Goal: Transaction & Acquisition: Book appointment/travel/reservation

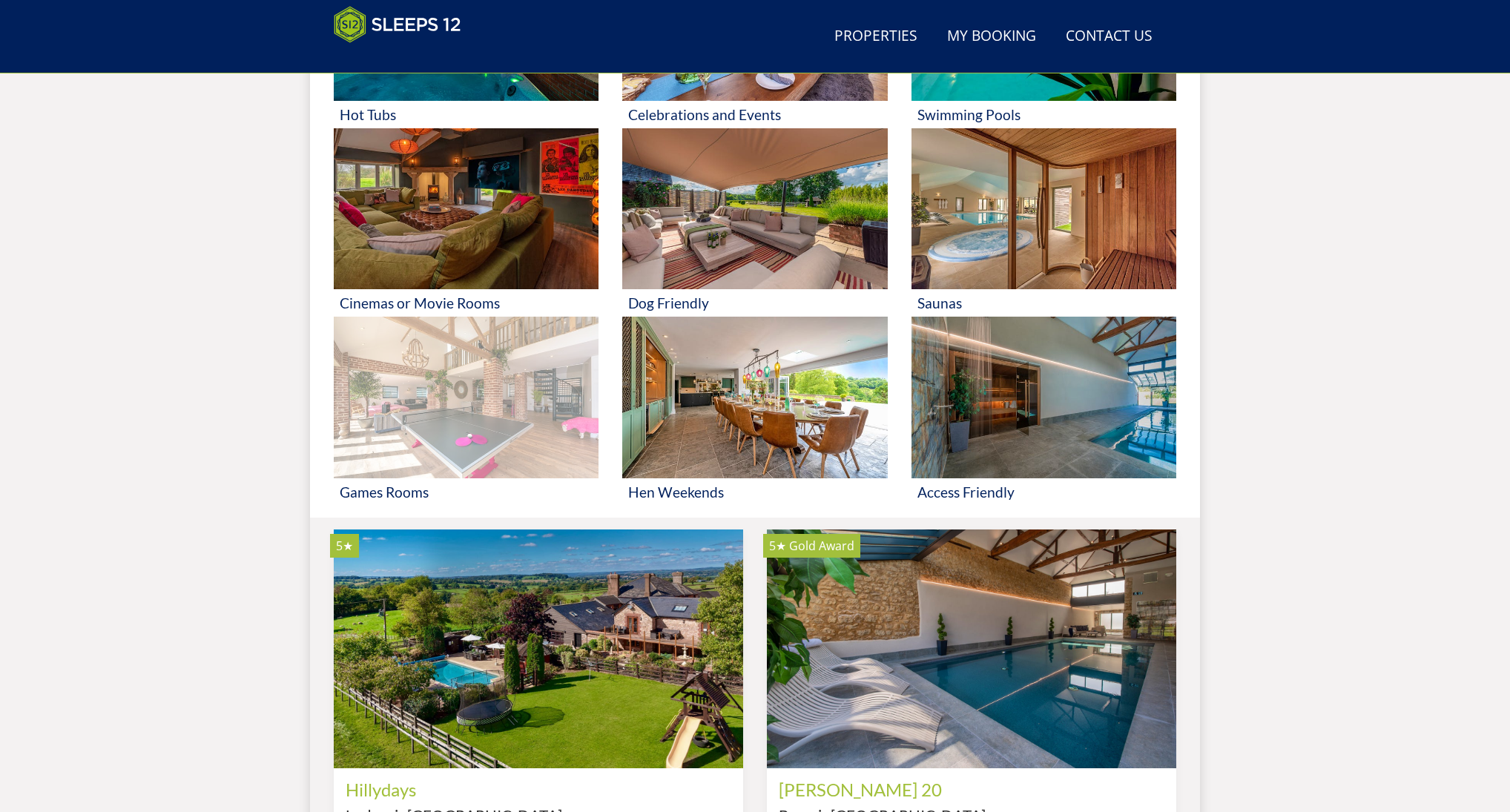
scroll to position [1208, 0]
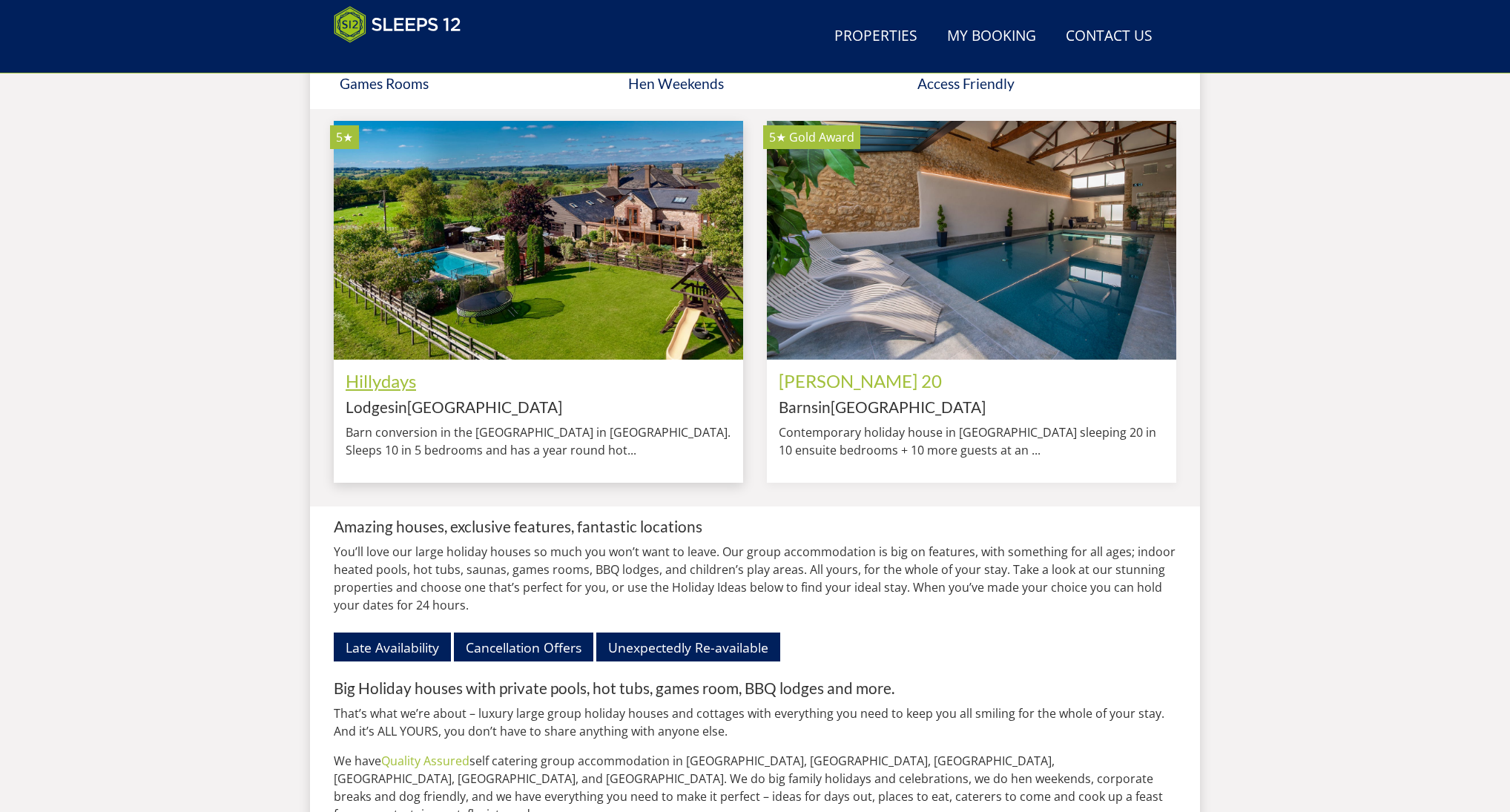
drag, startPoint x: 371, startPoint y: 405, endPoint x: 401, endPoint y: 402, distance: 30.1
click at [371, 392] on link "Hillydays" at bounding box center [381, 380] width 71 height 21
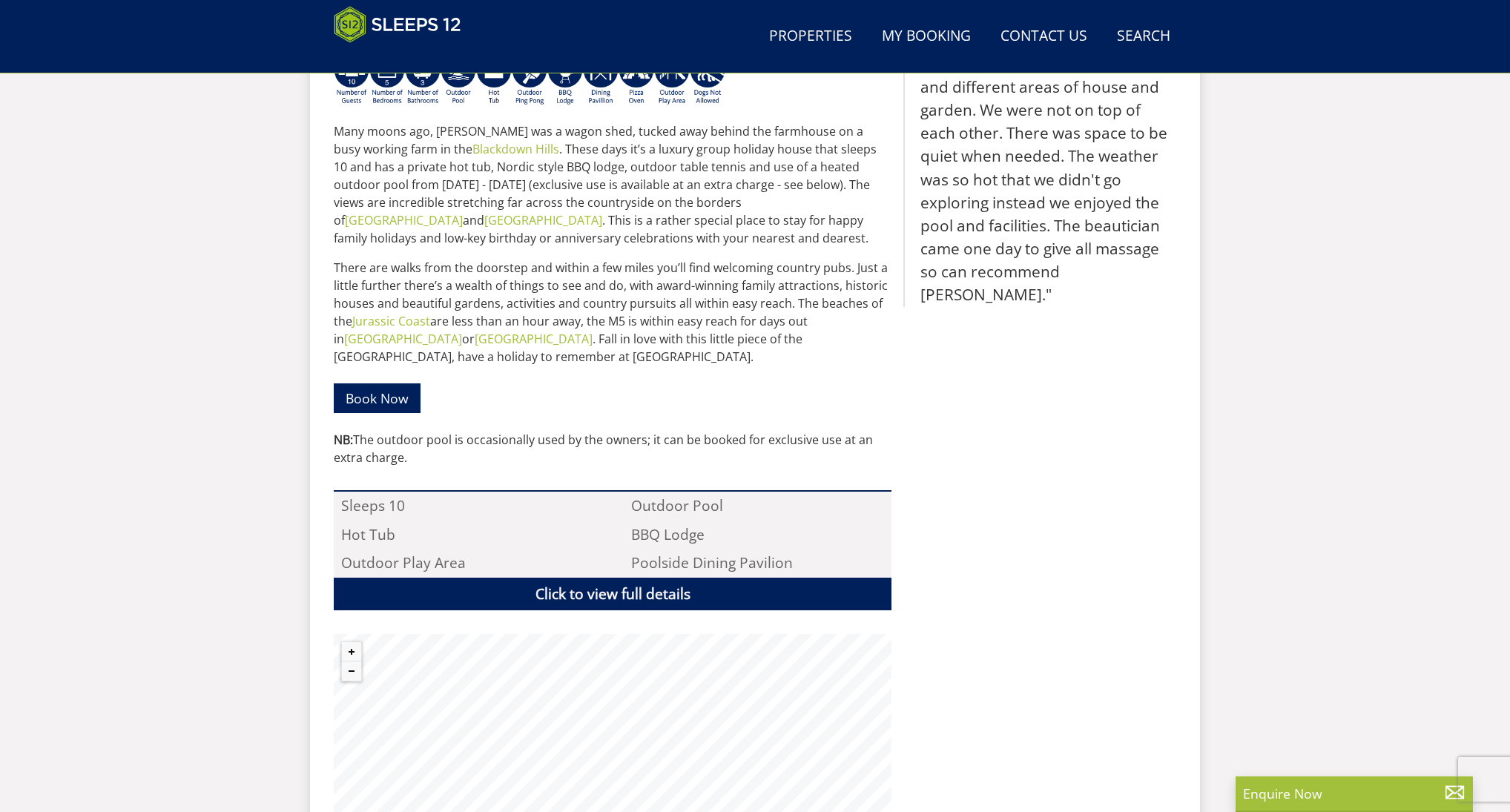
scroll to position [402, 0]
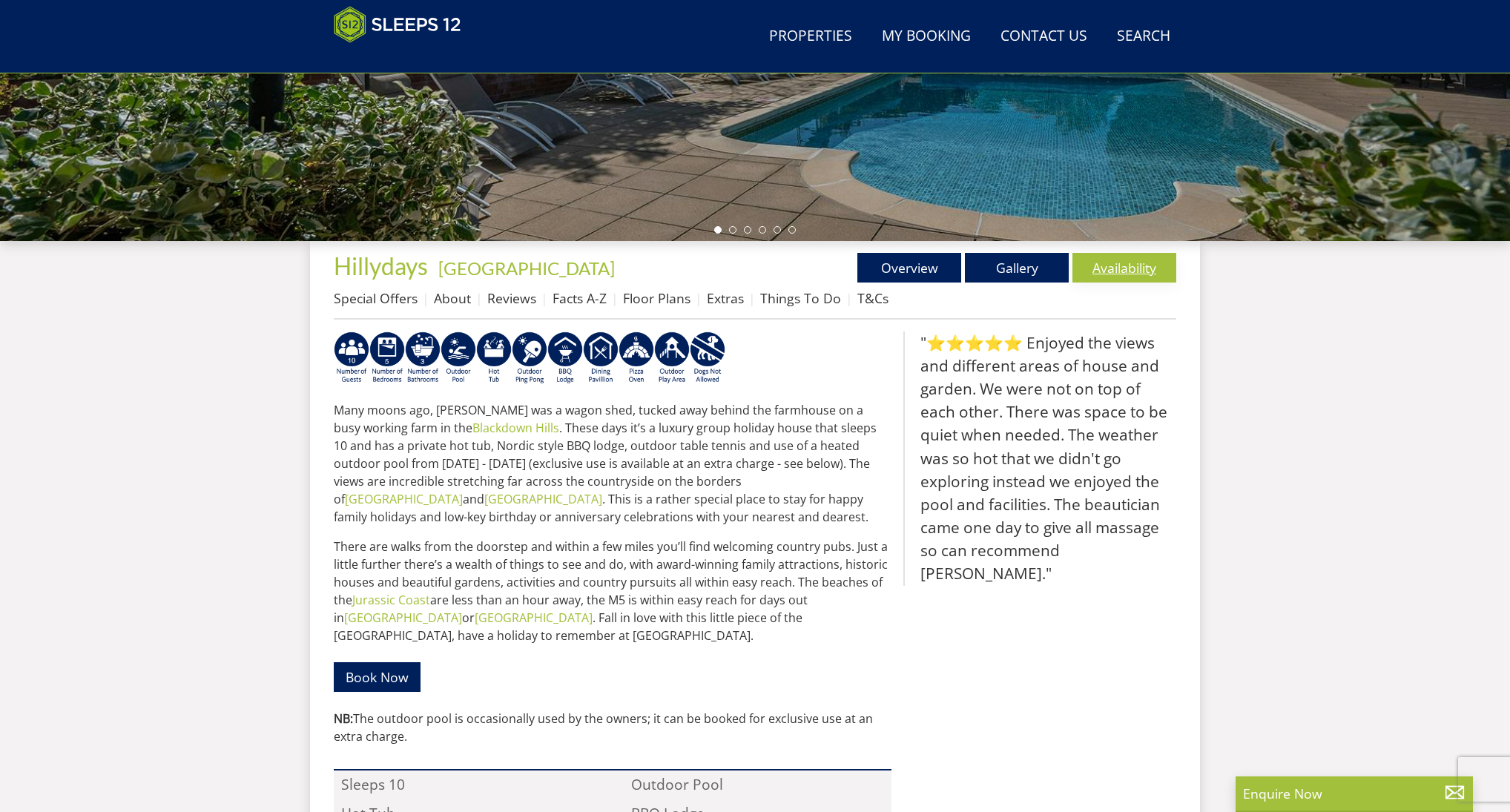
click at [1101, 269] on link "Availability" at bounding box center [1124, 267] width 103 height 30
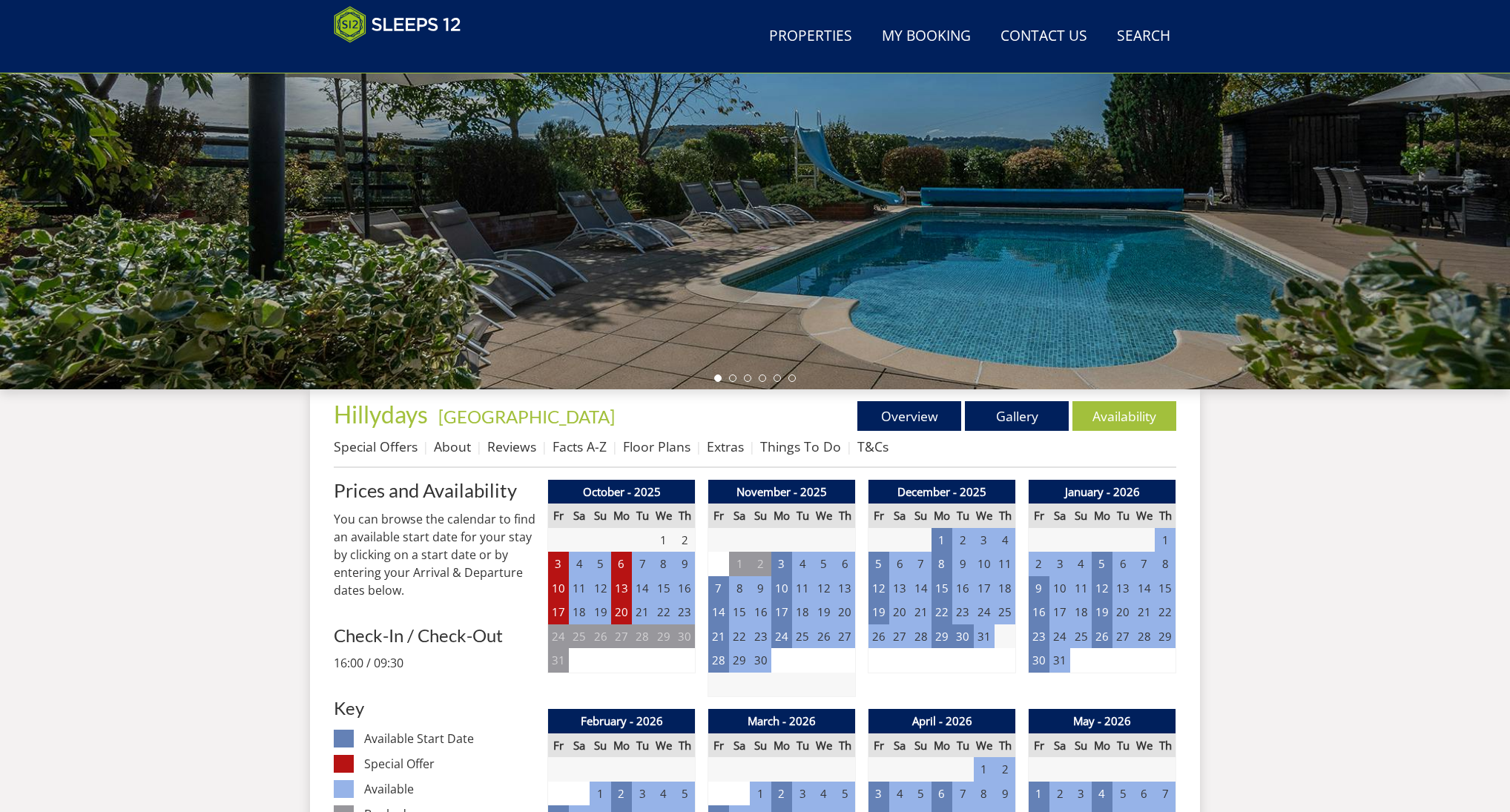
scroll to position [292, 0]
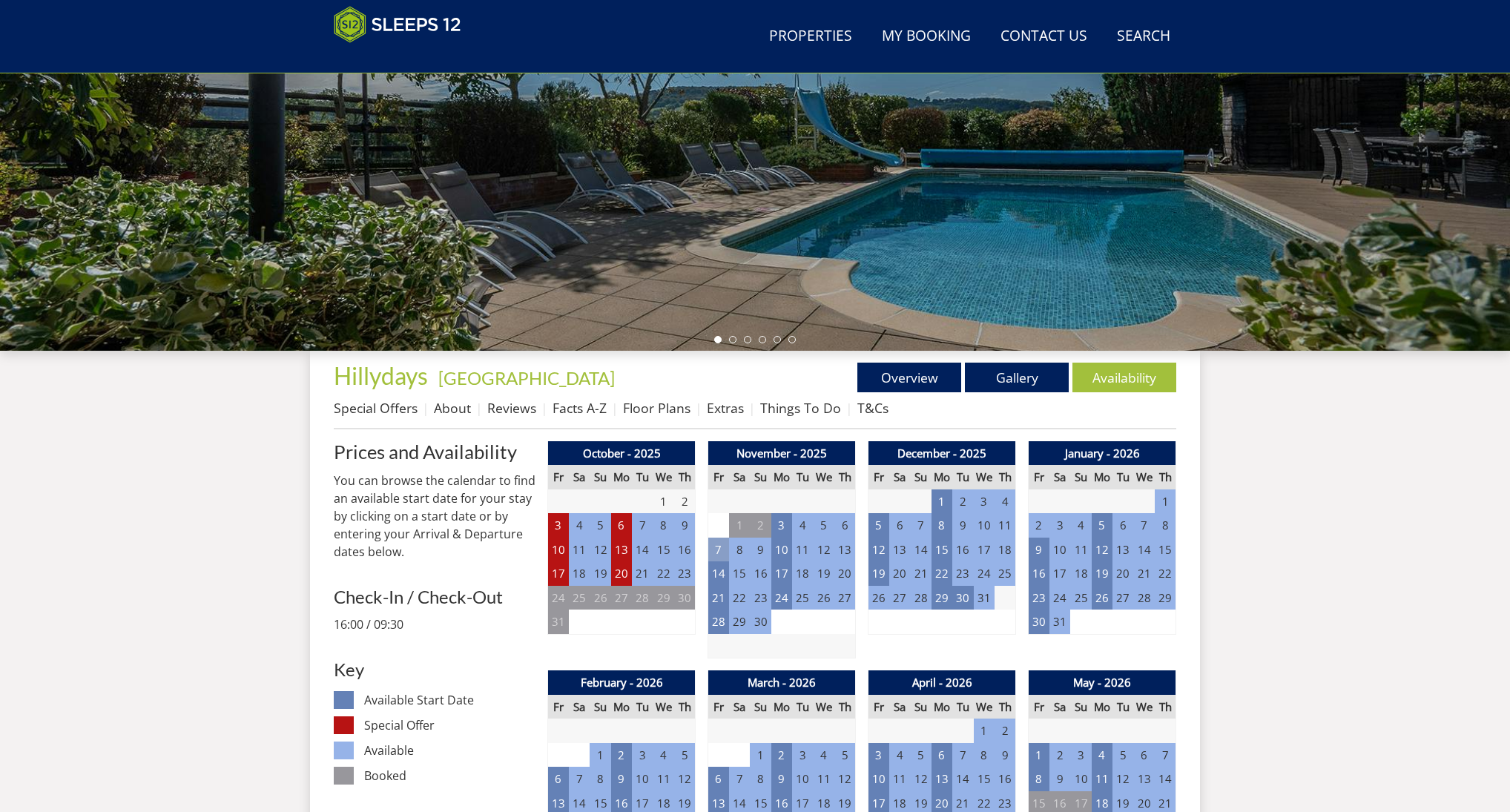
click at [721, 552] on td "7" at bounding box center [719, 550] width 21 height 25
click at [745, 605] on link "WEEK - £2,150.00" at bounding box center [721, 612] width 116 height 15
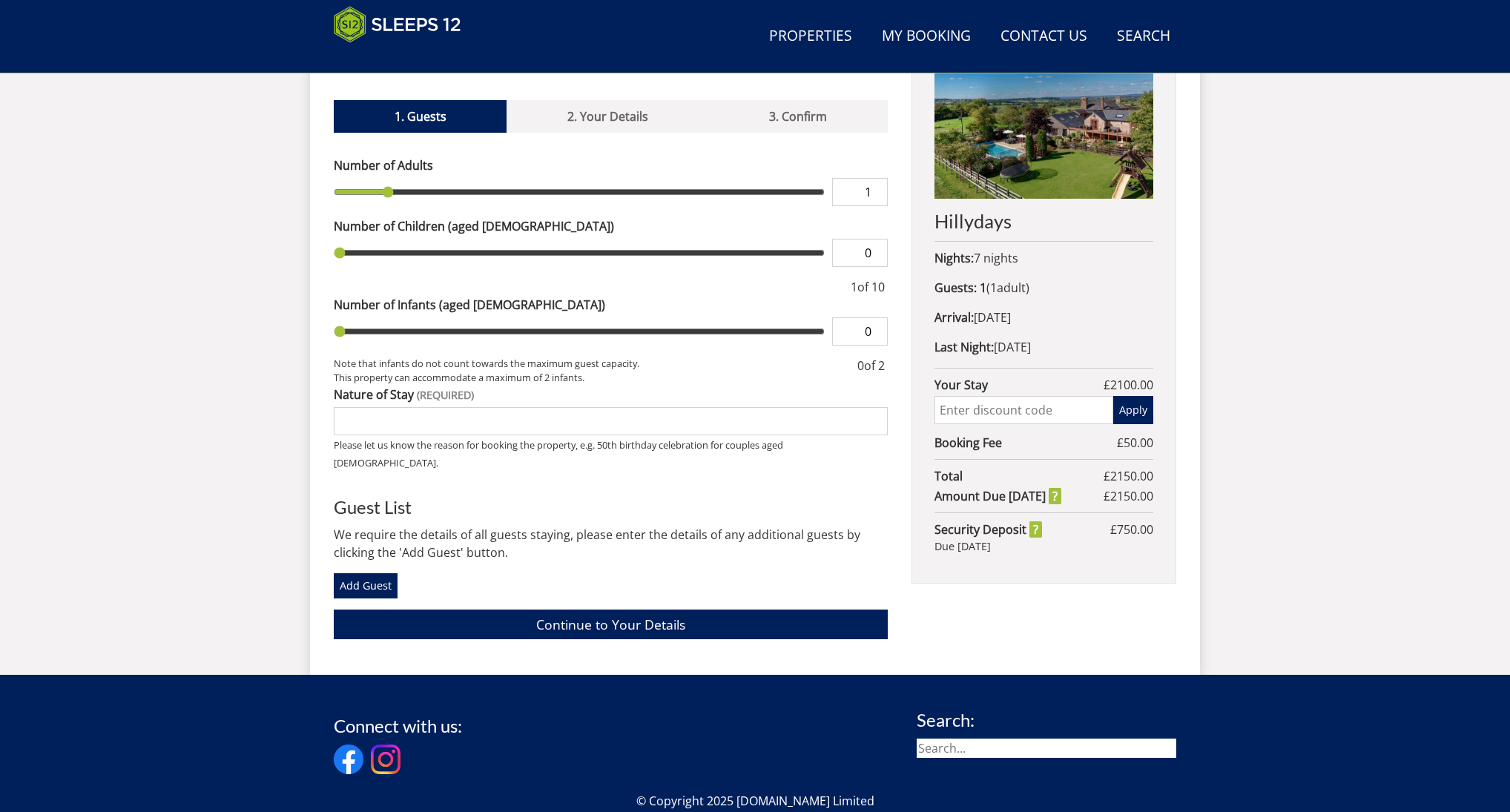
scroll to position [628, 0]
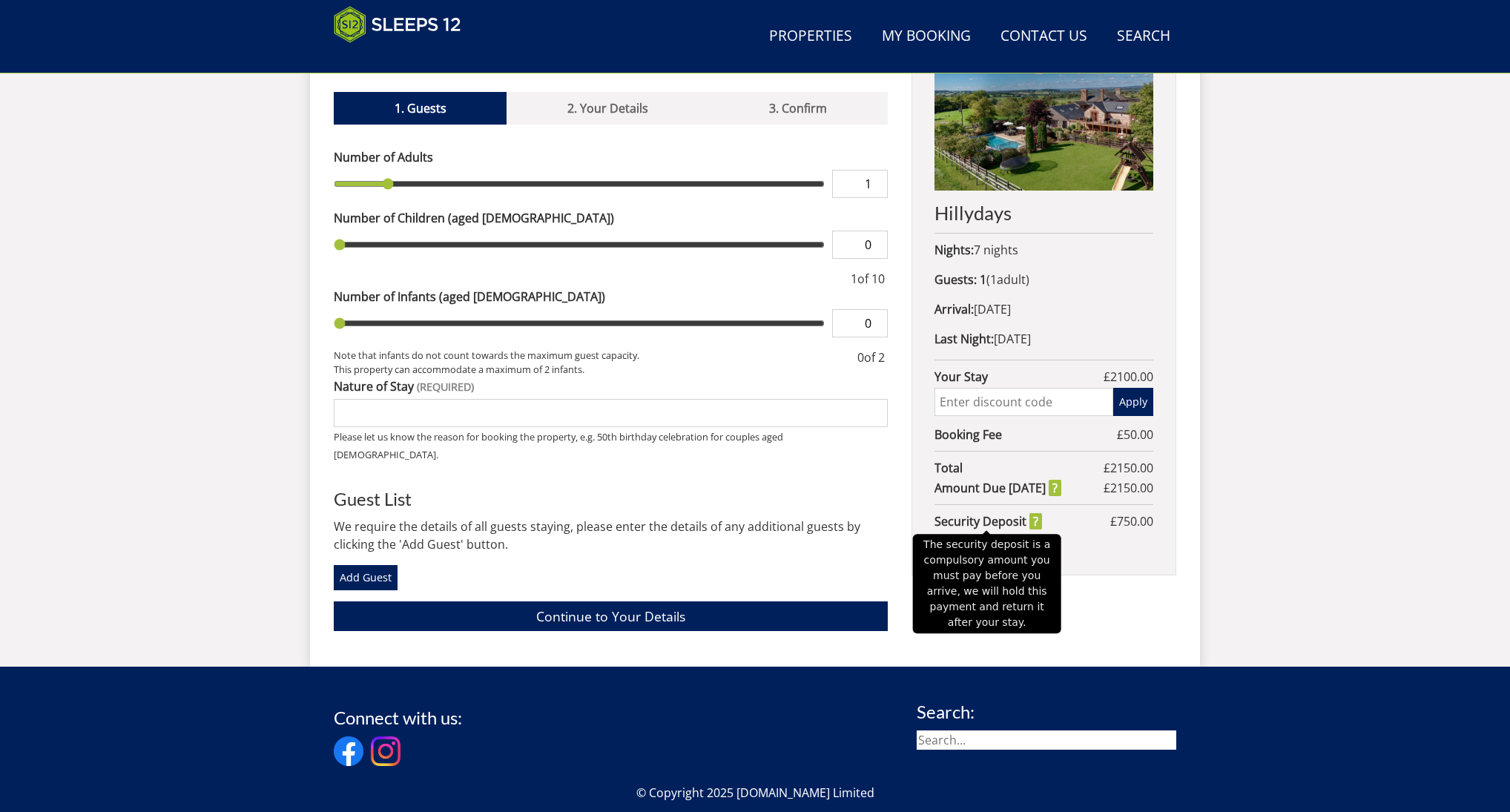
click at [1033, 523] on strong "Security Deposit" at bounding box center [988, 521] width 107 height 18
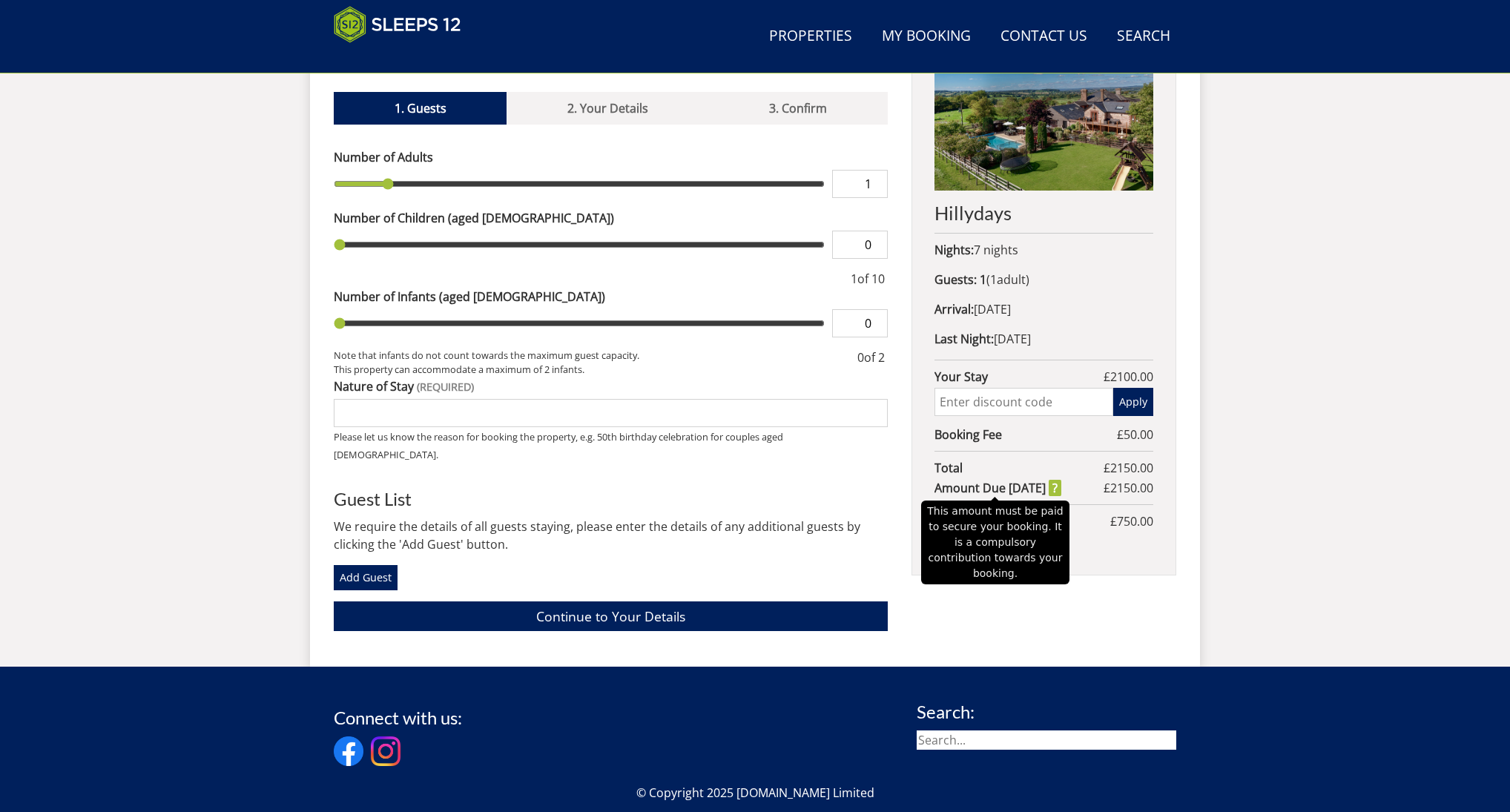
click at [1050, 484] on strong "Amount Due Today" at bounding box center [997, 487] width 126 height 18
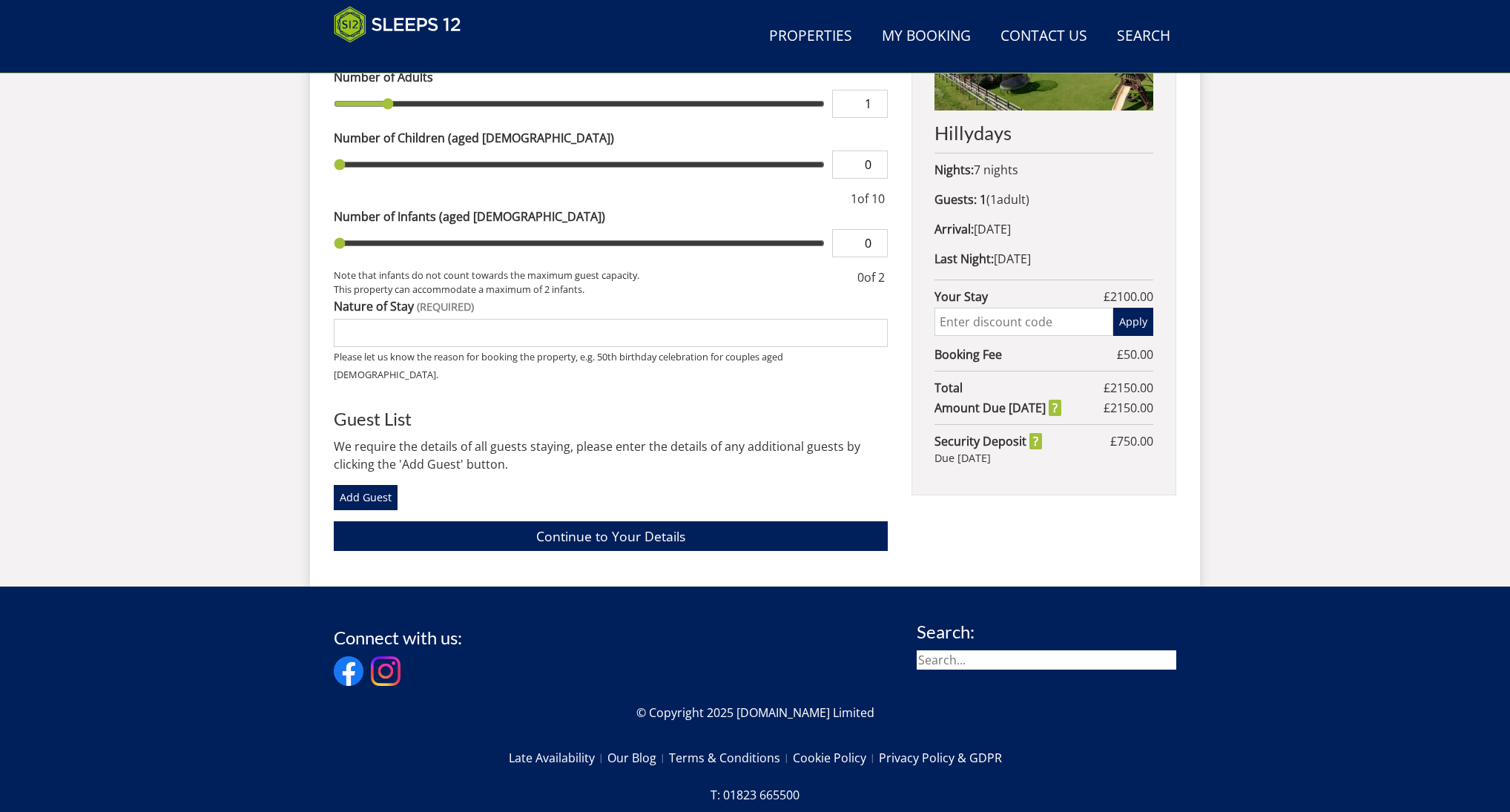
scroll to position [777, 0]
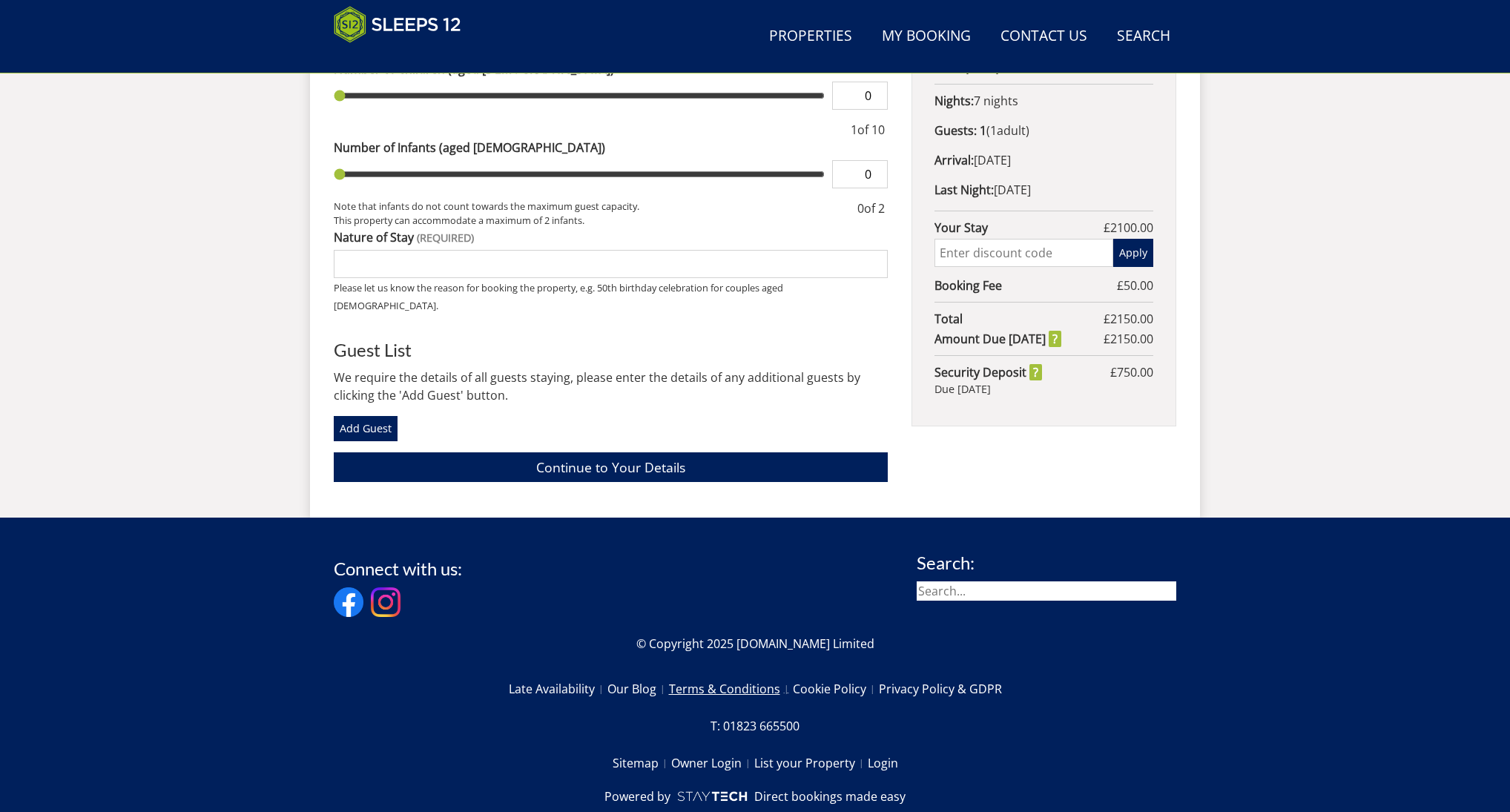
click at [748, 676] on link "Terms & Conditions" at bounding box center [730, 688] width 124 height 25
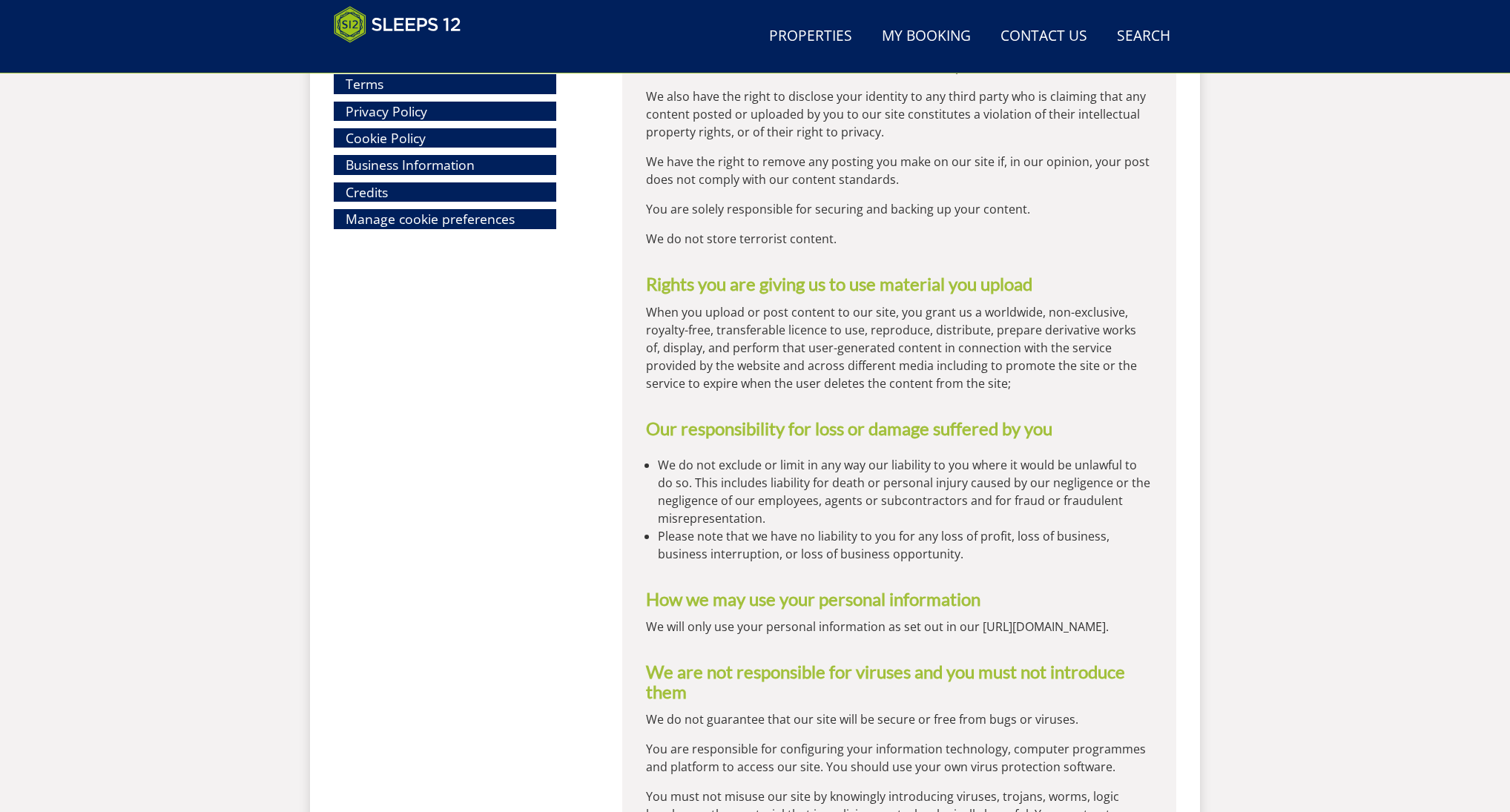
scroll to position [3907, 0]
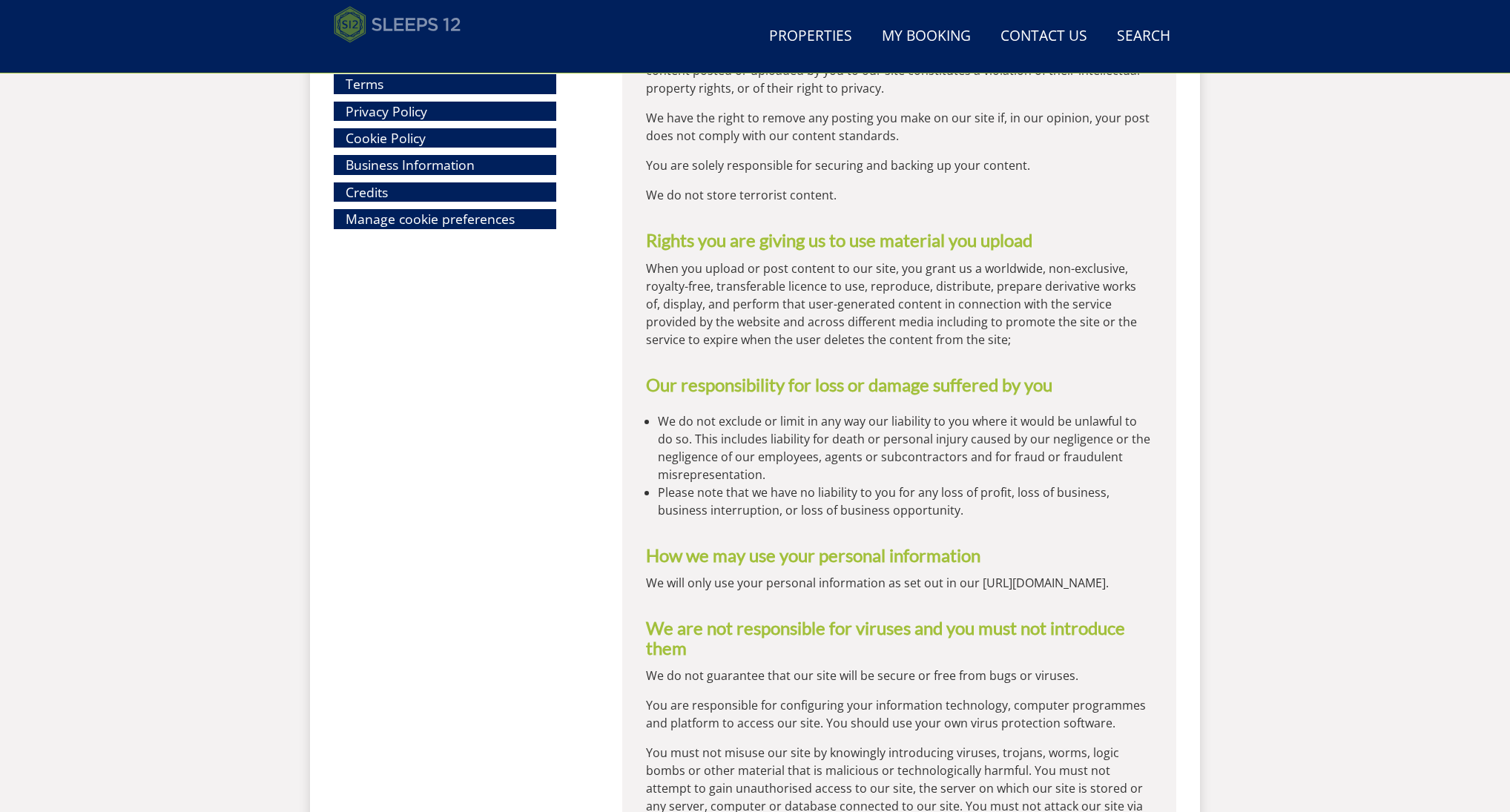
click at [408, 30] on img at bounding box center [397, 24] width 127 height 37
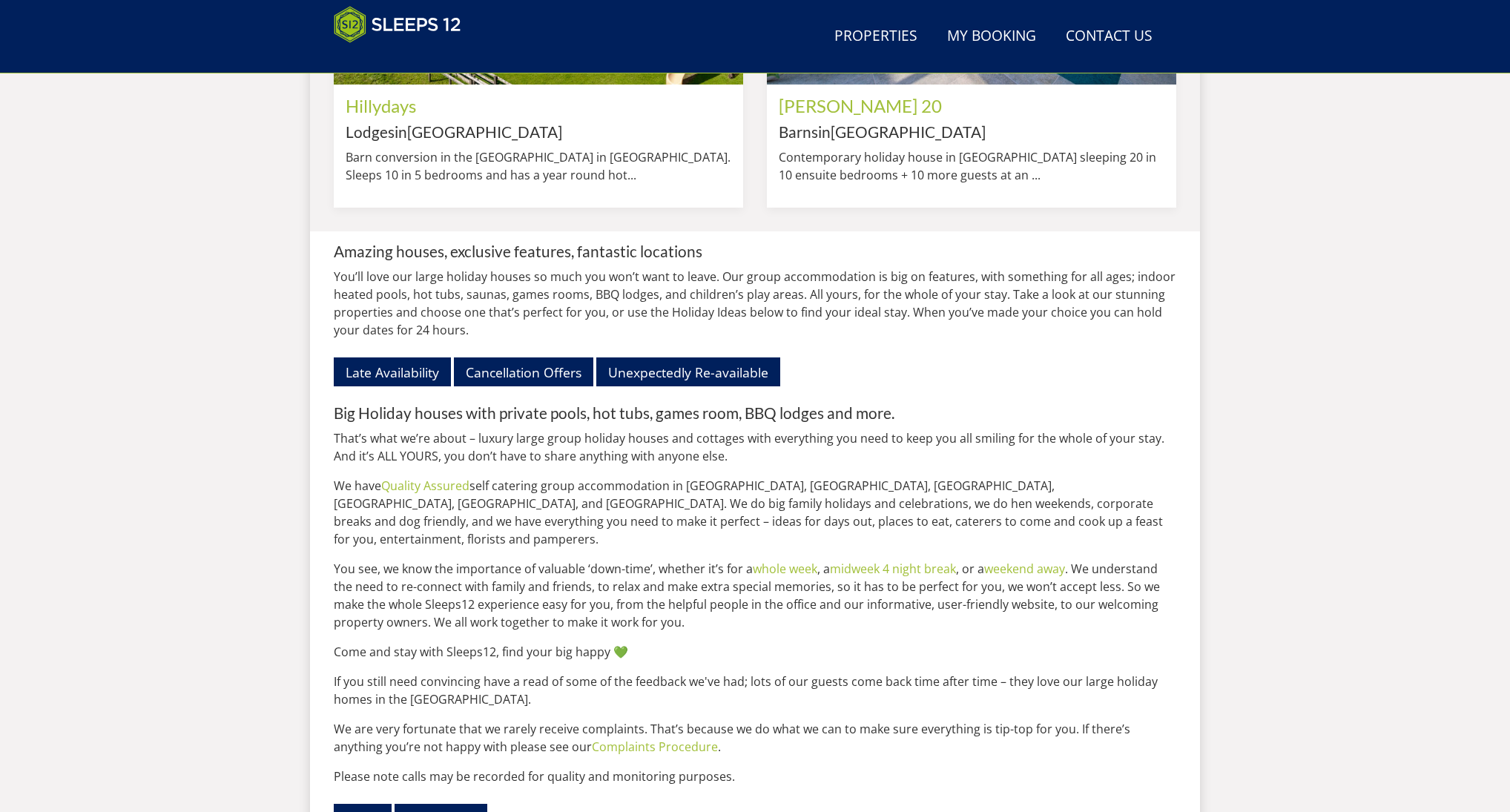
scroll to position [1701, 0]
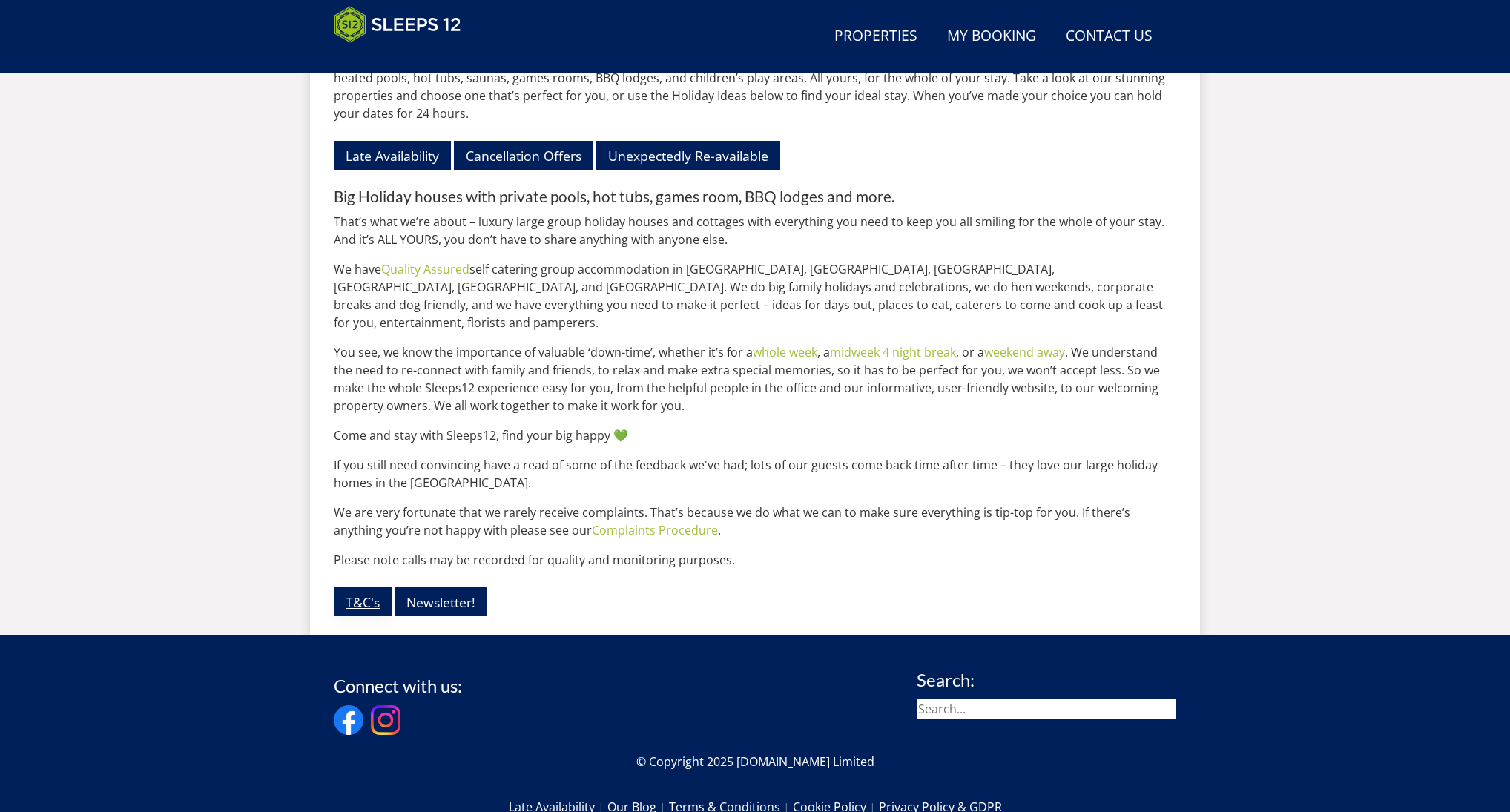
click at [365, 601] on link "T&C's" at bounding box center [362, 601] width 57 height 29
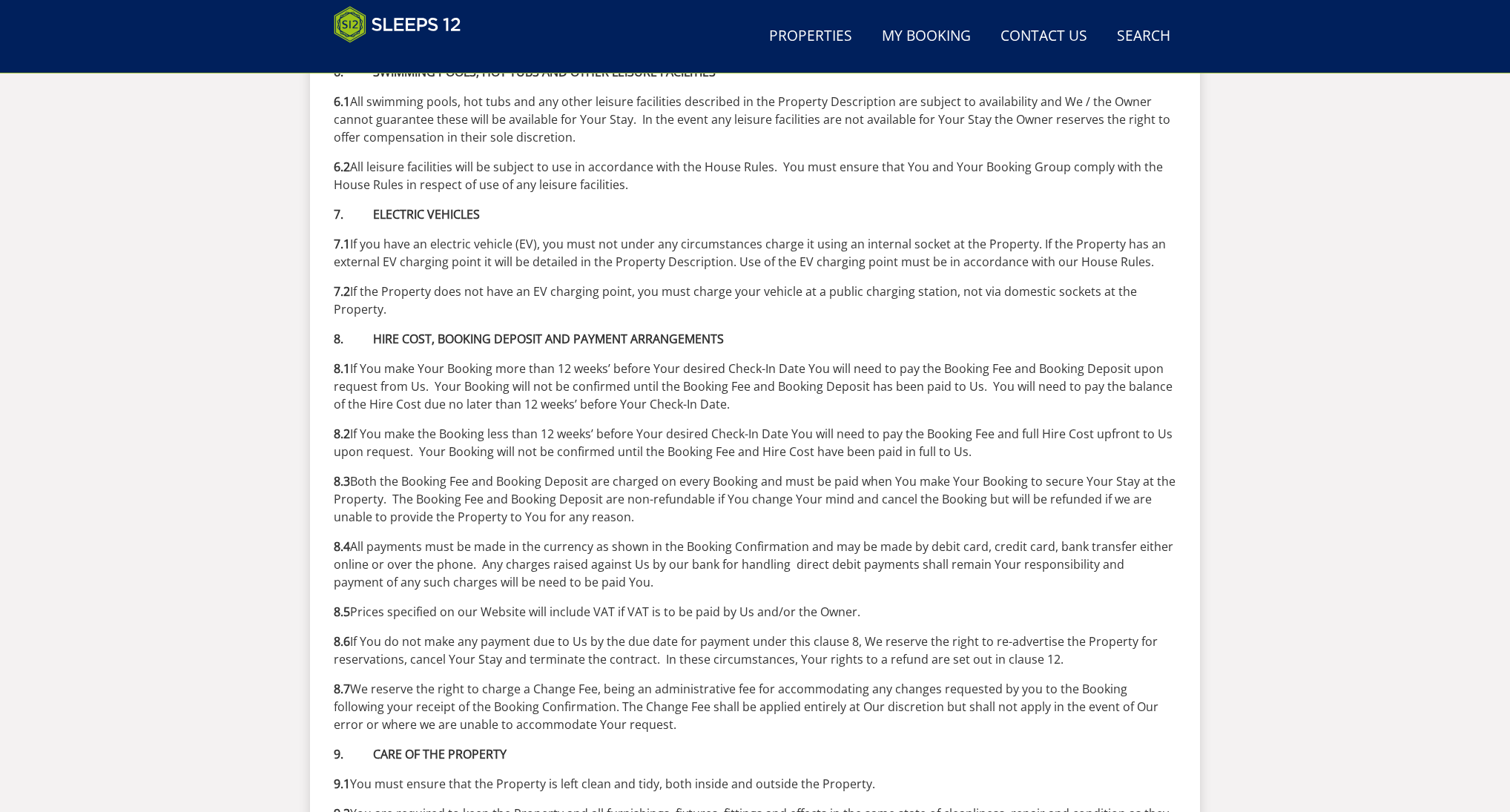
scroll to position [3384, 0]
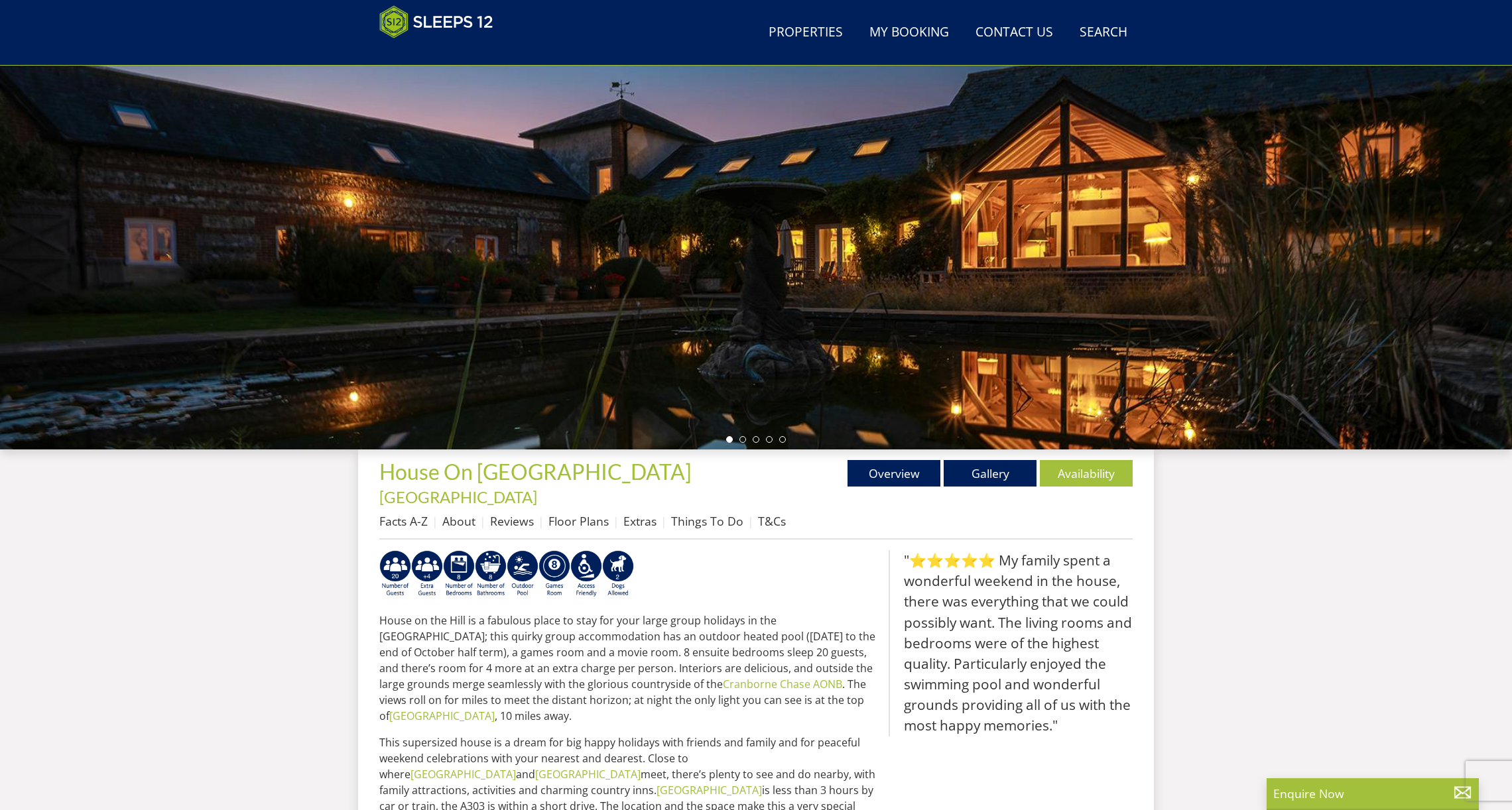
scroll to position [164, 0]
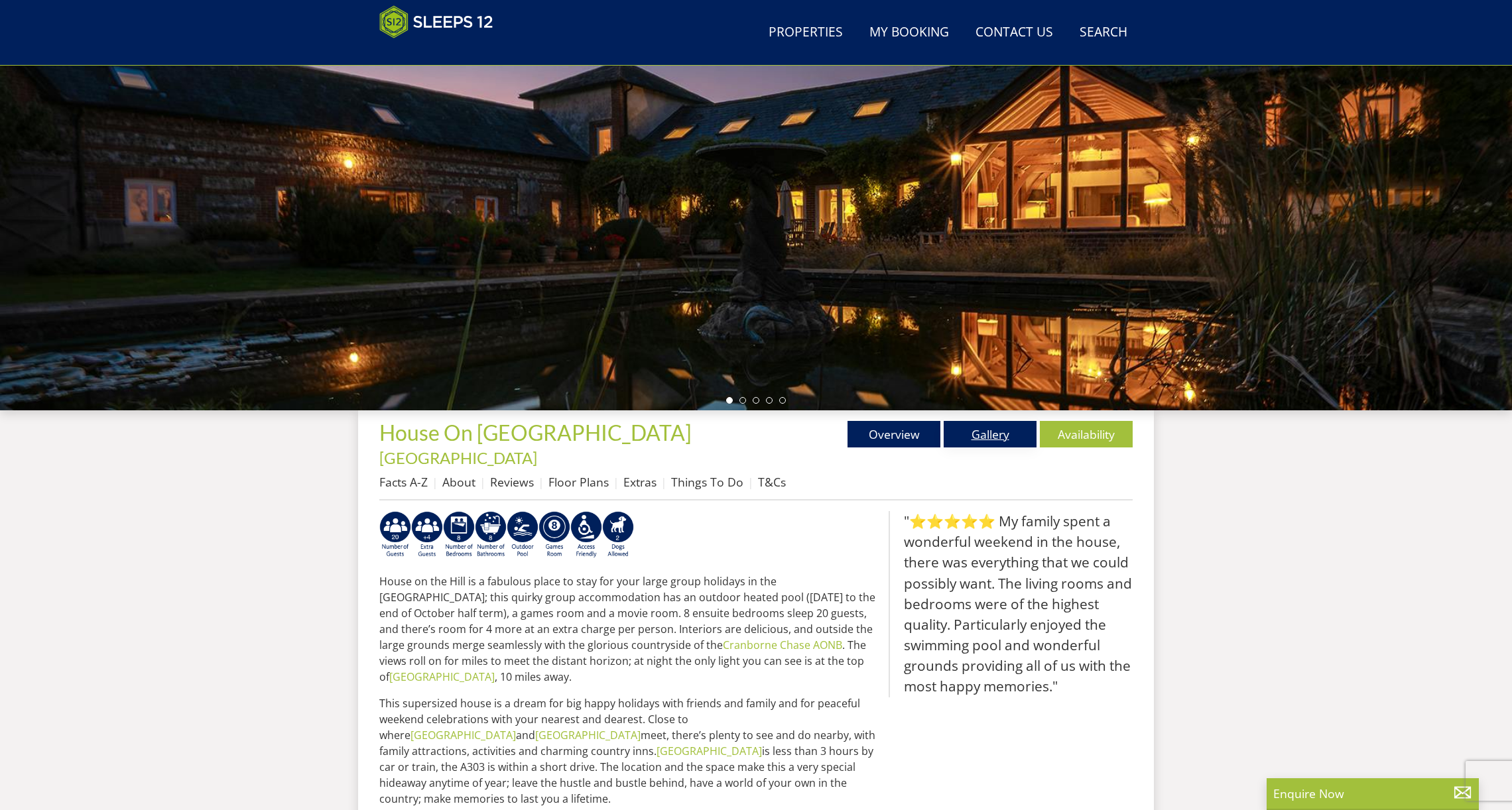
click at [968, 433] on link "Gallery" at bounding box center [989, 434] width 93 height 27
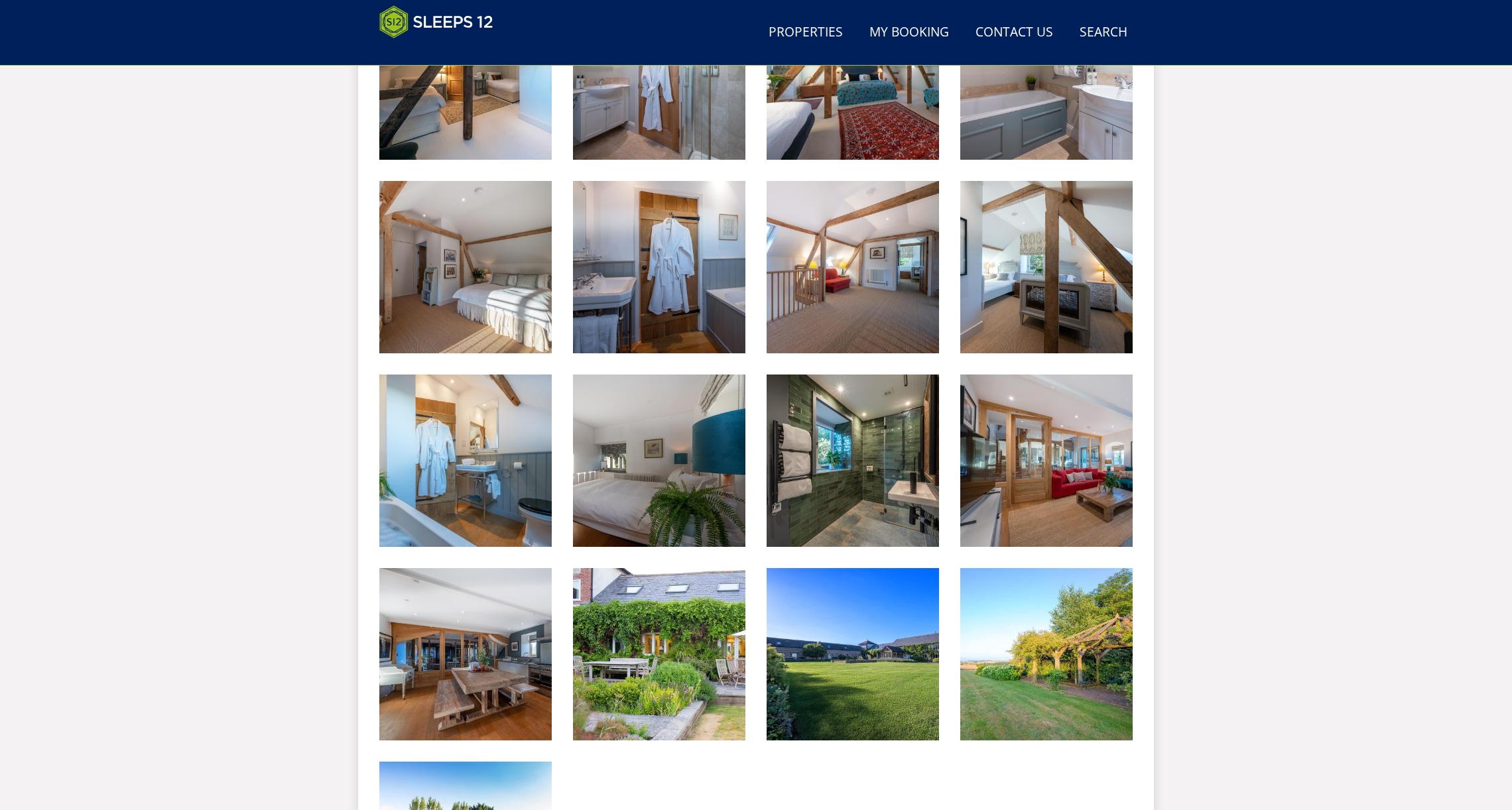
scroll to position [1862, 0]
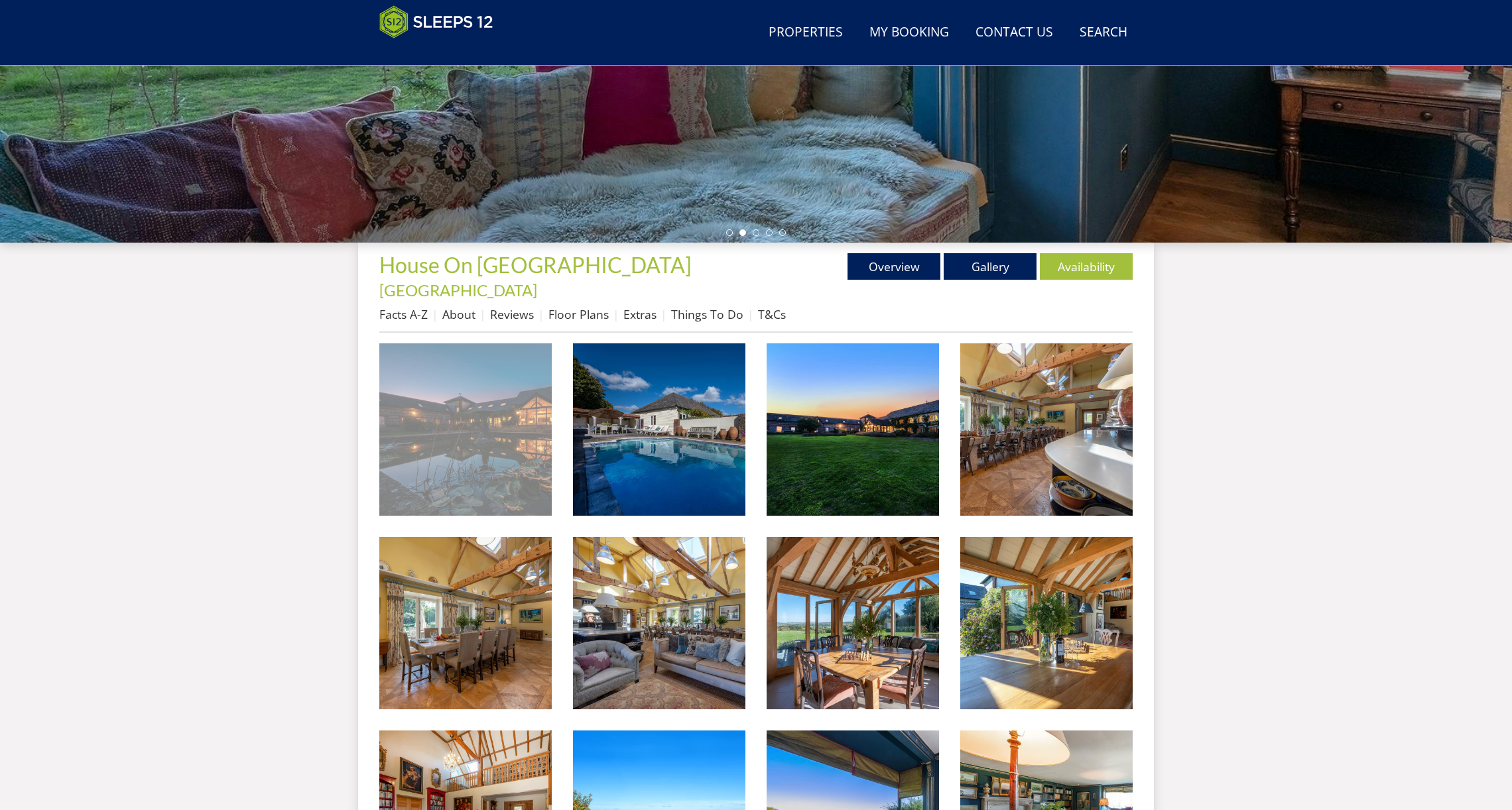
click at [475, 452] on img at bounding box center [465, 429] width 172 height 172
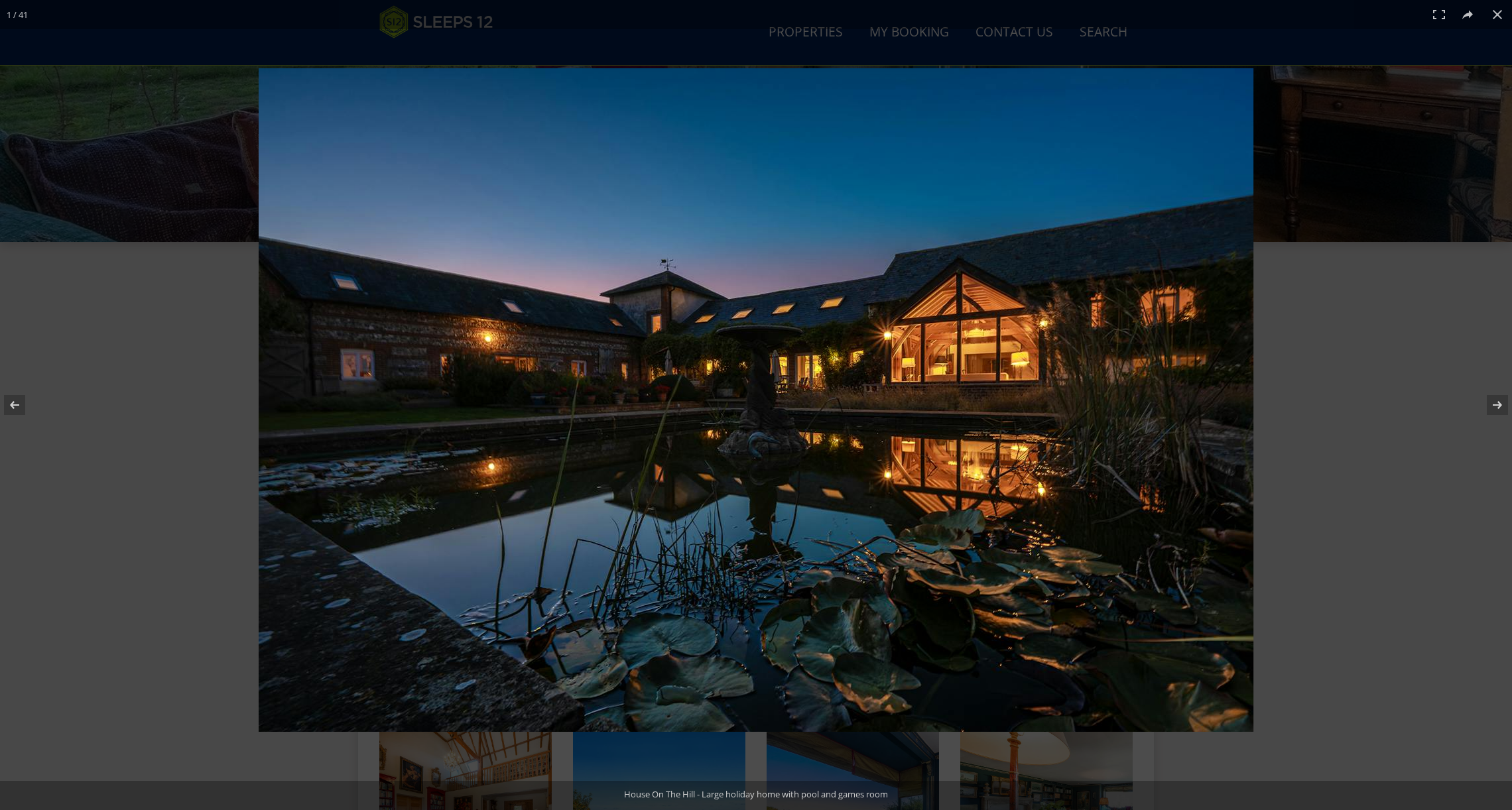
scroll to position [334, 0]
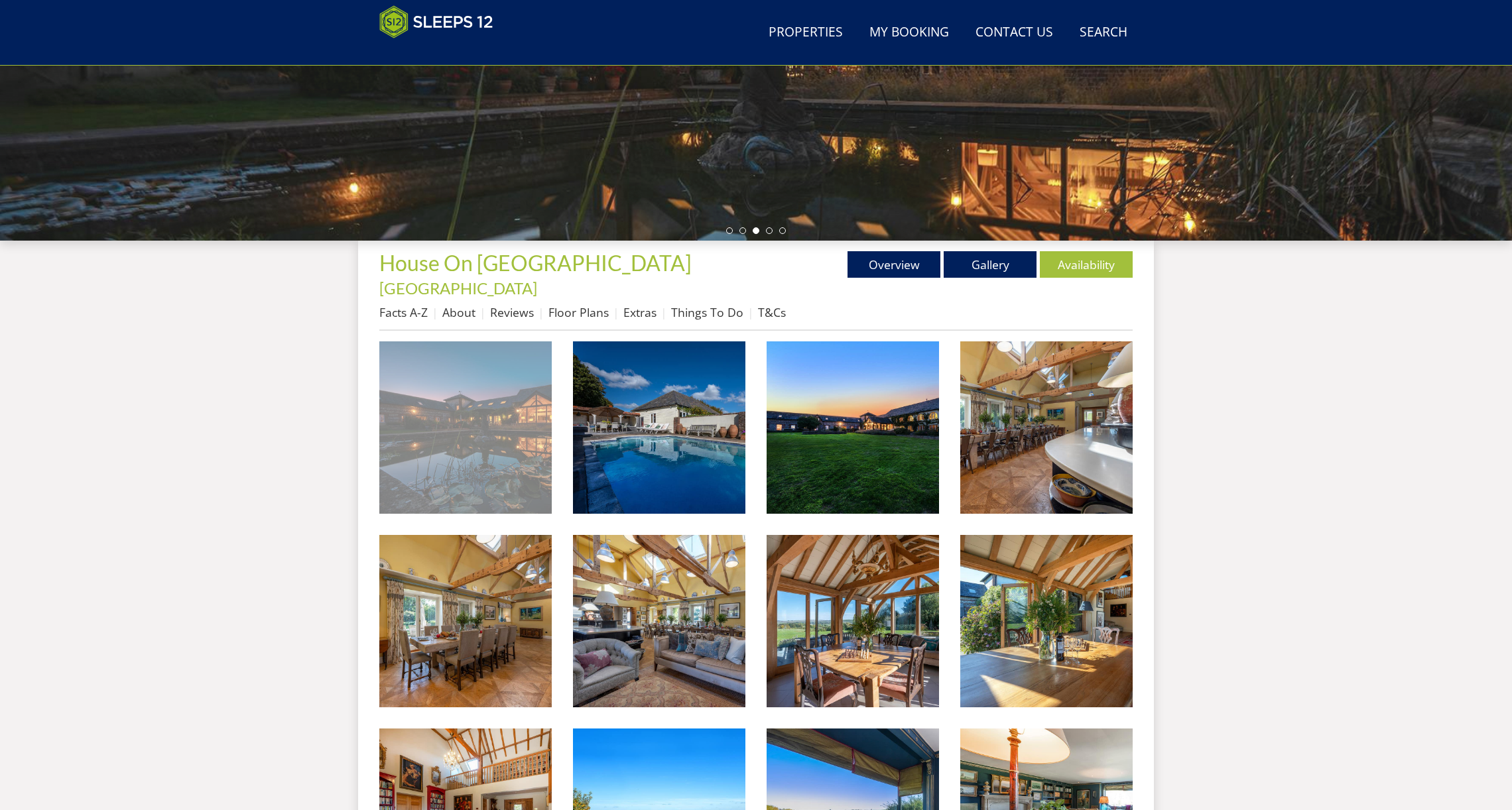
click at [457, 397] on img at bounding box center [465, 427] width 172 height 172
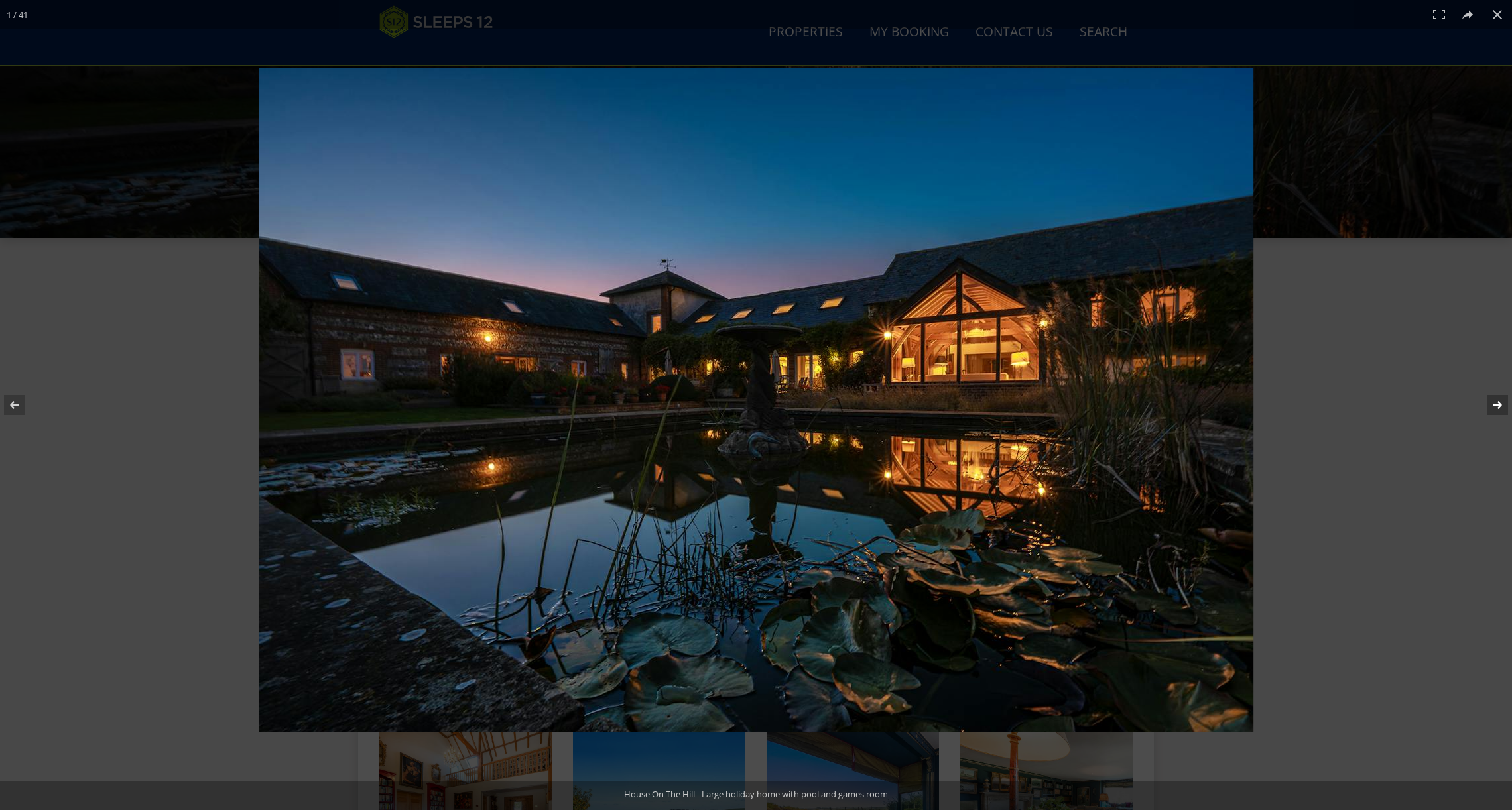
click at [1496, 409] on button at bounding box center [1489, 404] width 46 height 66
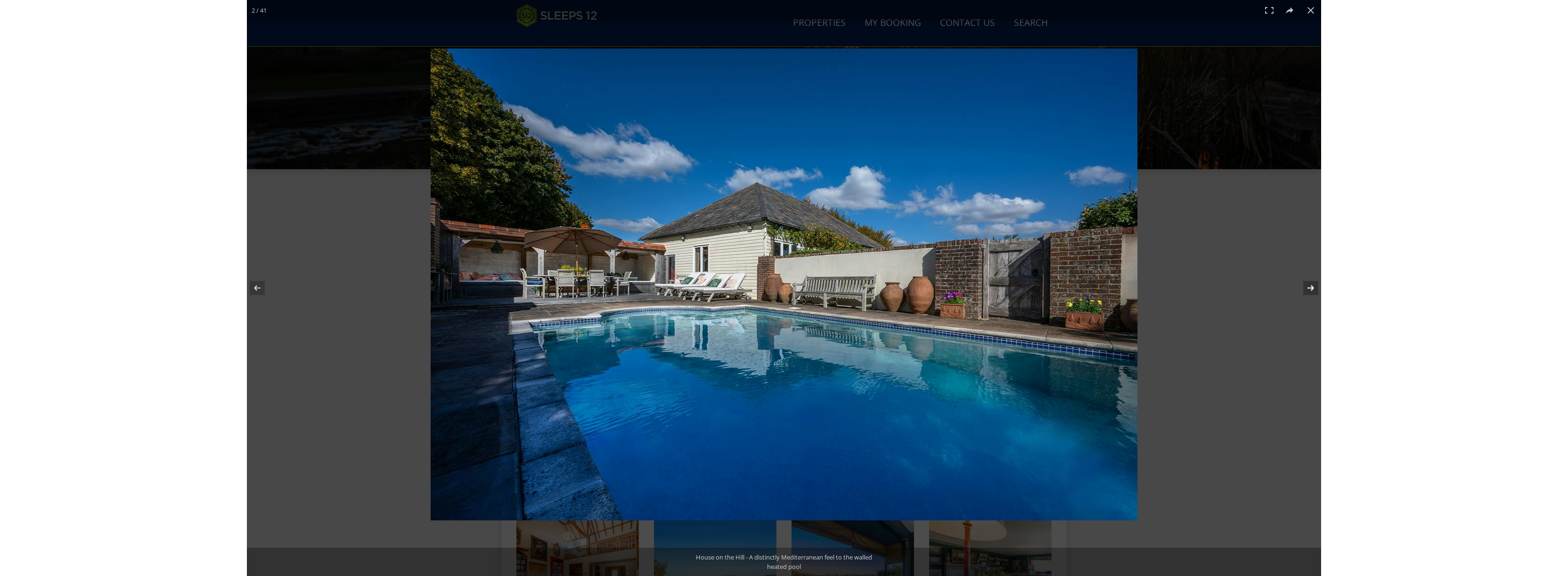
scroll to position [241, 0]
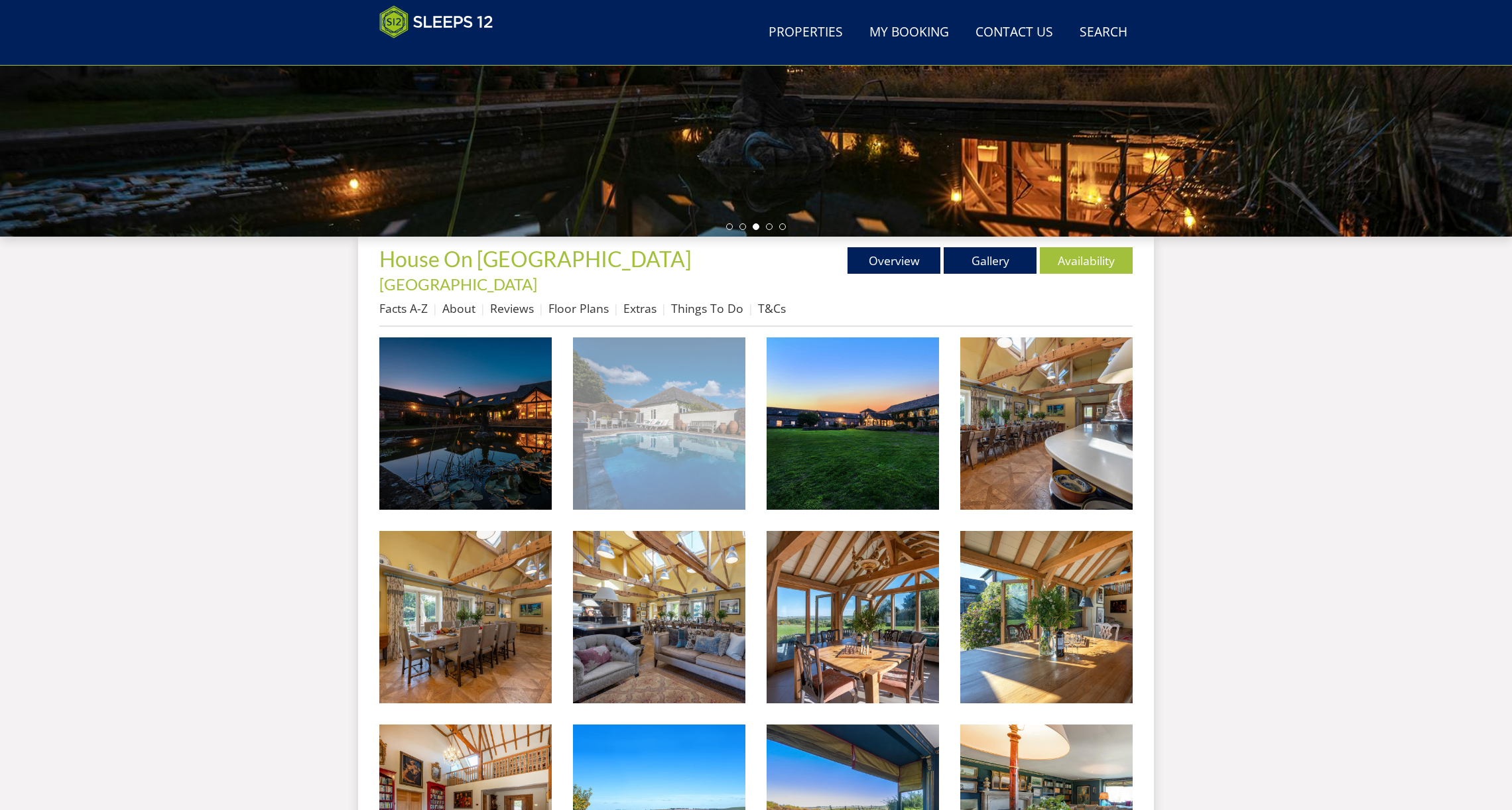
click at [667, 400] on img at bounding box center [659, 423] width 172 height 172
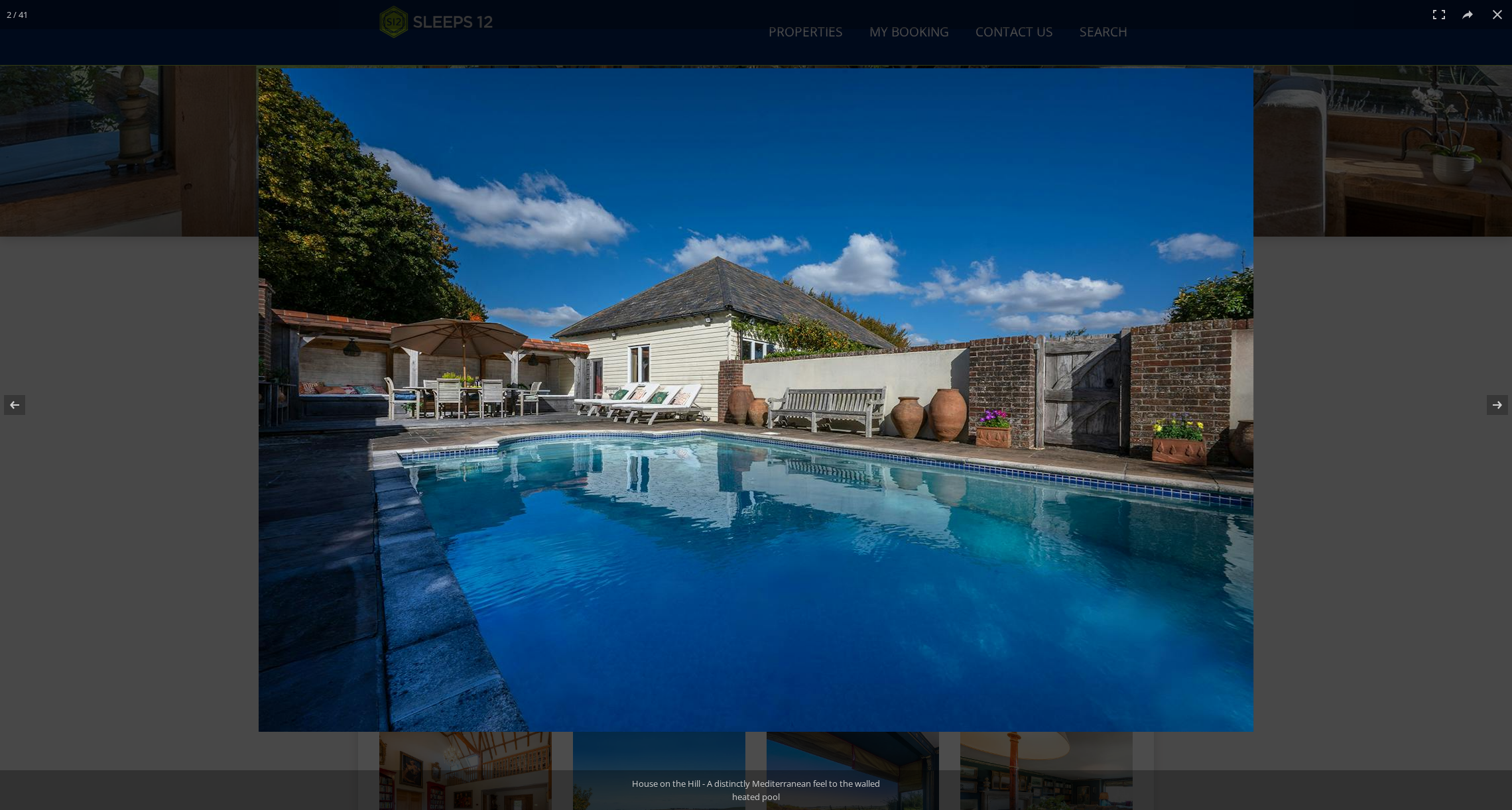
click at [989, 388] on img at bounding box center [756, 400] width 995 height 664
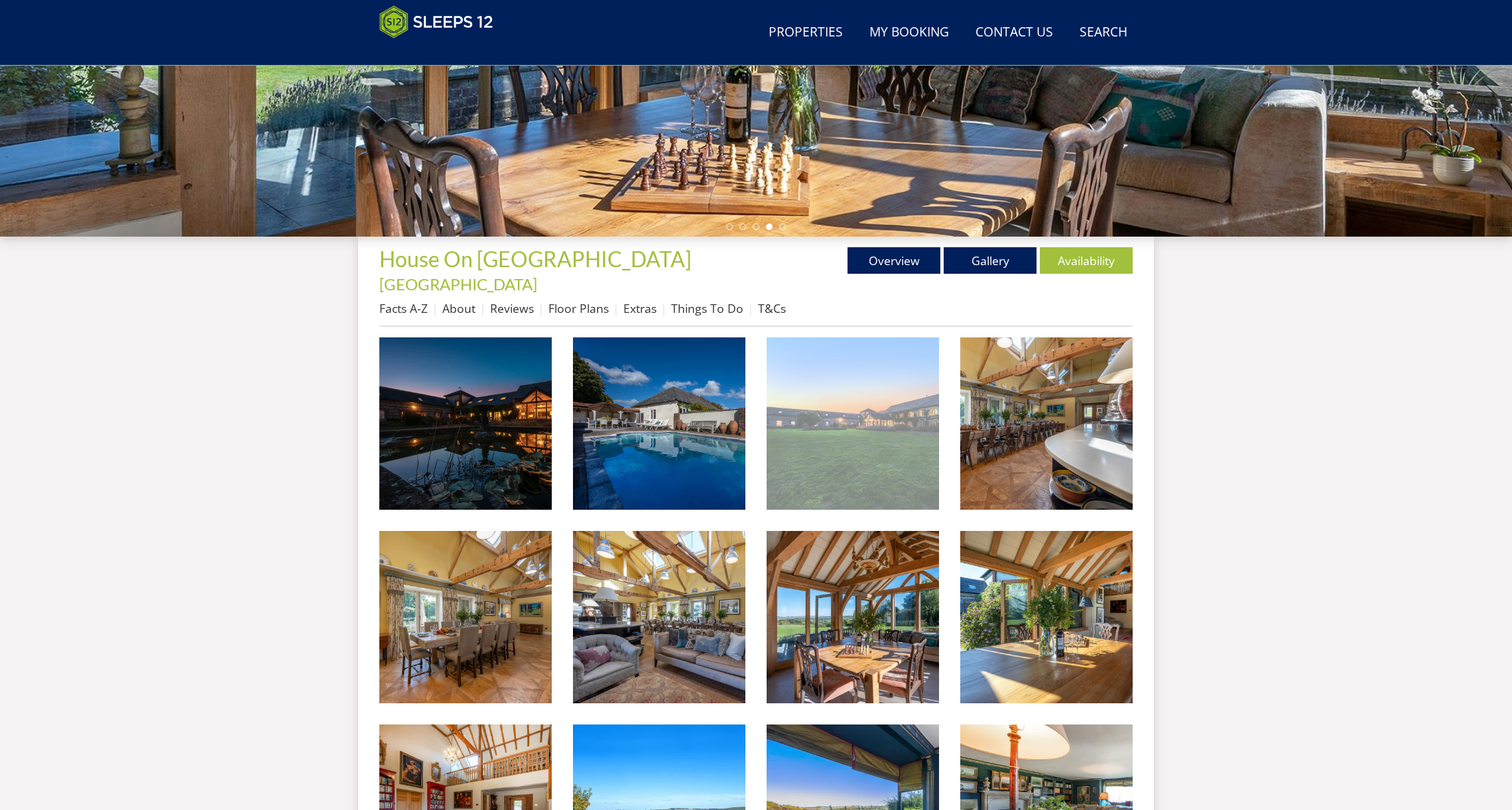
click at [878, 403] on img at bounding box center [852, 423] width 172 height 172
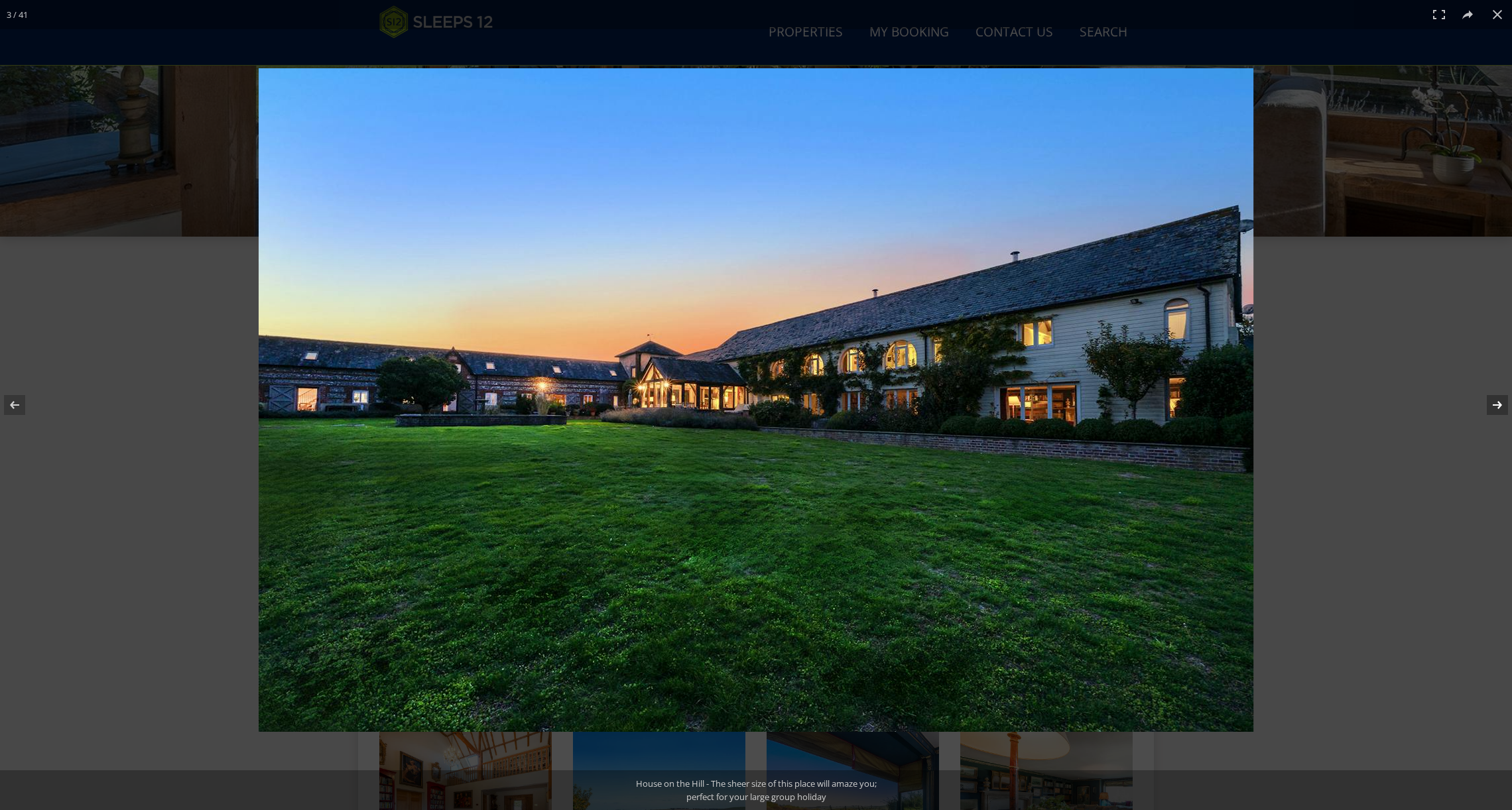
click at [1496, 406] on button at bounding box center [1489, 404] width 46 height 66
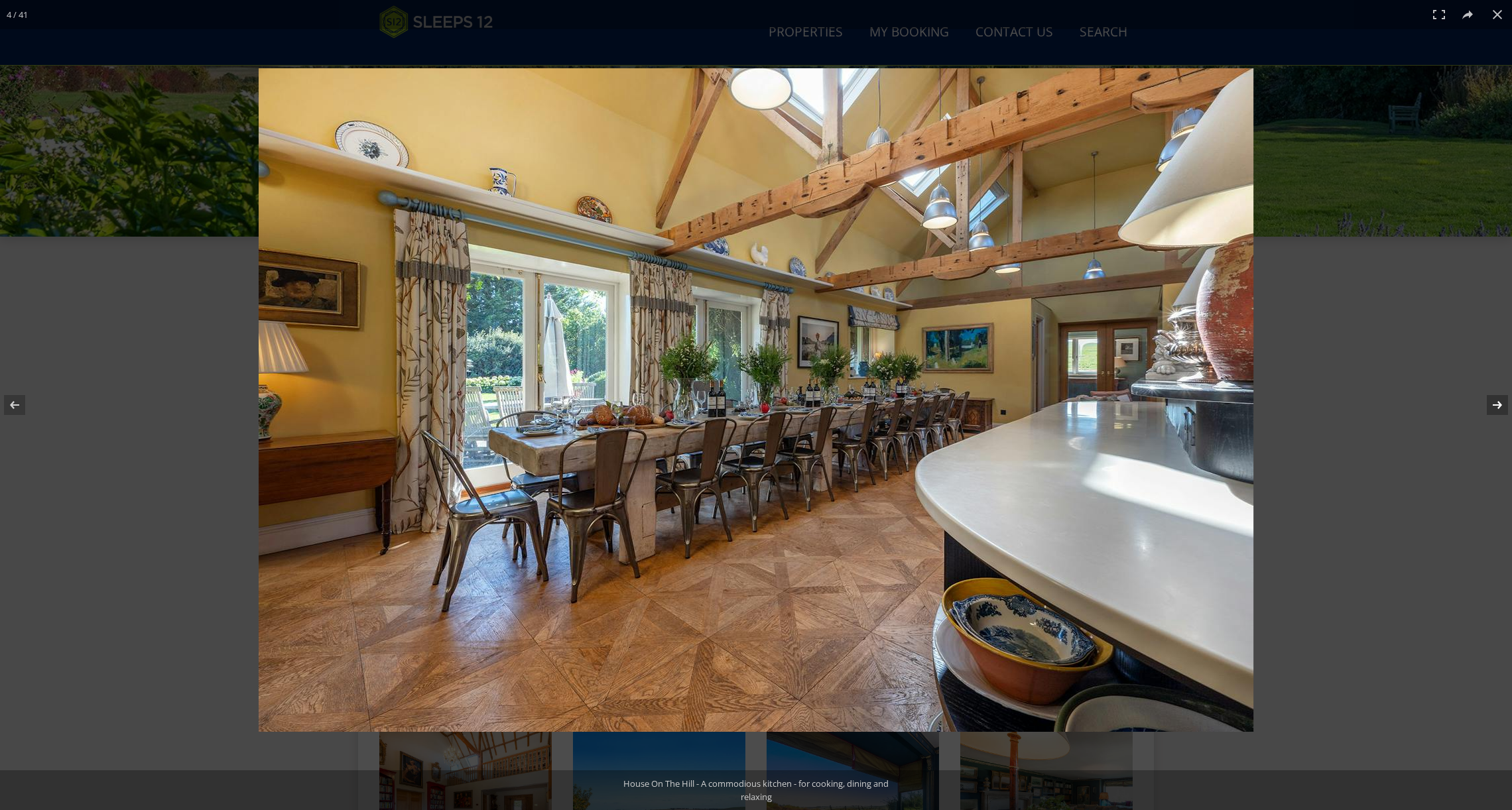
click at [1496, 406] on button at bounding box center [1489, 404] width 46 height 66
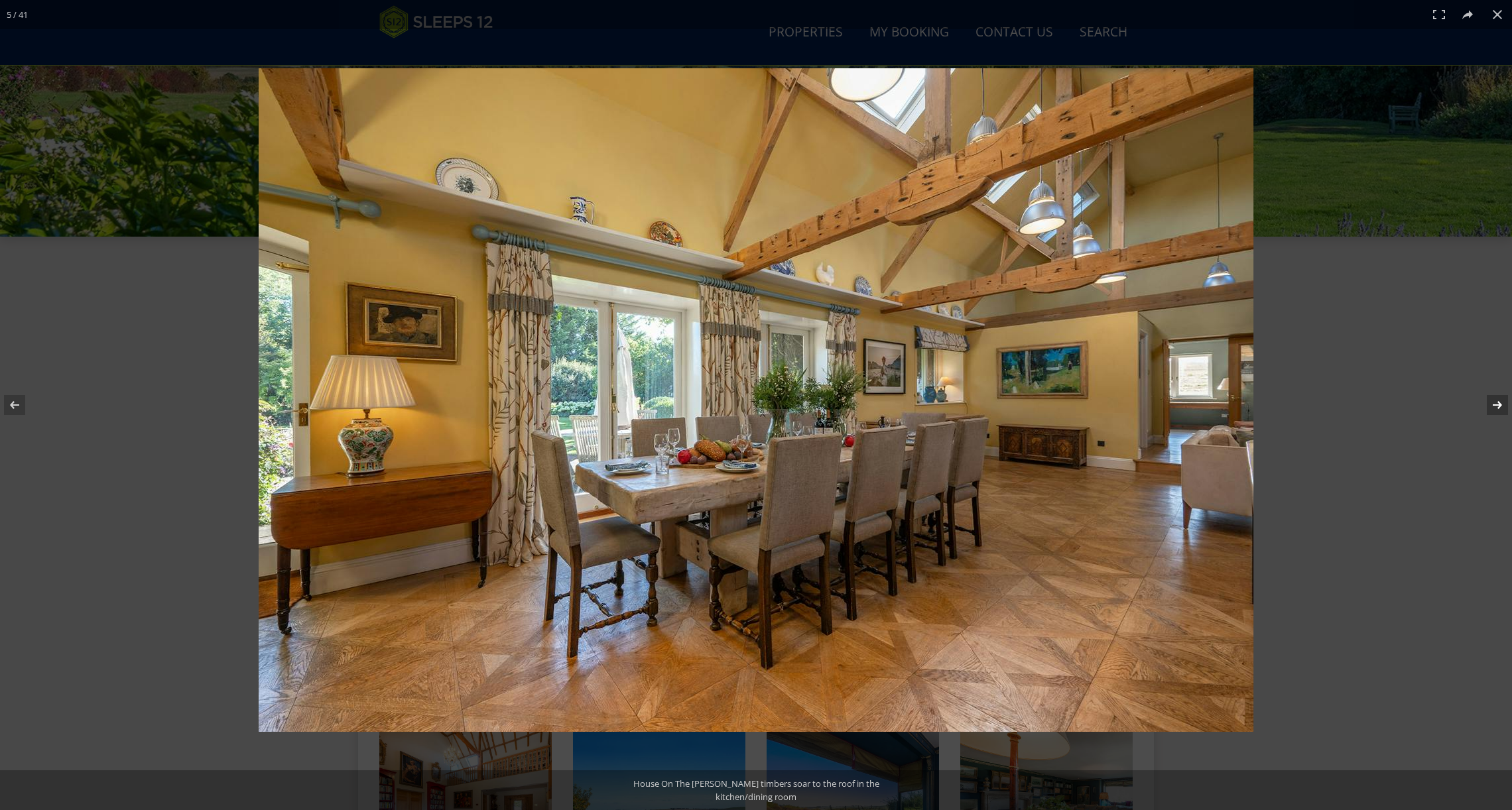
click at [1496, 406] on button at bounding box center [1489, 404] width 46 height 66
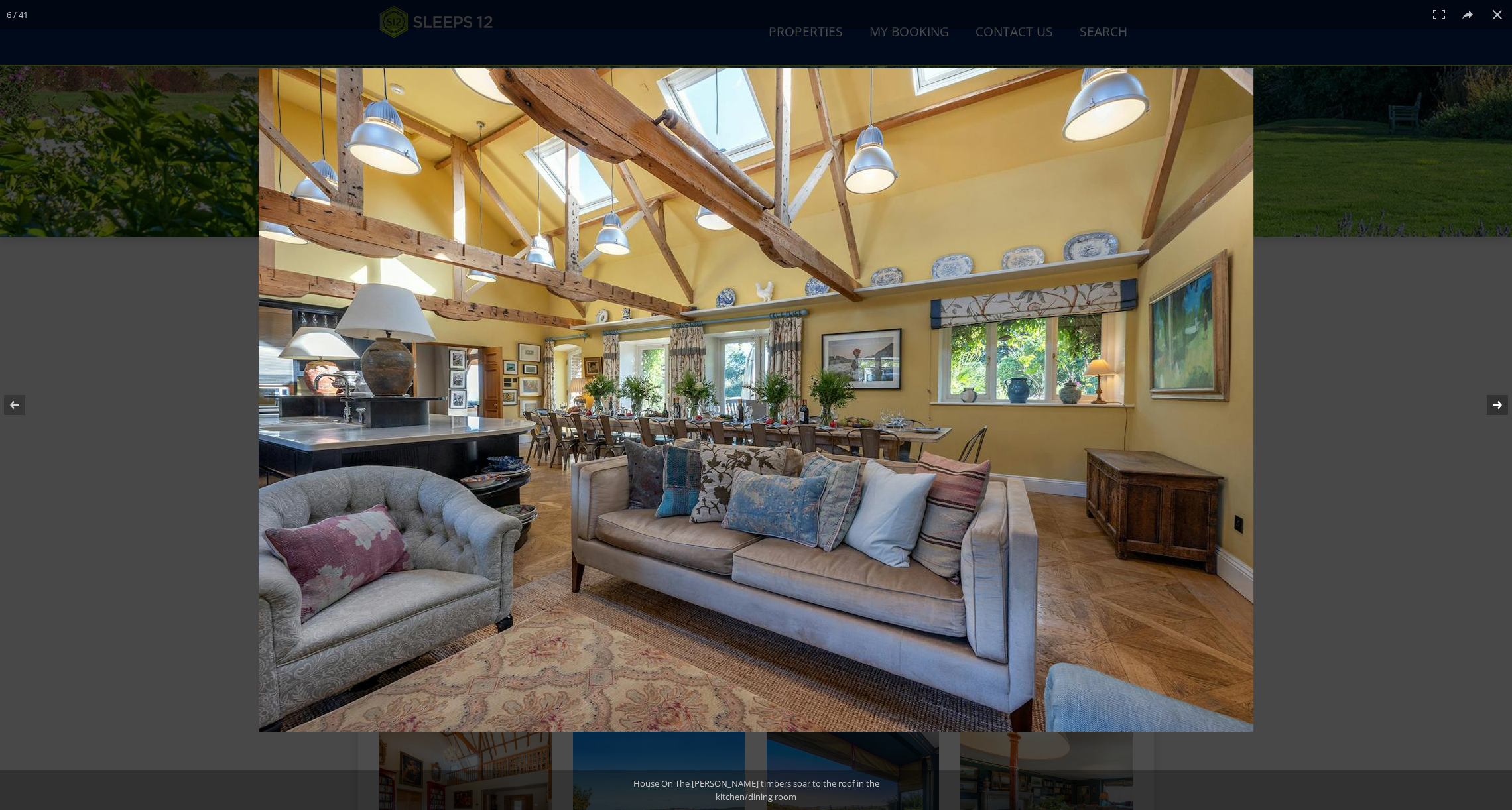
click at [1496, 406] on button at bounding box center [1489, 404] width 46 height 66
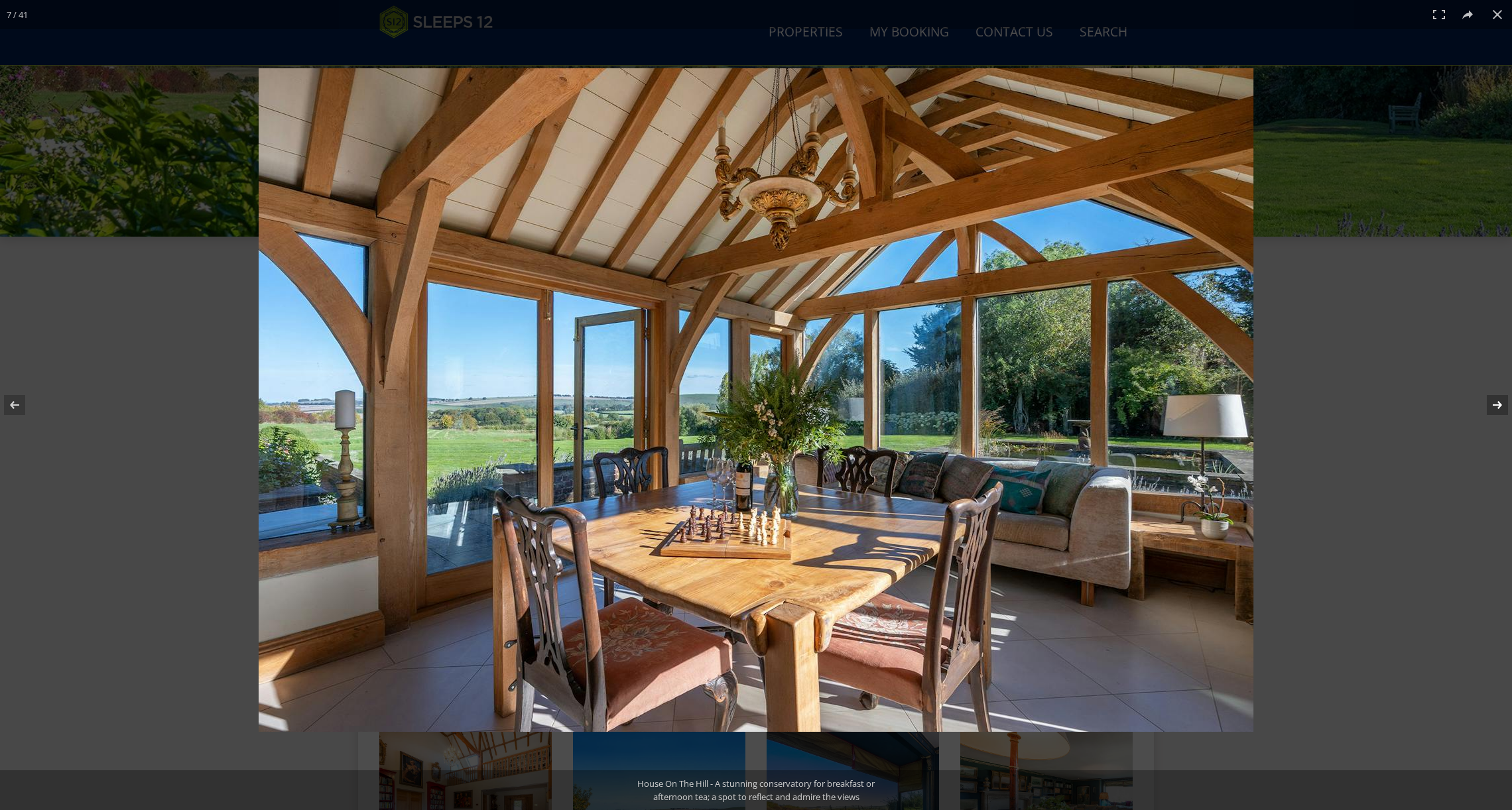
click at [1496, 406] on button at bounding box center [1489, 404] width 46 height 66
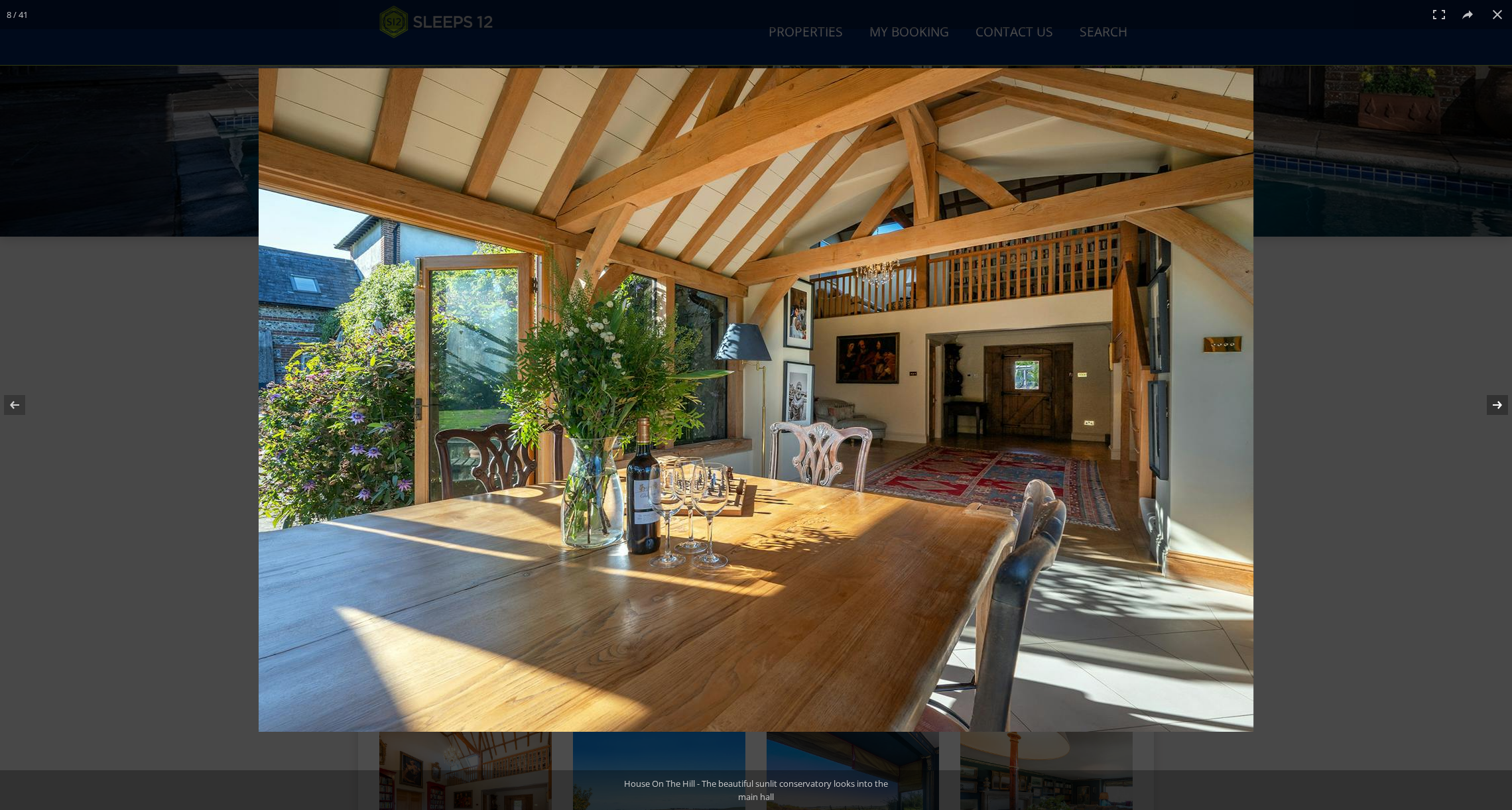
click at [1496, 406] on button at bounding box center [1489, 404] width 46 height 66
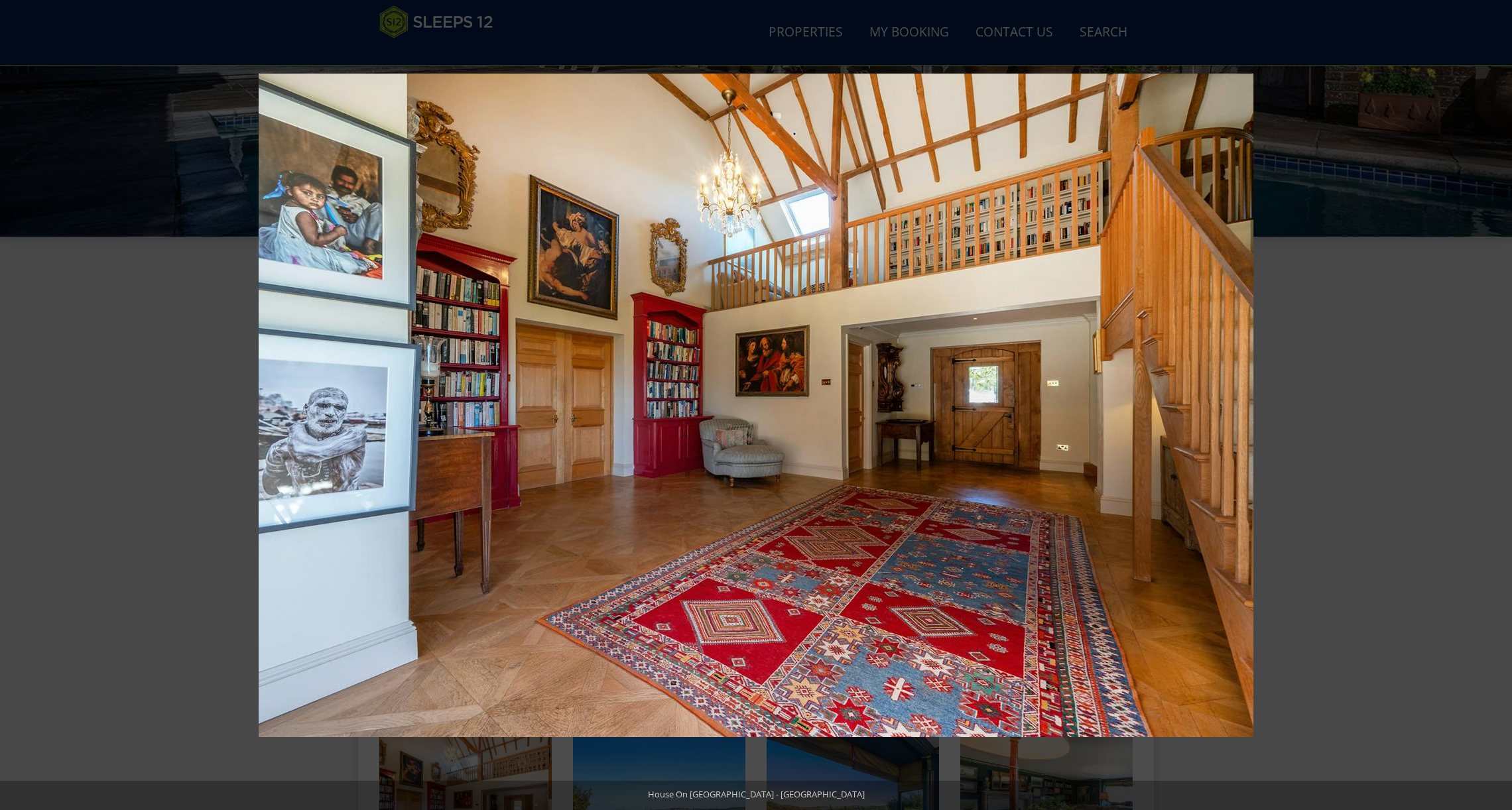
click at [1496, 406] on button at bounding box center [1489, 404] width 46 height 66
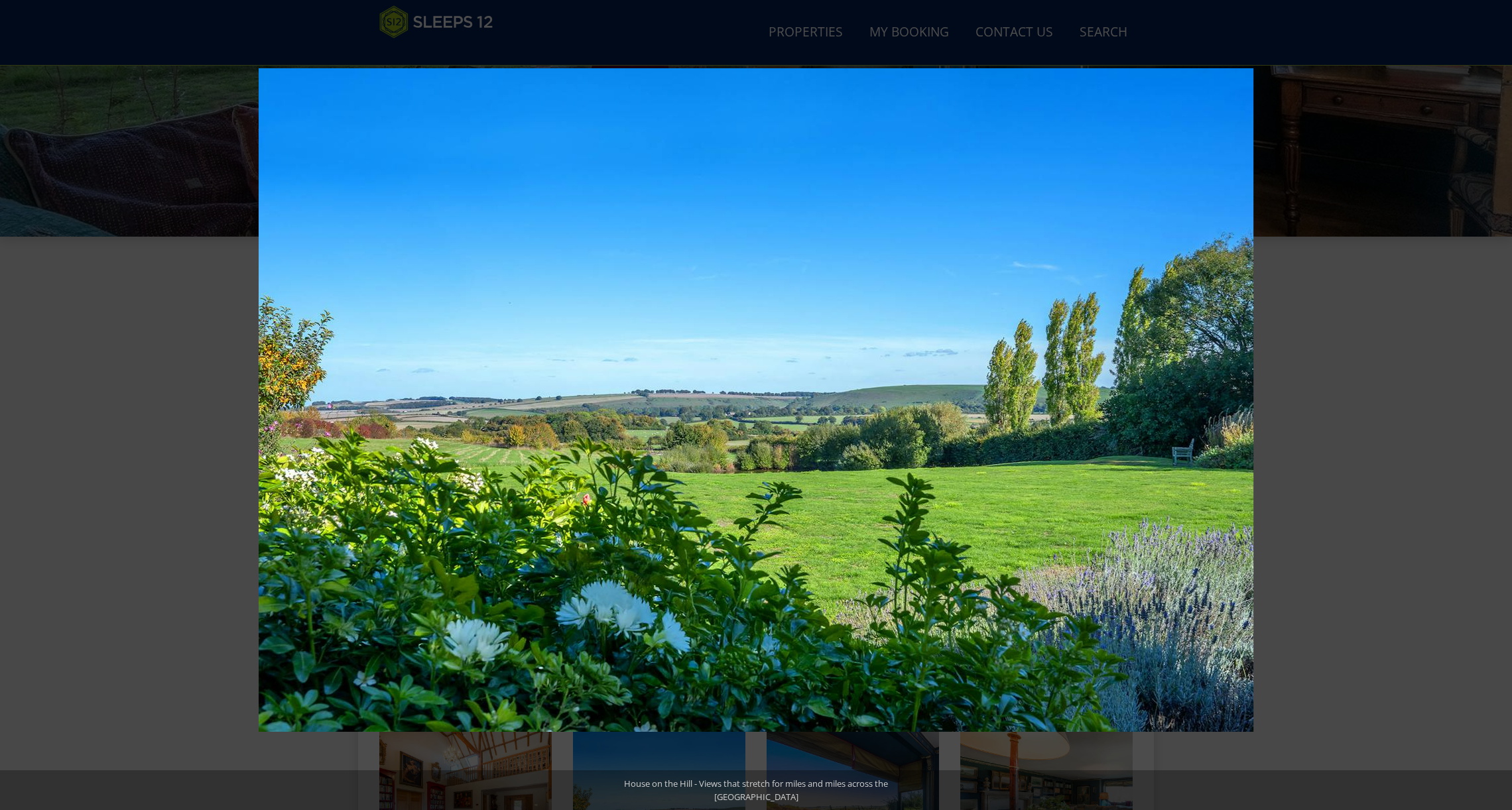
click at [1496, 406] on button at bounding box center [1489, 404] width 46 height 66
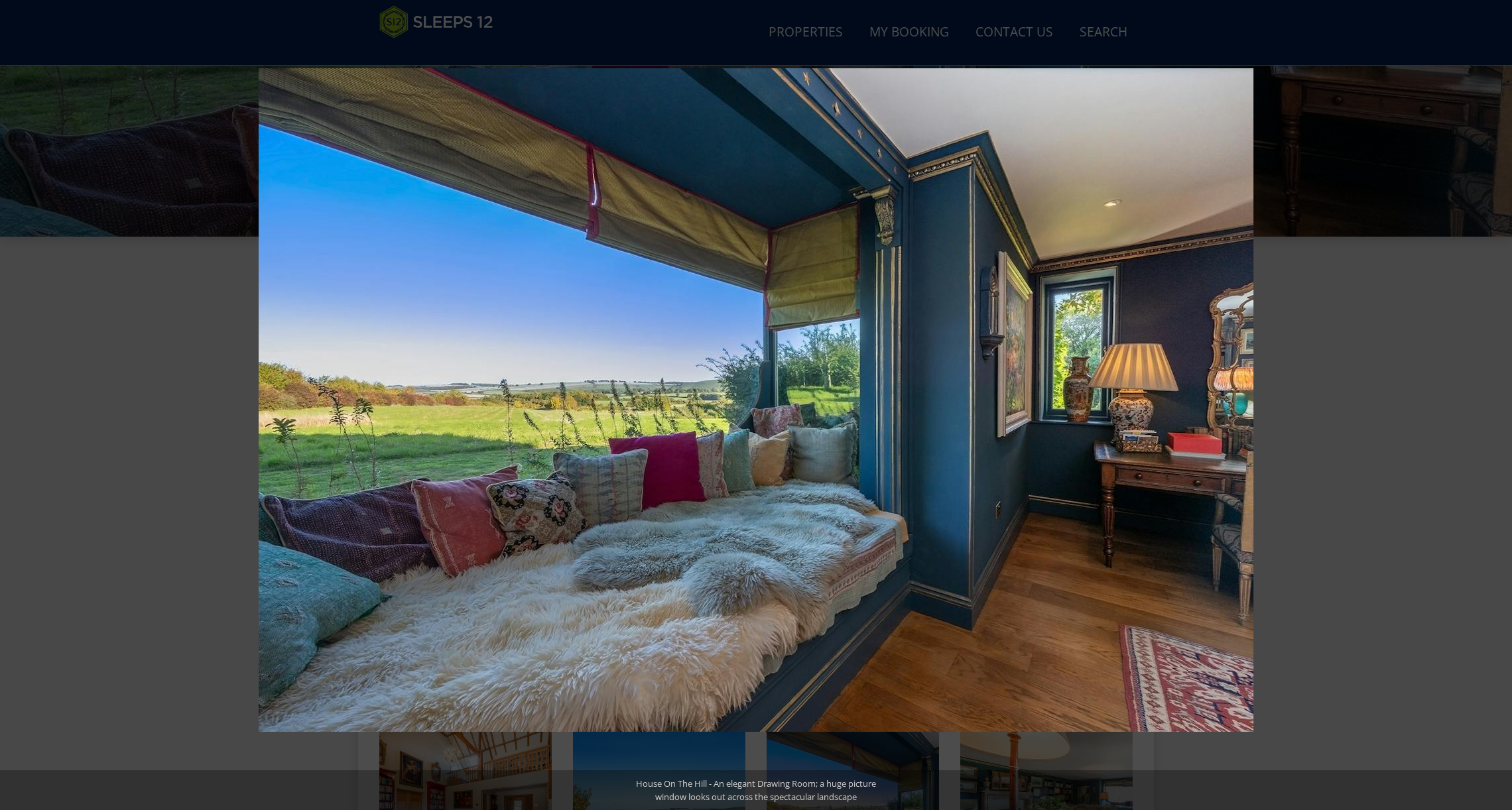
click at [1496, 406] on button at bounding box center [1489, 404] width 46 height 66
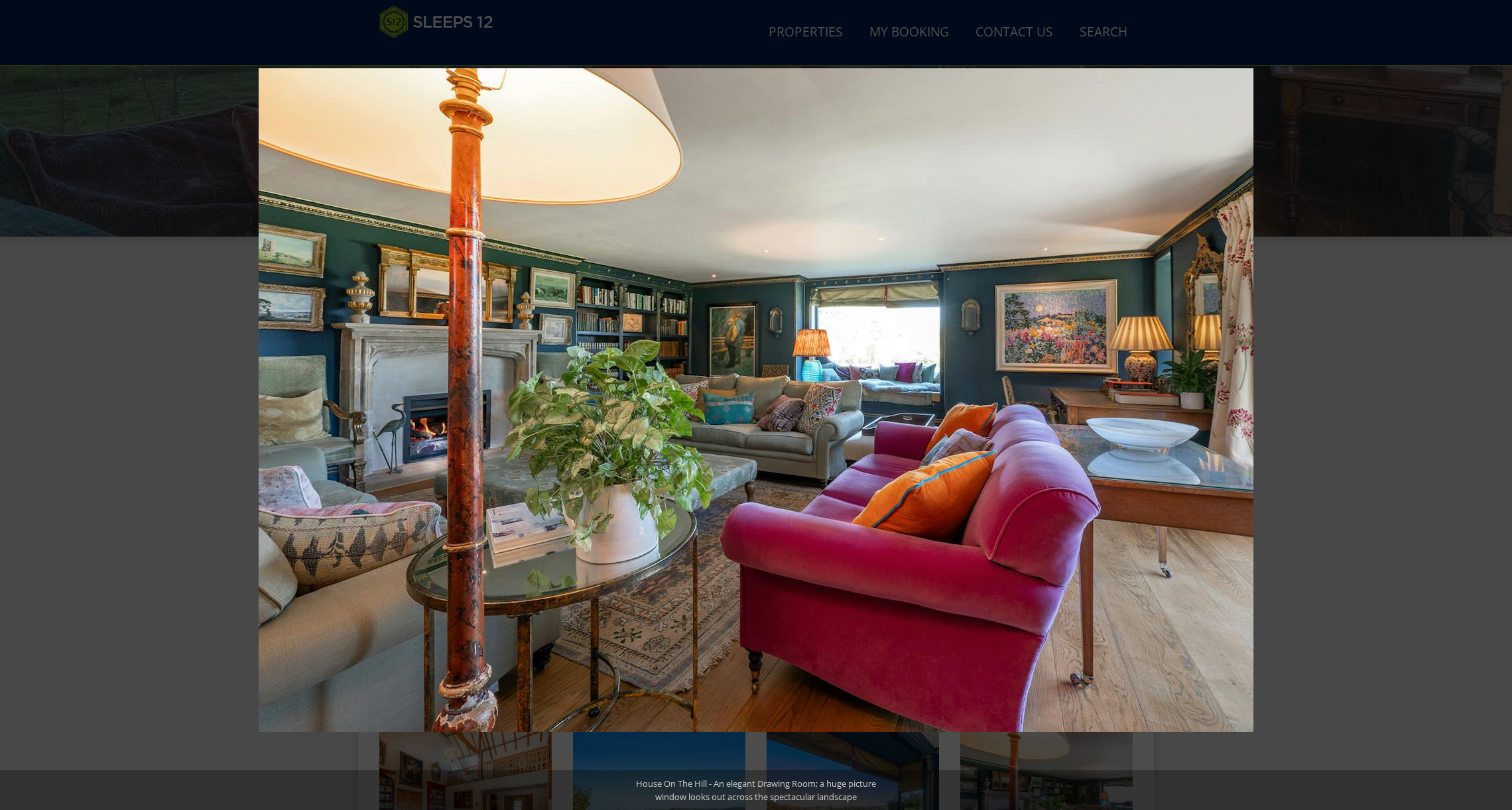
click at [1496, 406] on button at bounding box center [1489, 404] width 46 height 66
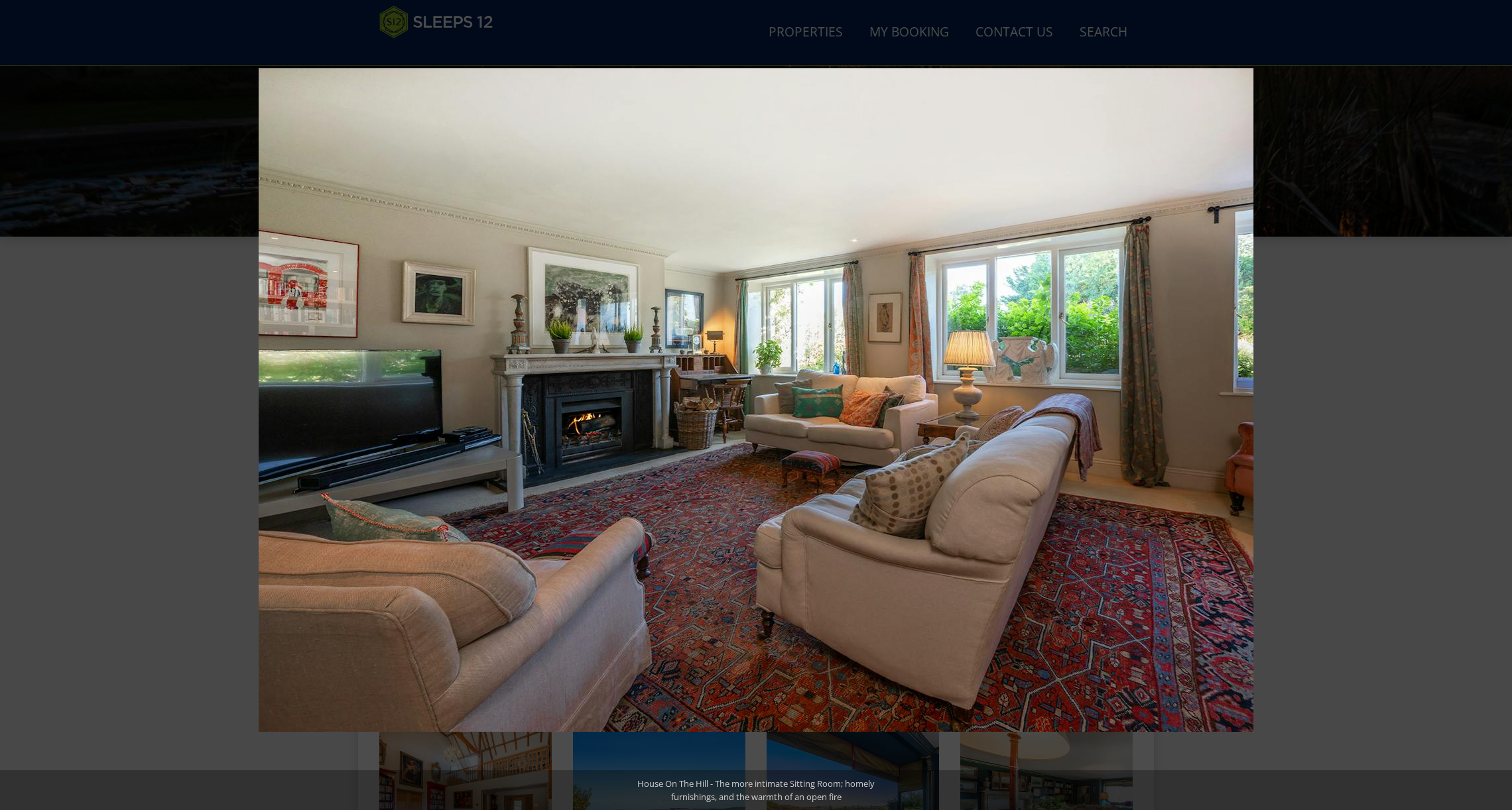
click at [1496, 406] on button at bounding box center [1489, 404] width 46 height 66
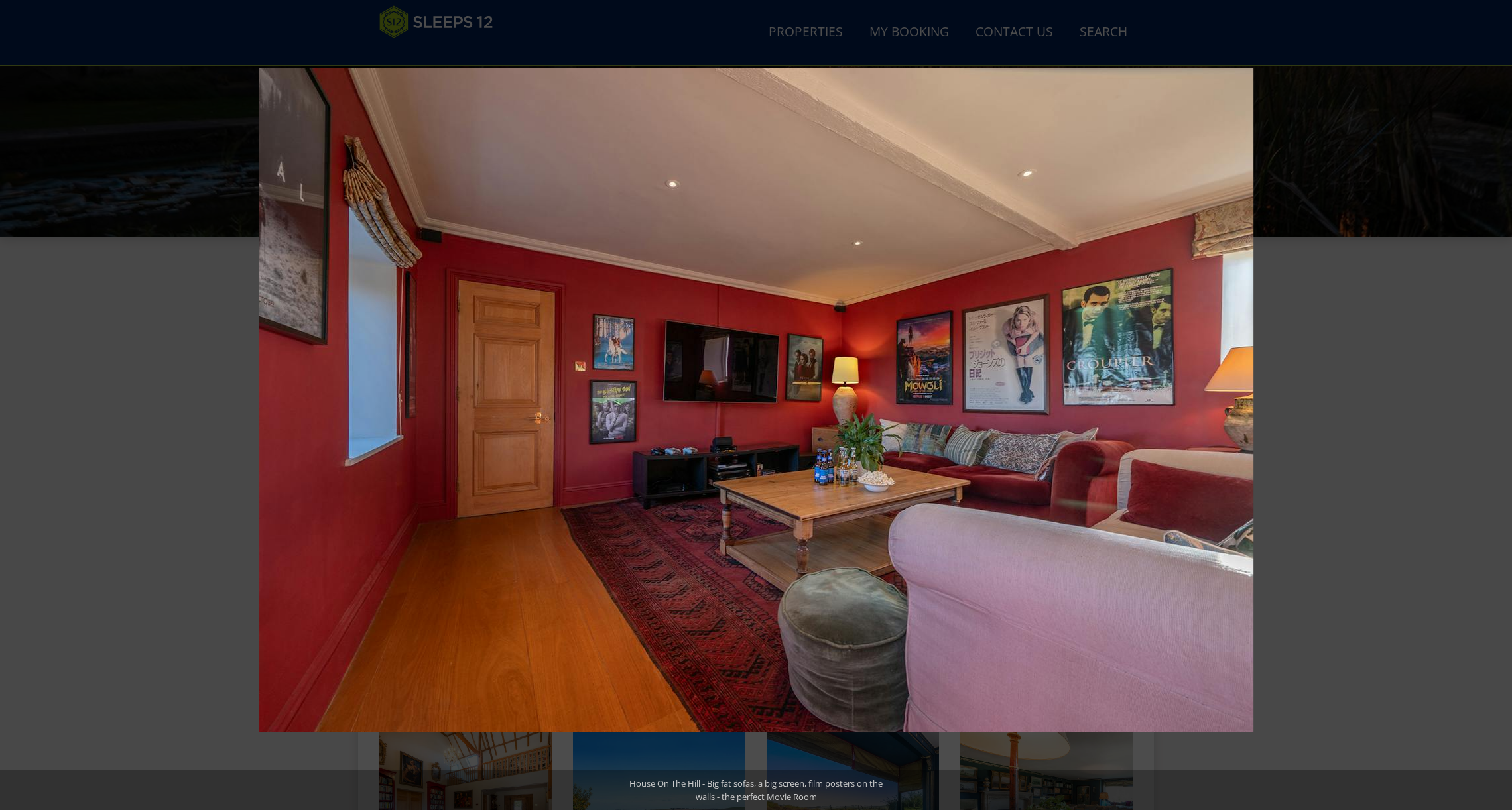
click at [1496, 406] on button at bounding box center [1489, 404] width 46 height 66
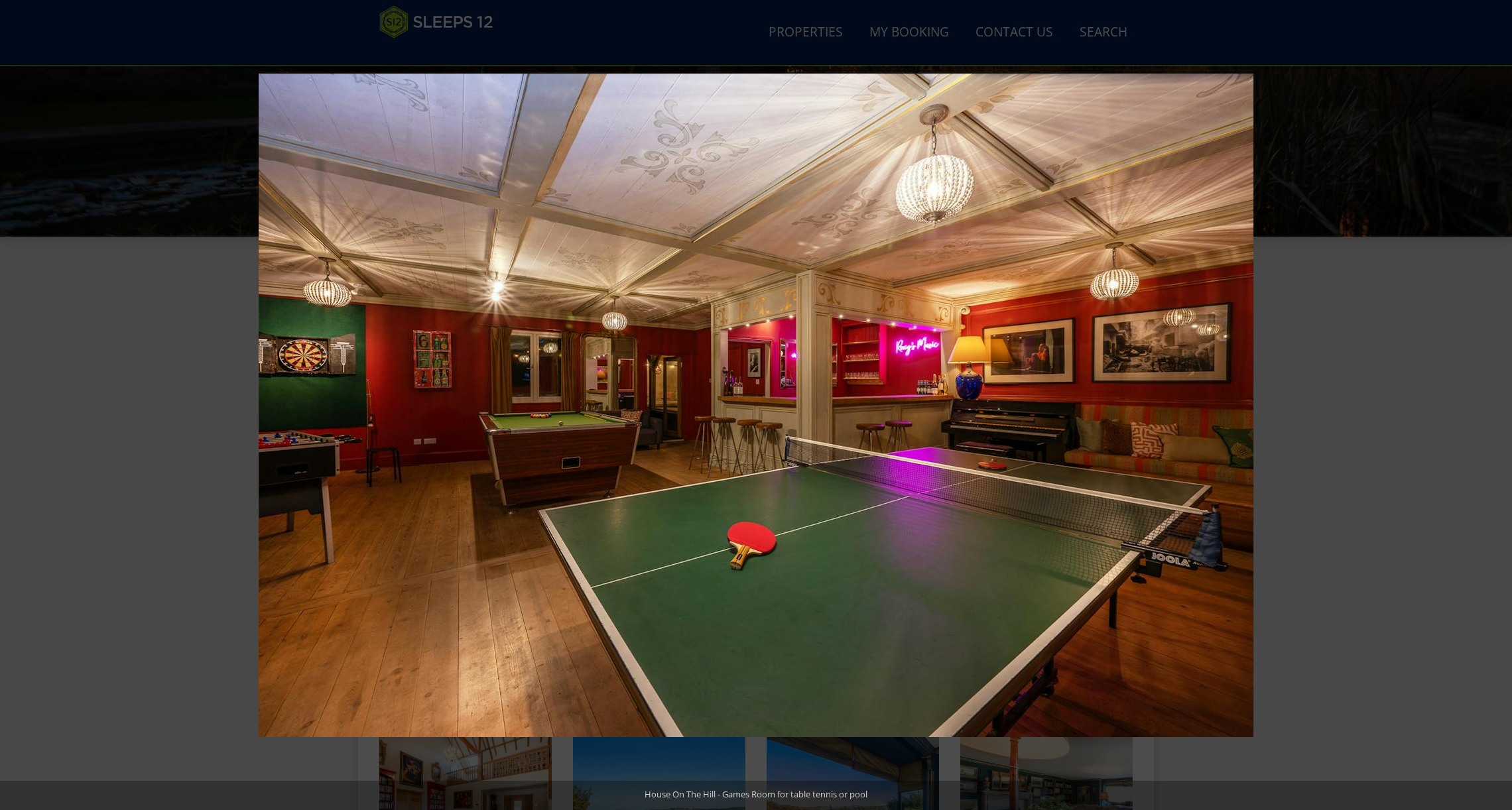
click at [1496, 406] on button at bounding box center [1489, 404] width 46 height 66
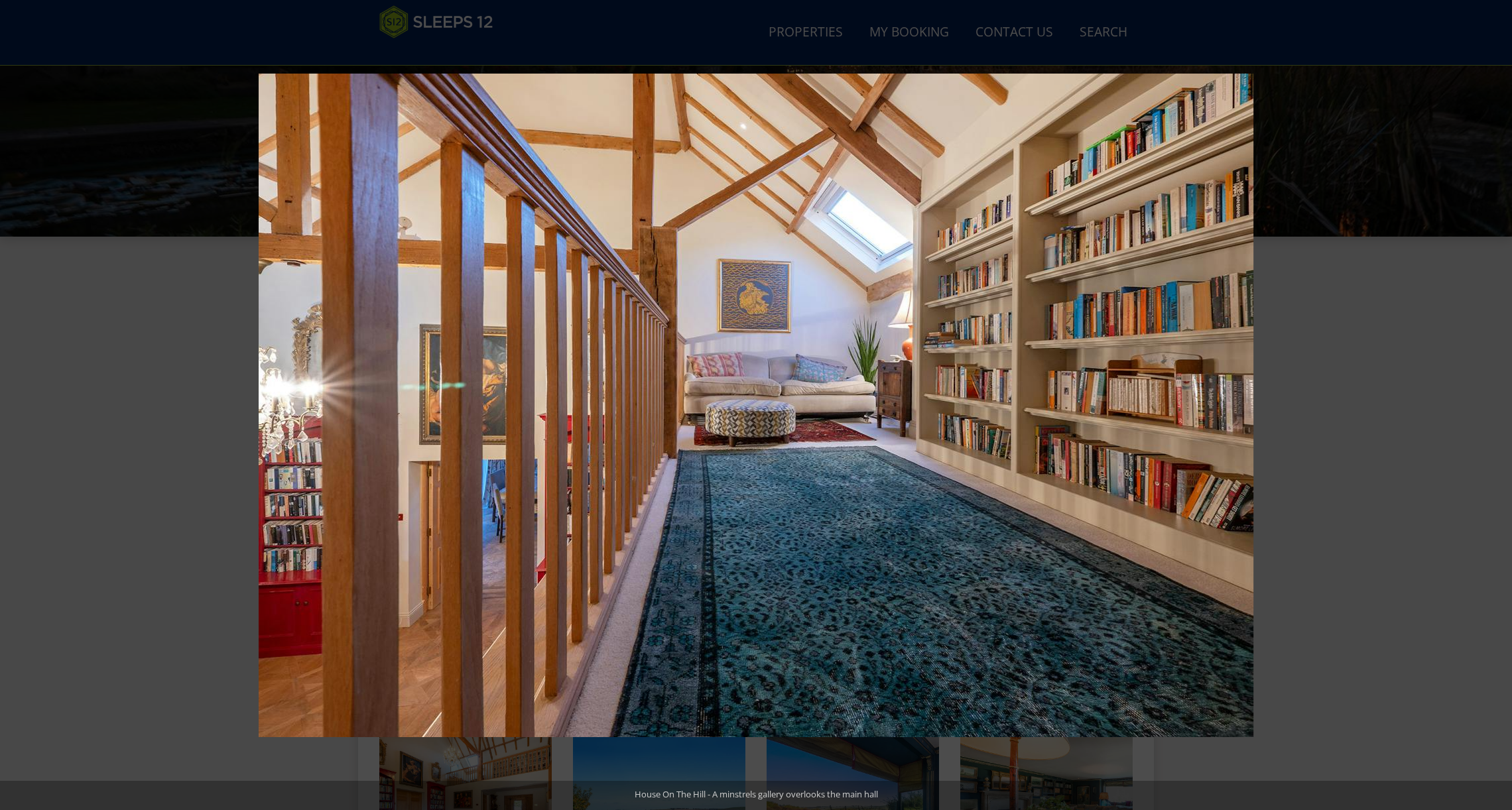
click at [1496, 406] on button at bounding box center [1489, 404] width 46 height 66
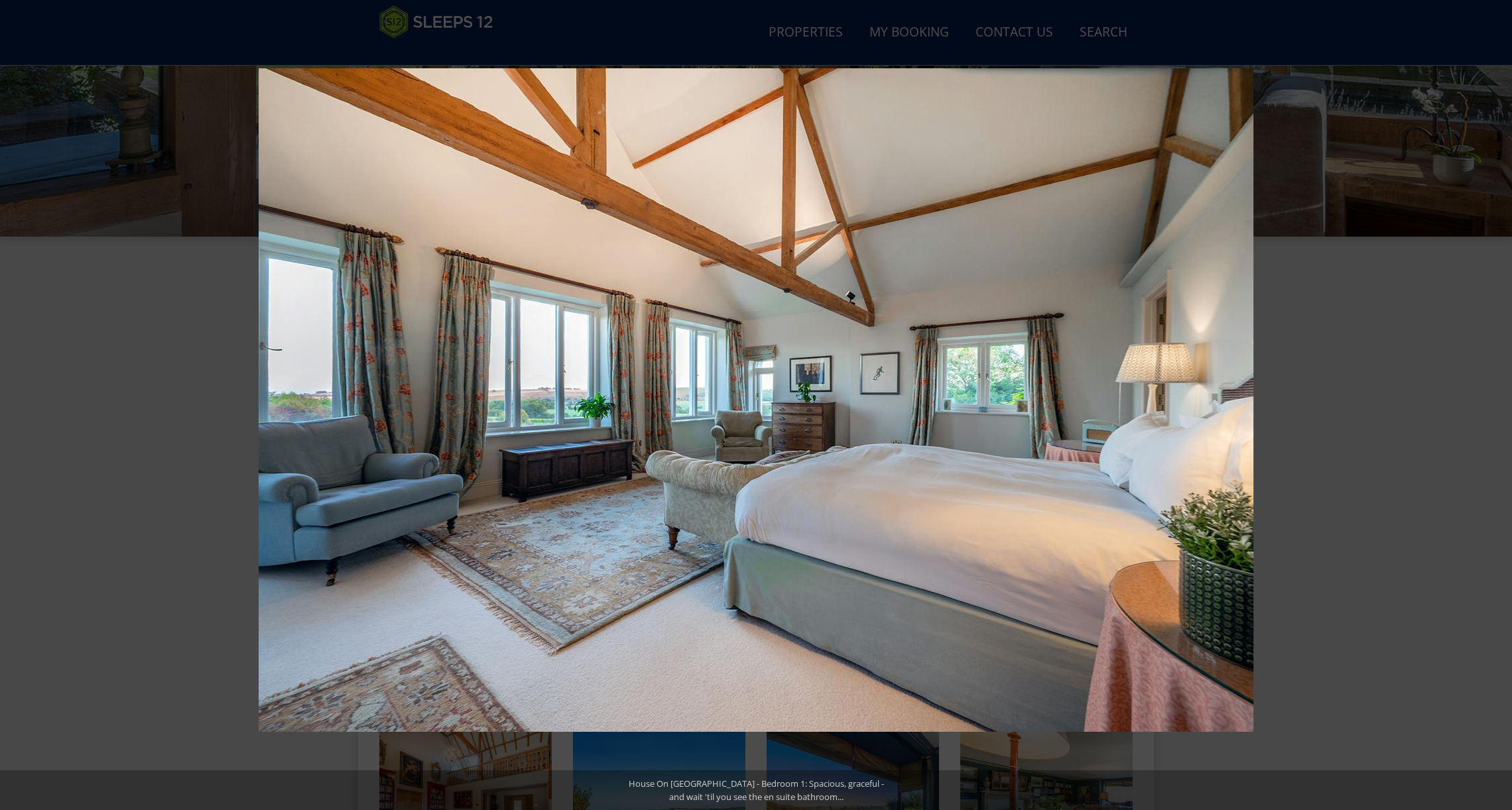
click at [1496, 406] on button at bounding box center [1489, 404] width 46 height 66
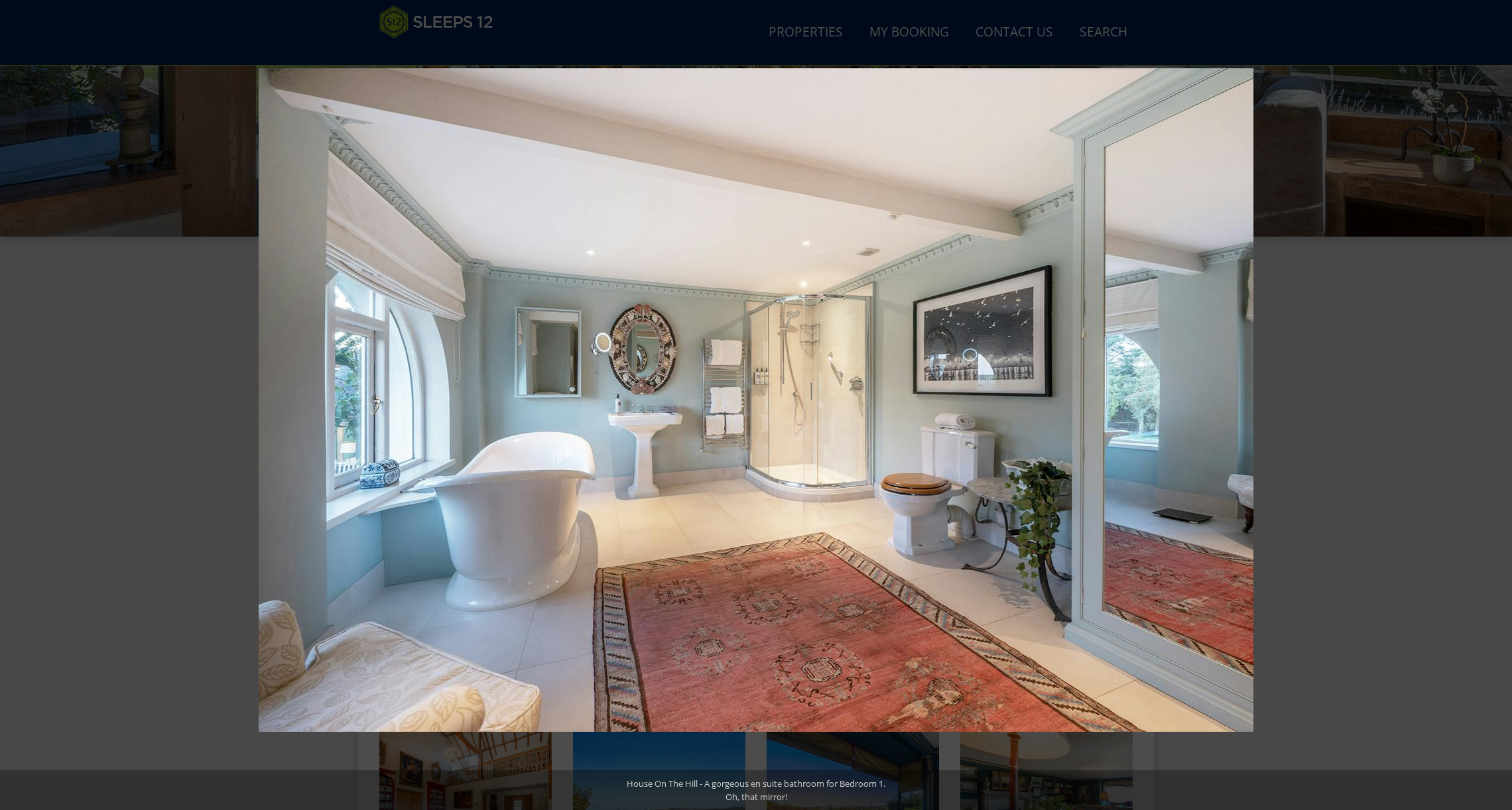
click at [1496, 406] on button at bounding box center [1489, 404] width 46 height 66
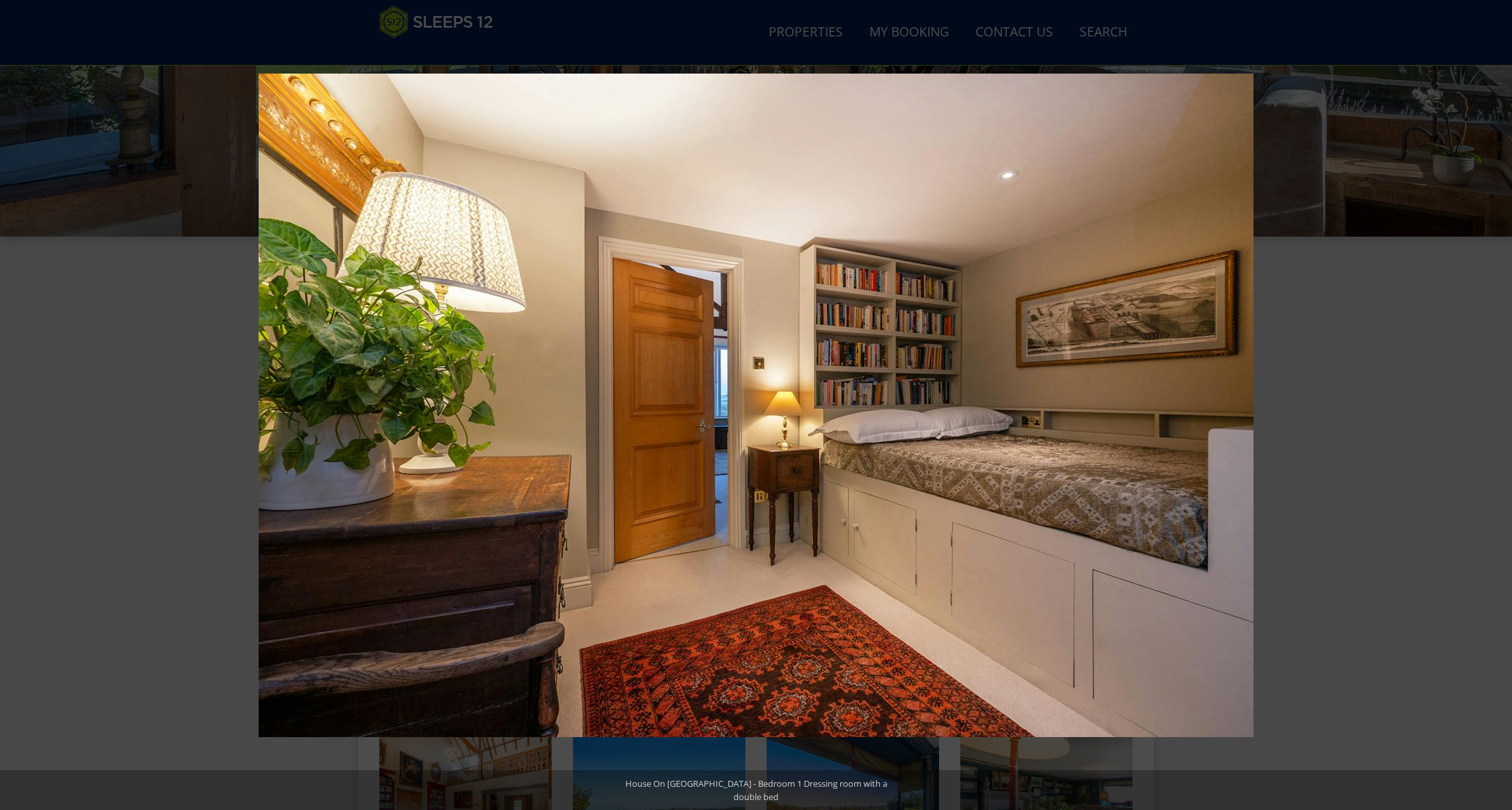
click at [1496, 406] on button at bounding box center [1489, 404] width 46 height 66
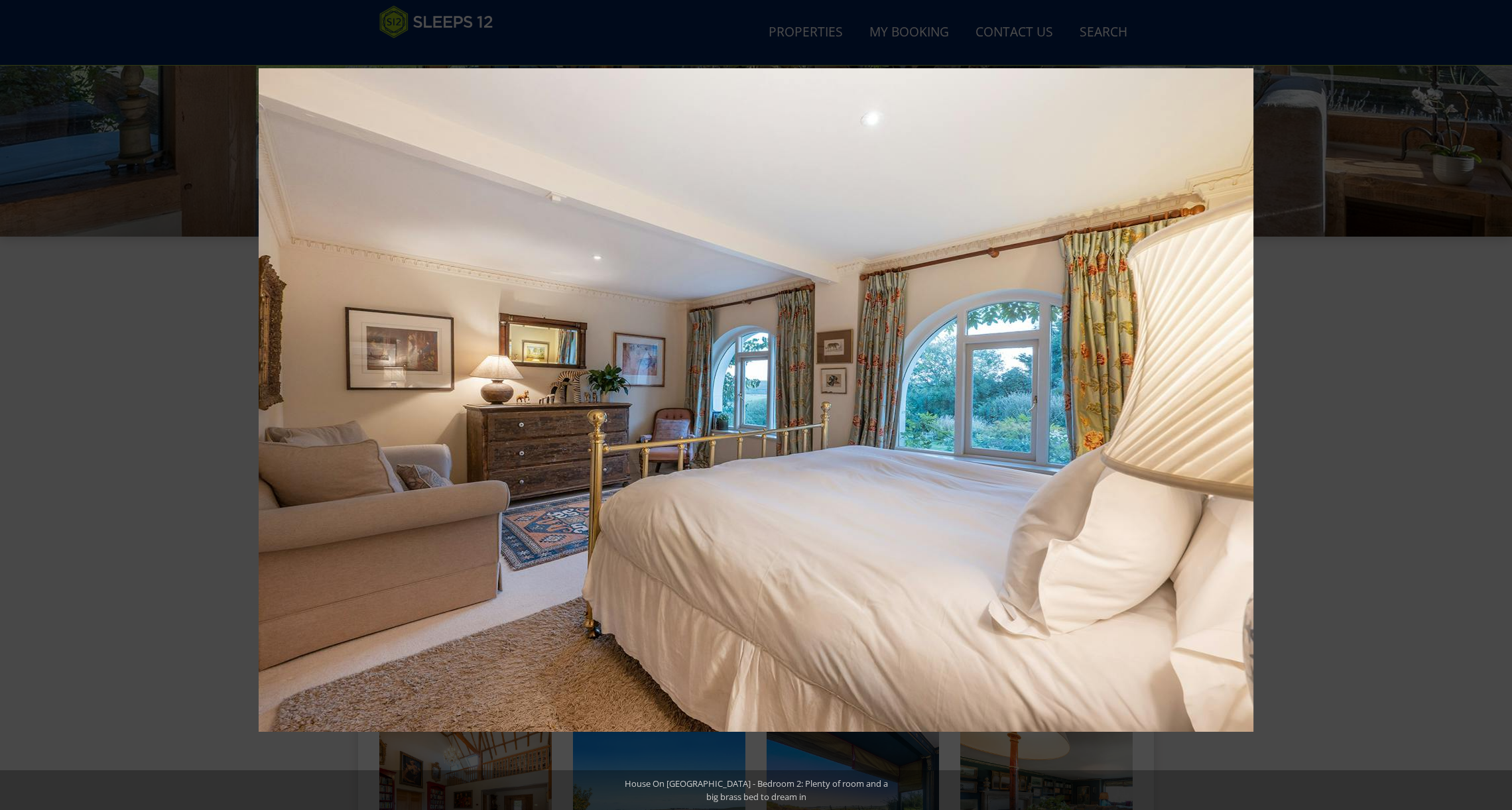
click at [1496, 406] on button at bounding box center [1489, 404] width 46 height 66
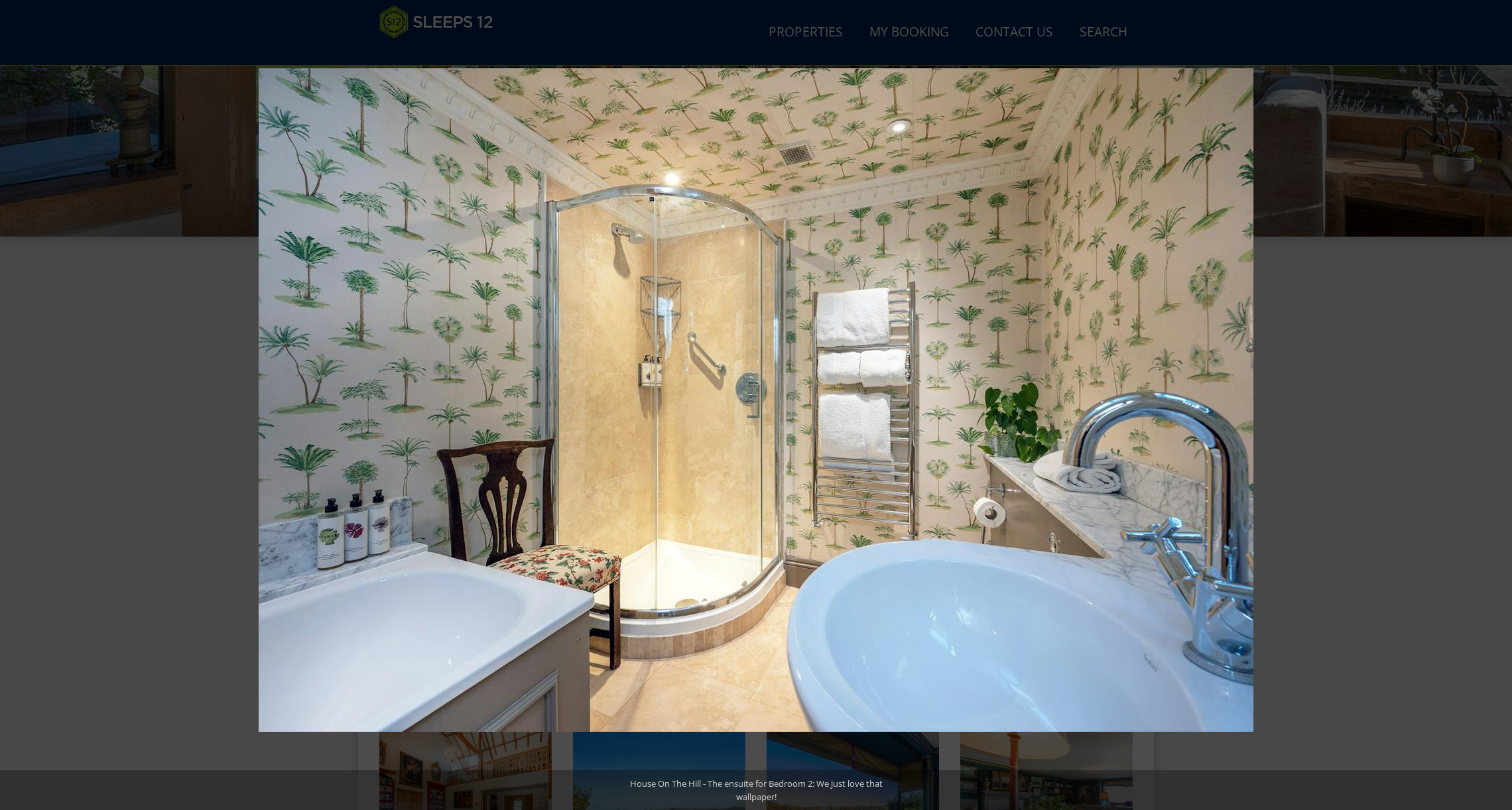
click at [1496, 406] on button at bounding box center [1489, 404] width 46 height 66
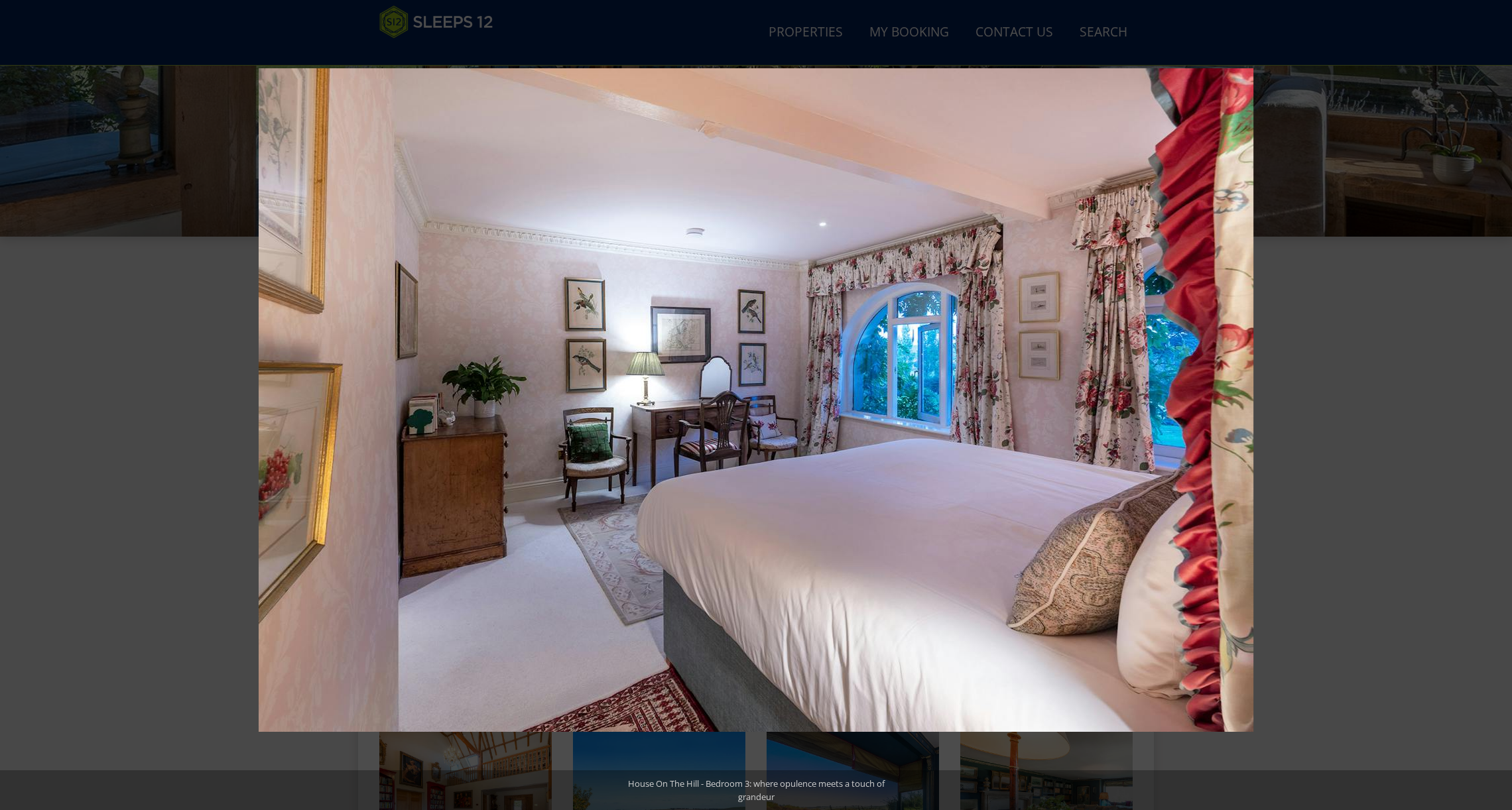
click at [1496, 406] on button at bounding box center [1489, 404] width 46 height 66
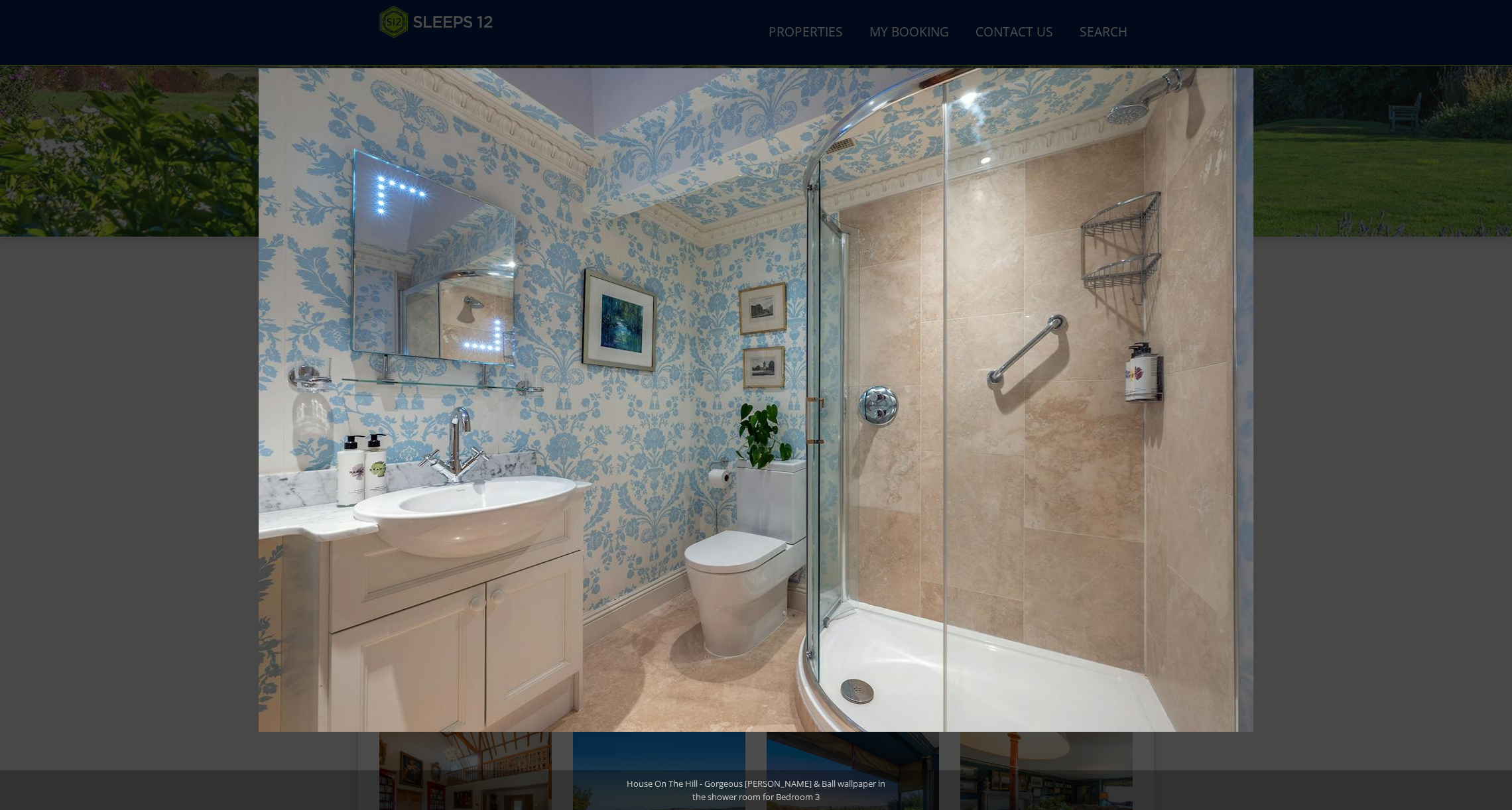
click at [1496, 406] on button at bounding box center [1489, 404] width 46 height 66
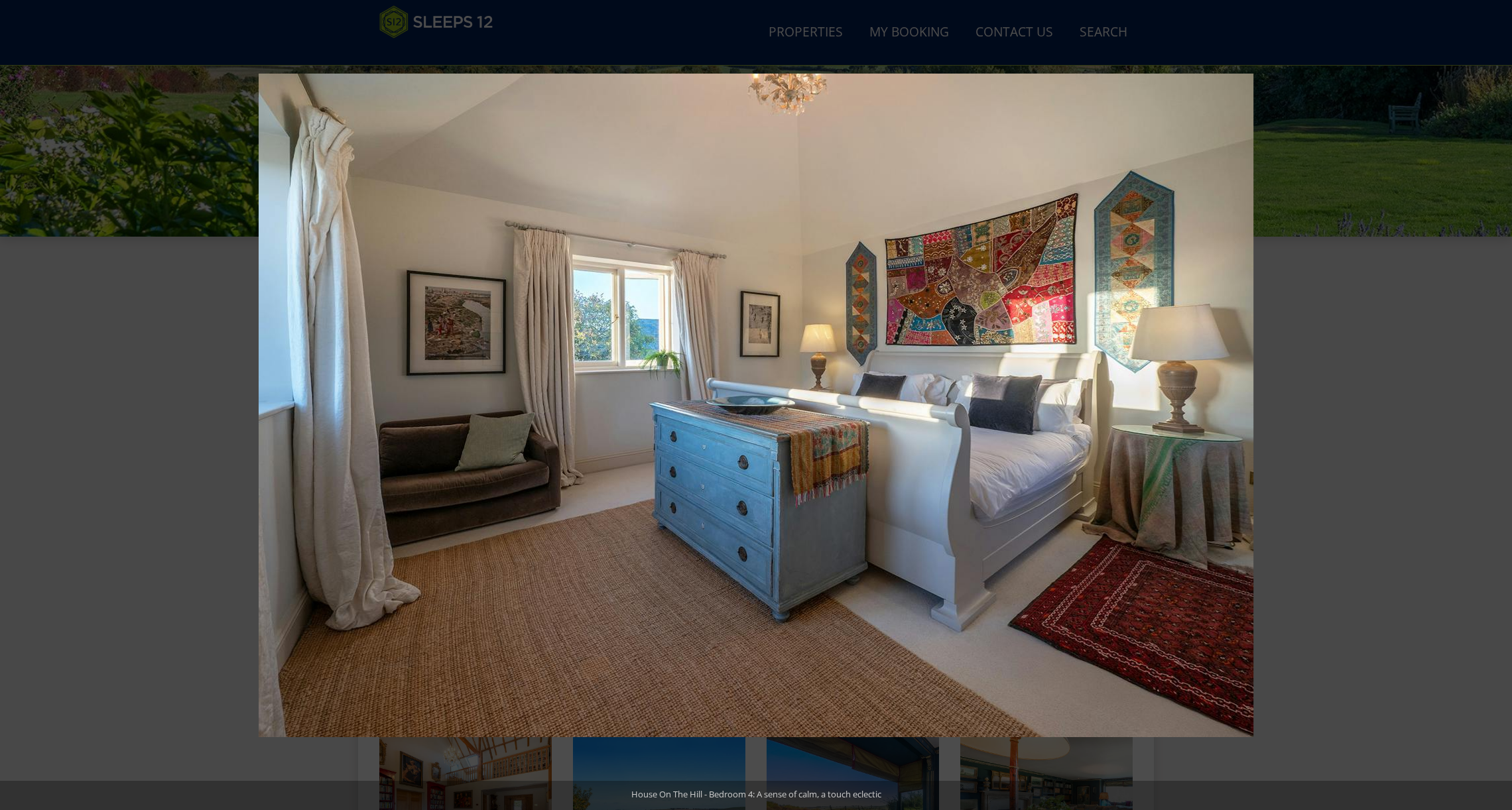
click at [1496, 406] on button at bounding box center [1489, 404] width 46 height 66
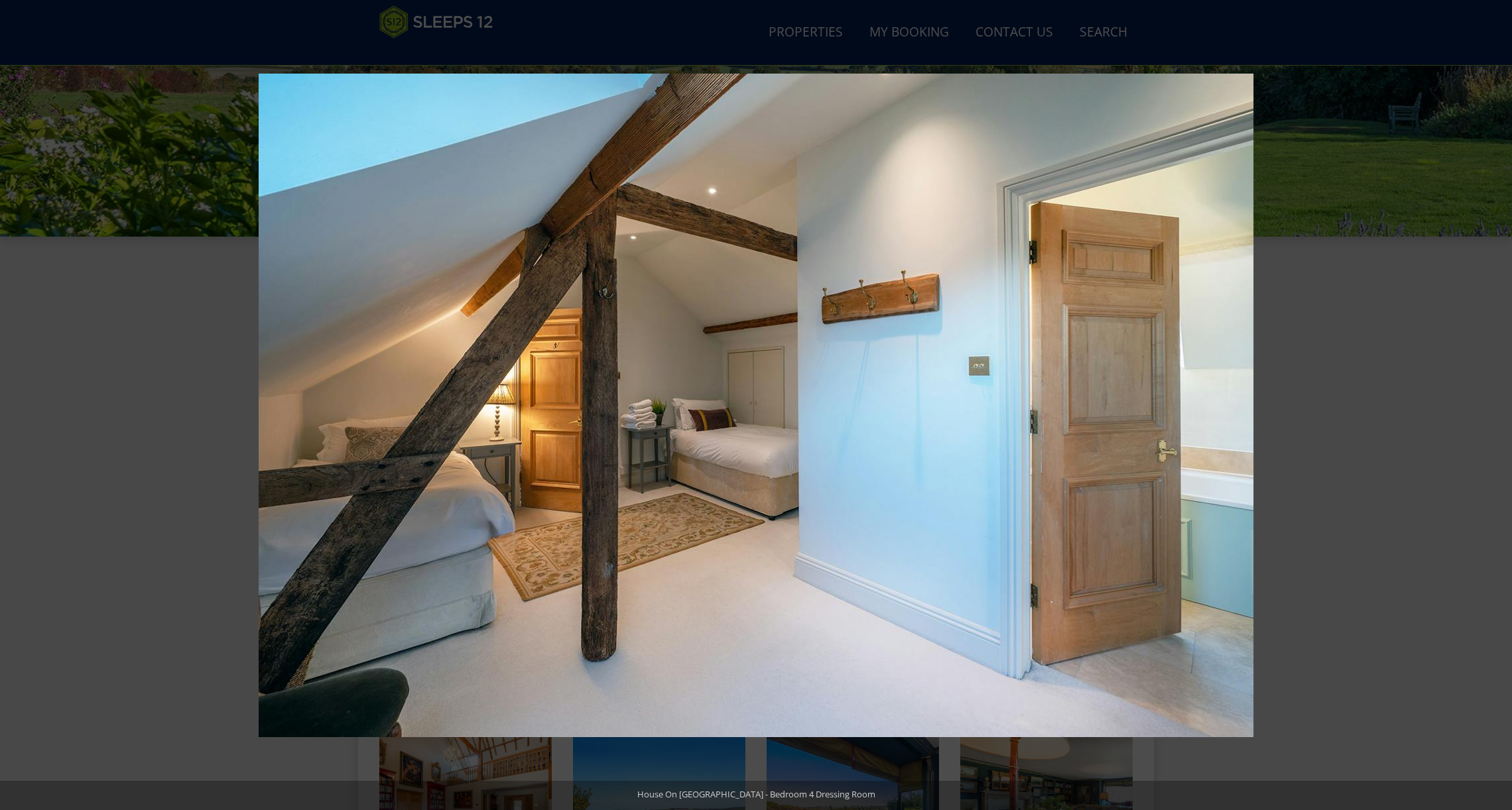
click at [1496, 406] on button at bounding box center [1489, 404] width 46 height 66
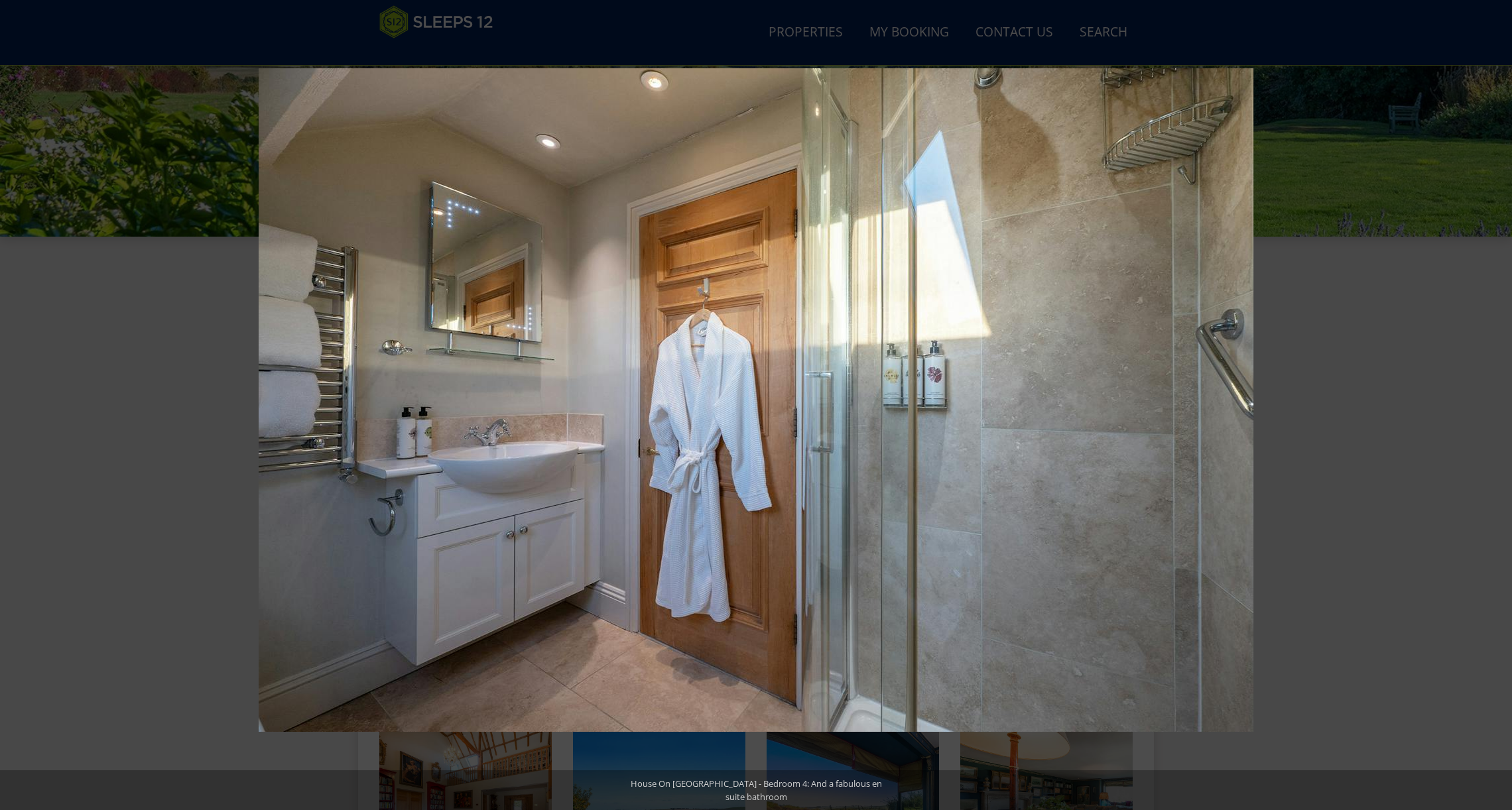
click at [1496, 406] on button at bounding box center [1489, 404] width 46 height 66
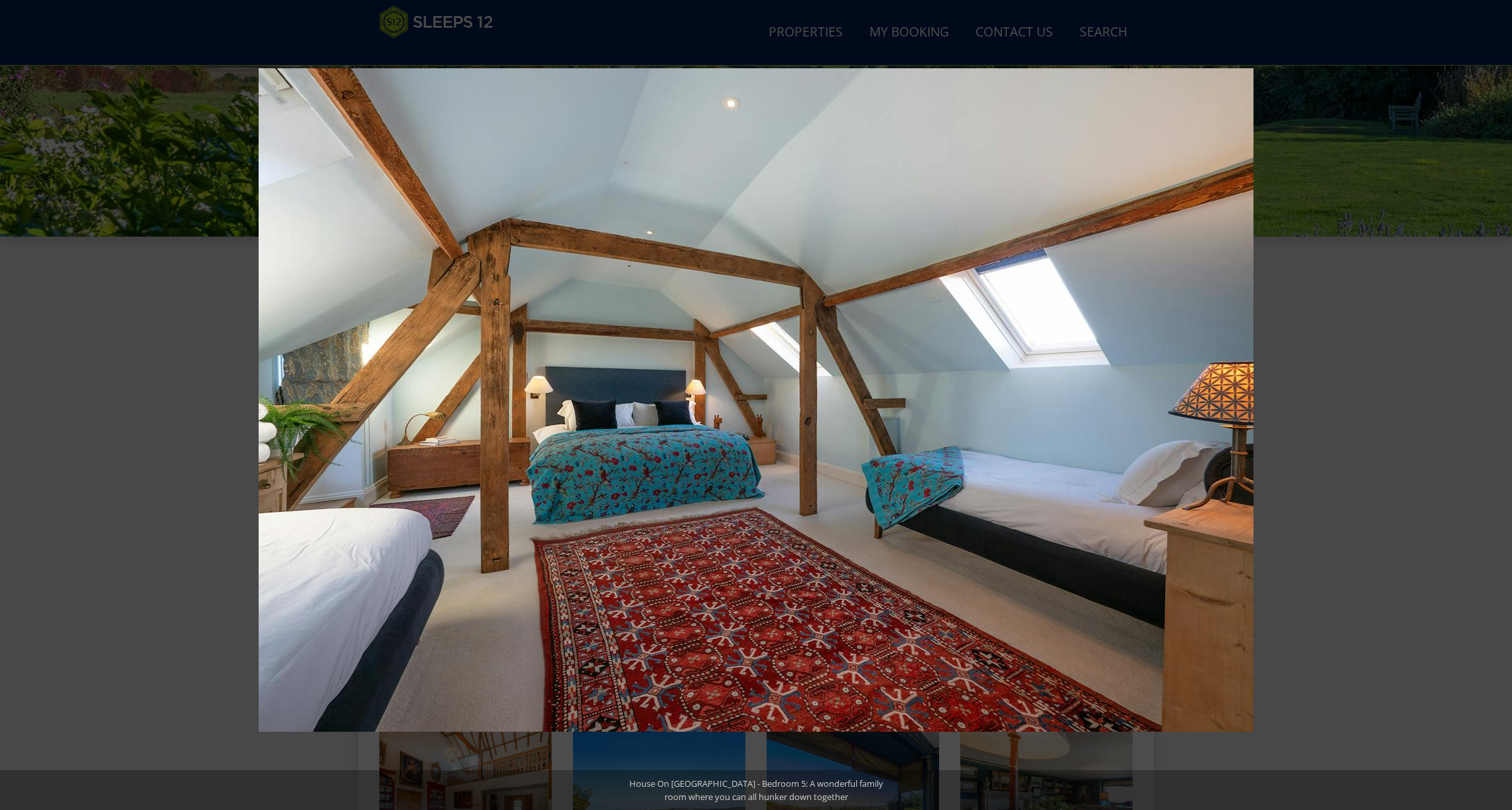
click at [1496, 406] on button at bounding box center [1489, 404] width 46 height 66
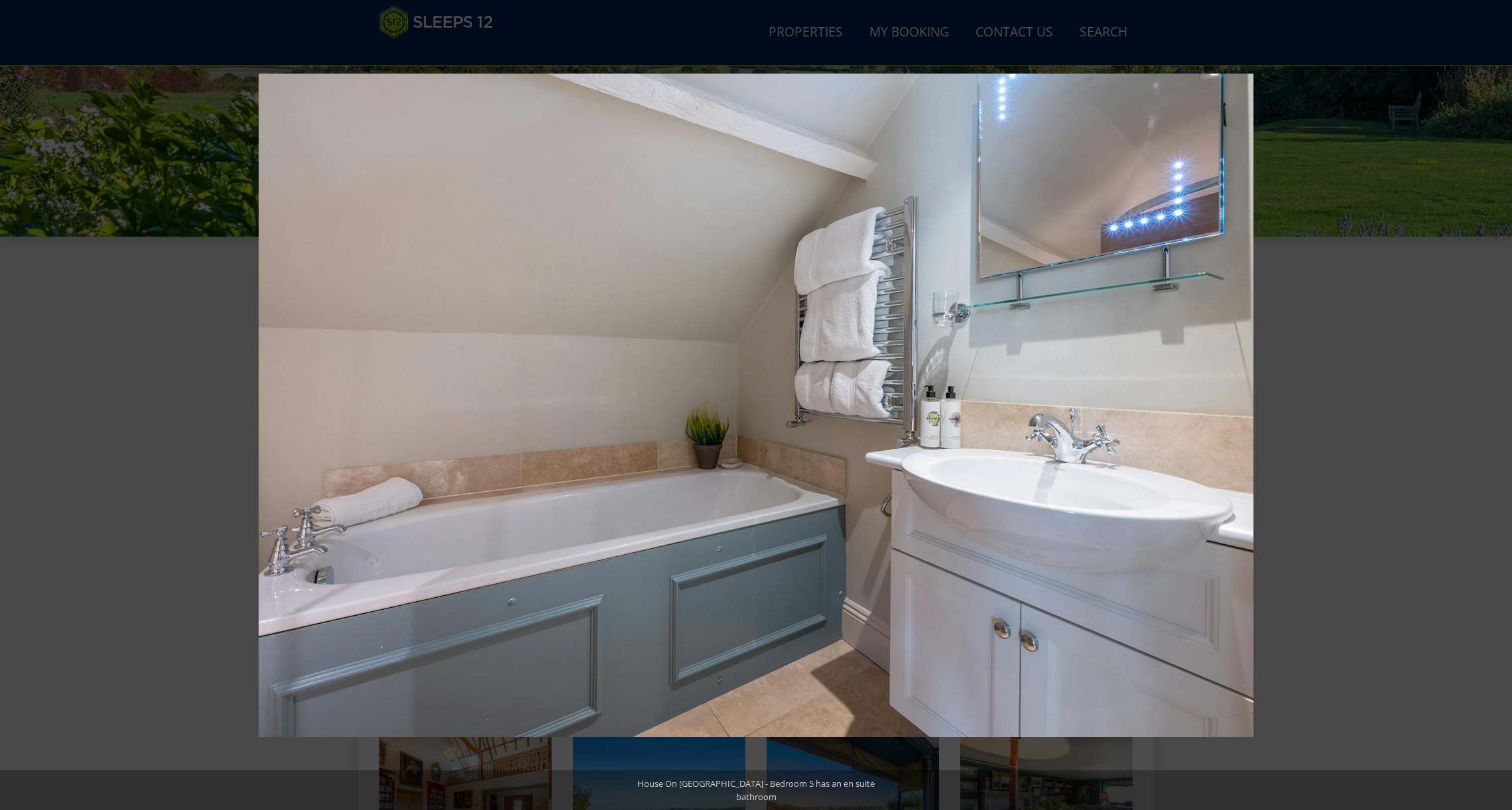
click at [1496, 406] on button at bounding box center [1489, 404] width 46 height 66
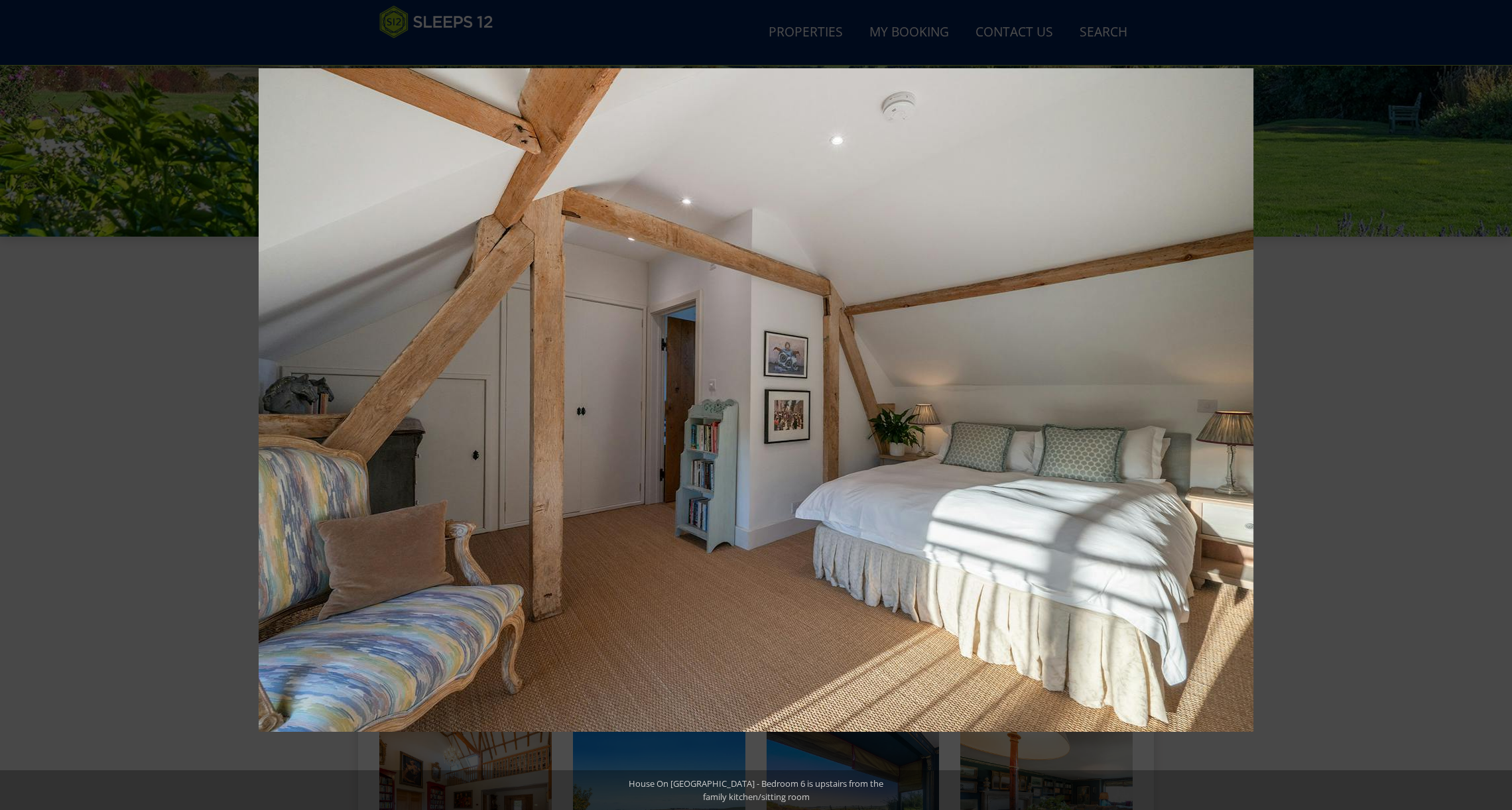
click at [1496, 406] on button at bounding box center [1489, 404] width 46 height 66
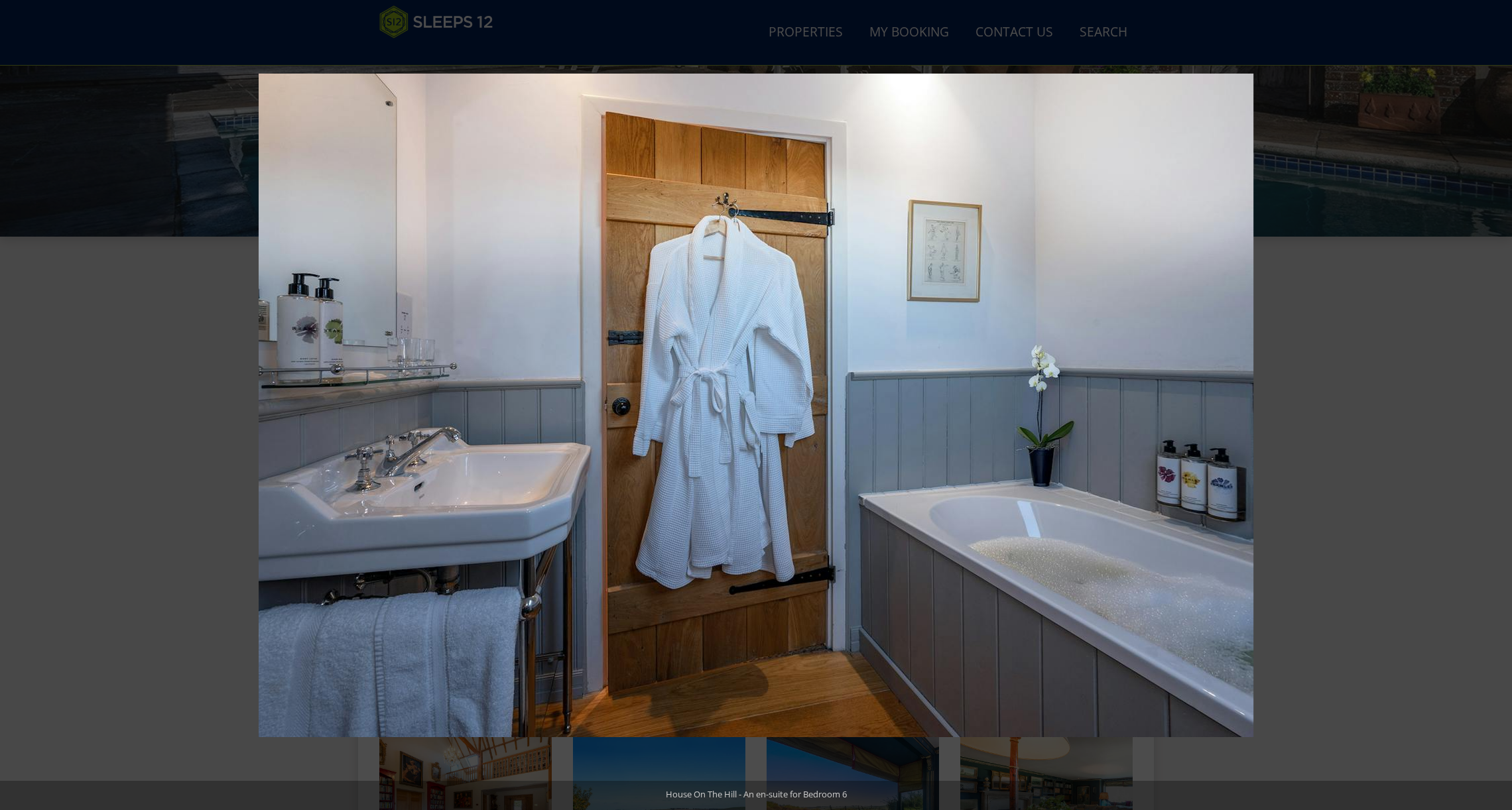
click at [1496, 406] on button at bounding box center [1489, 404] width 46 height 66
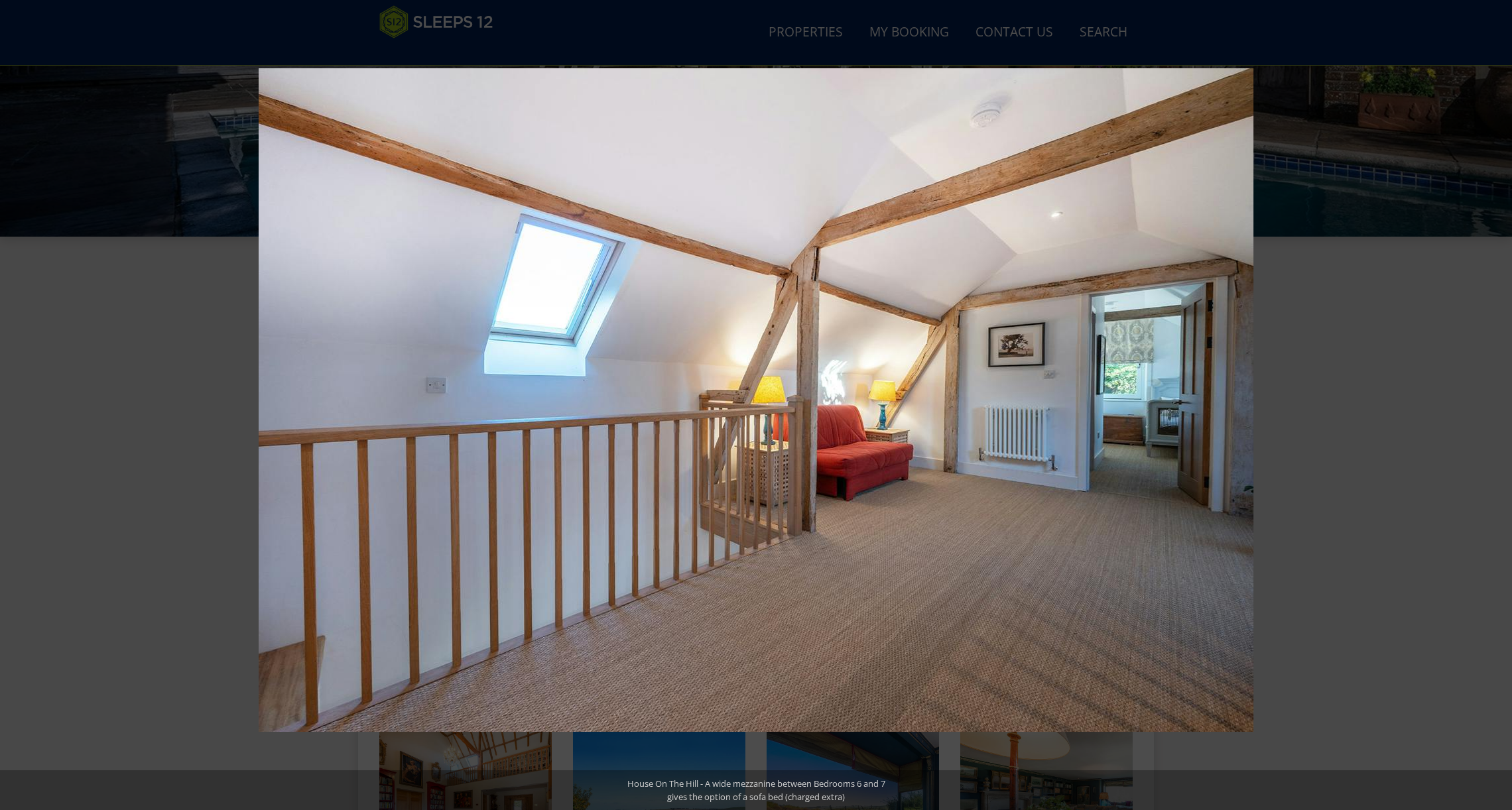
click at [1496, 406] on button at bounding box center [1489, 404] width 46 height 66
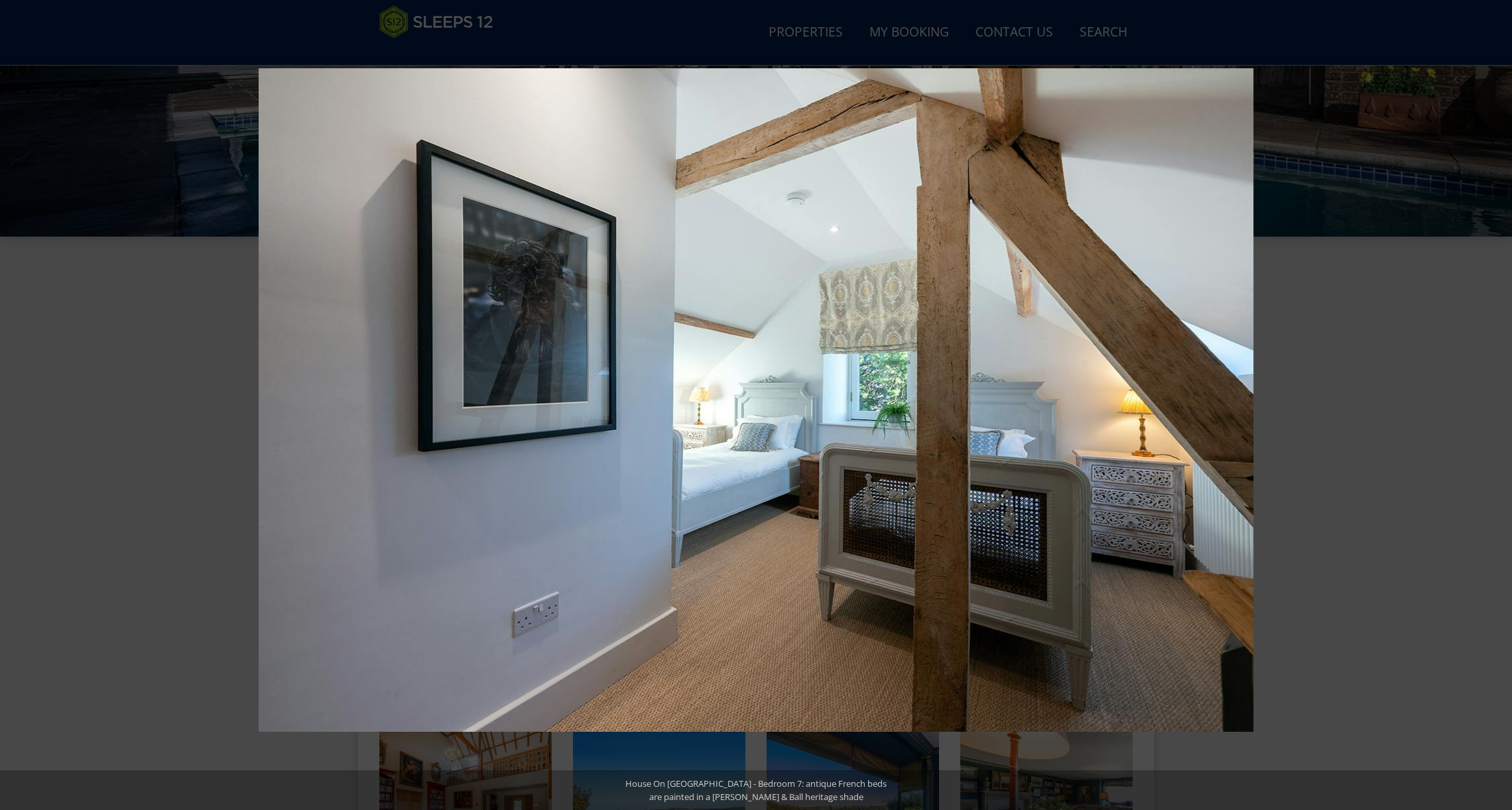
click at [1496, 406] on button at bounding box center [1489, 404] width 46 height 66
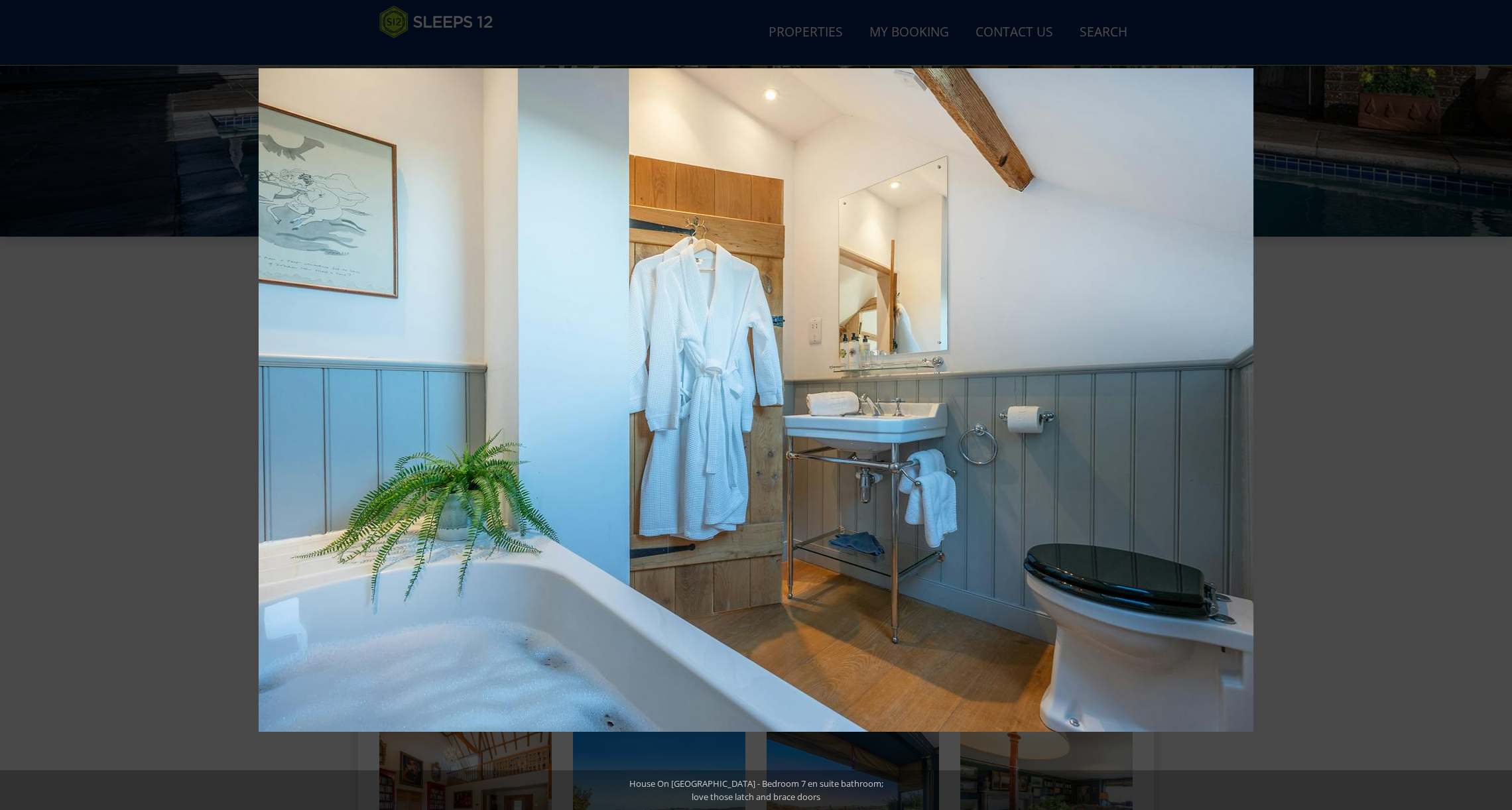
click at [1496, 406] on button at bounding box center [1489, 404] width 46 height 66
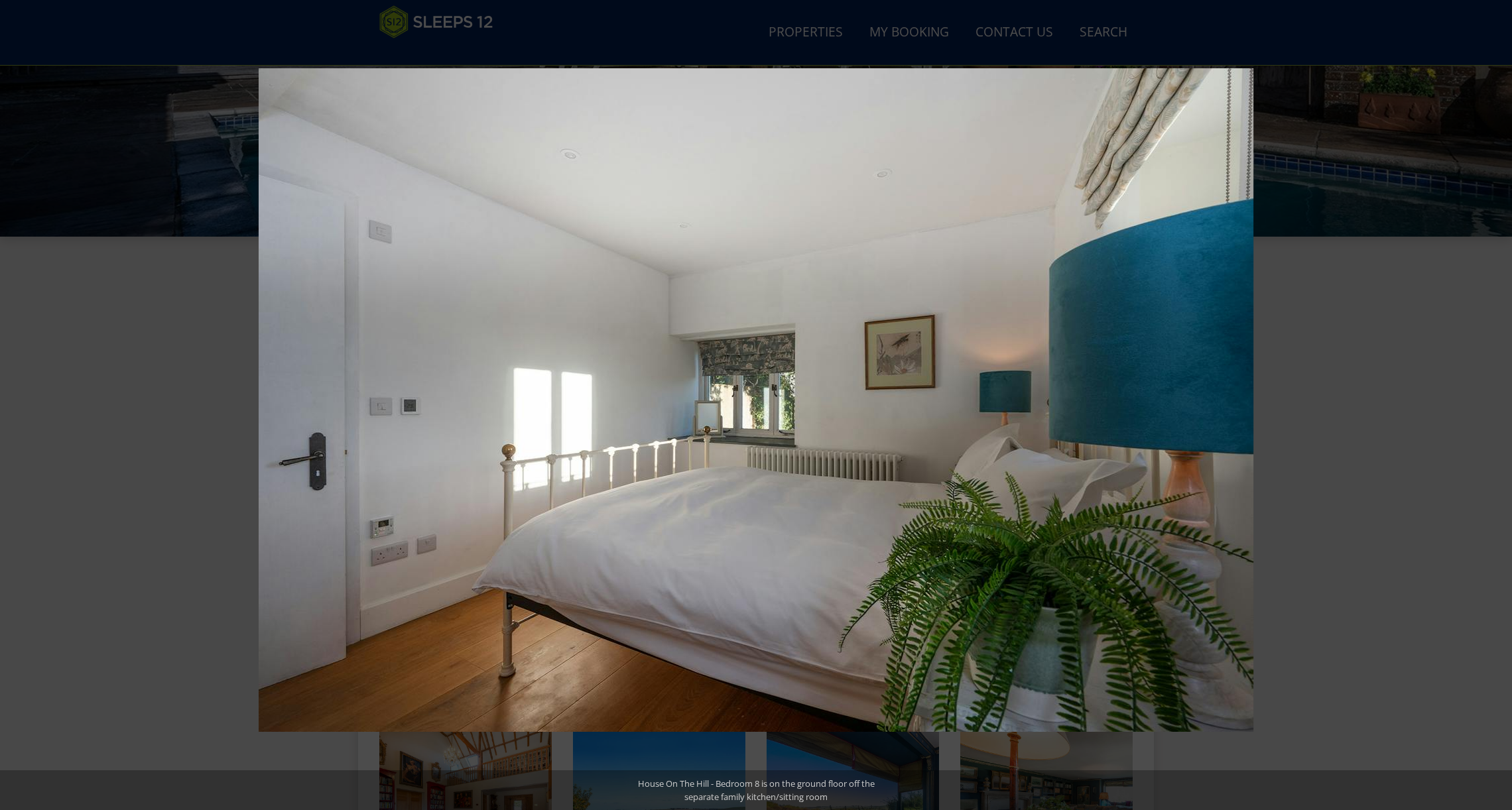
click at [1496, 406] on button at bounding box center [1489, 404] width 46 height 66
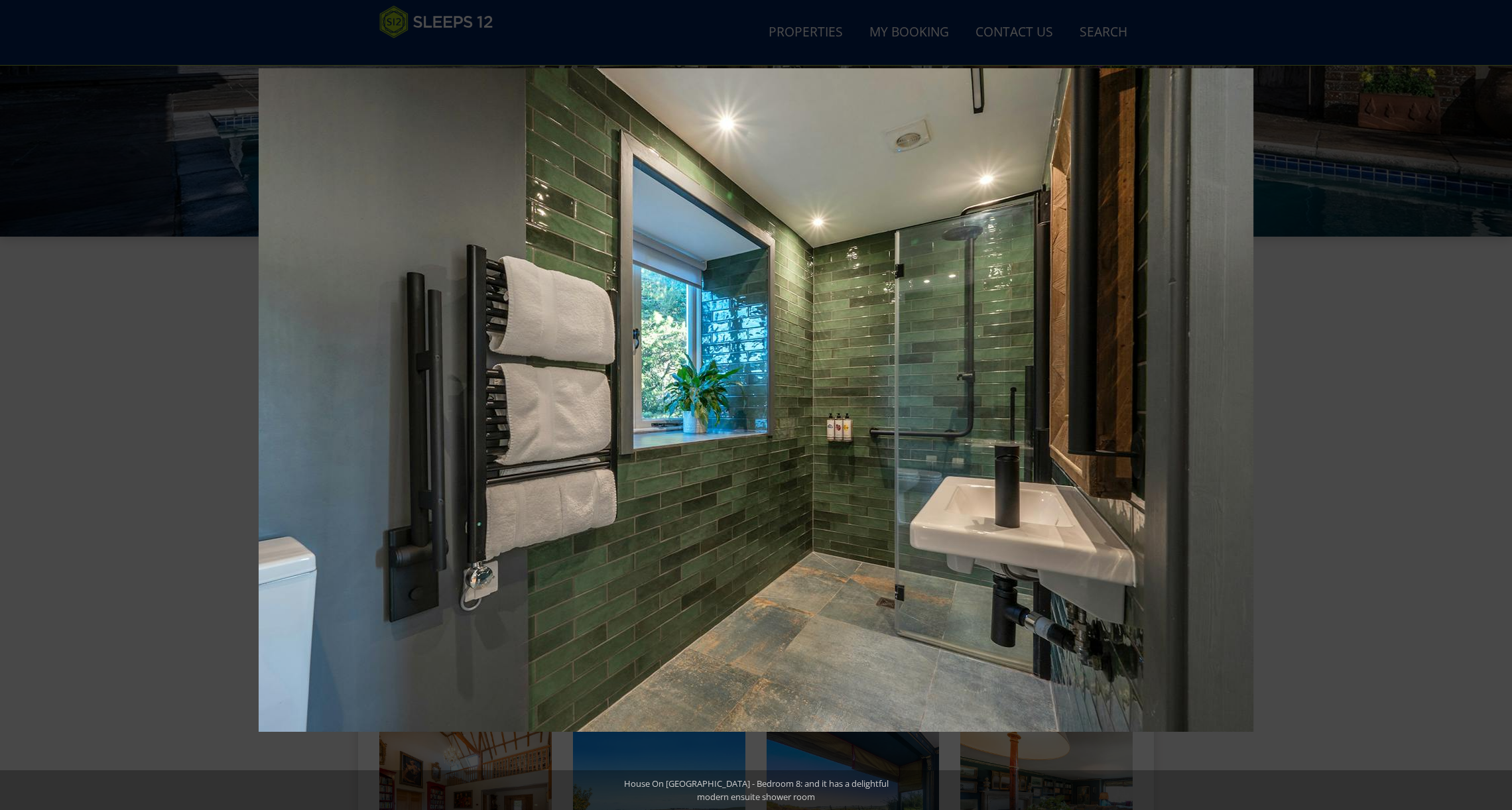
click at [1496, 406] on button at bounding box center [1489, 404] width 46 height 66
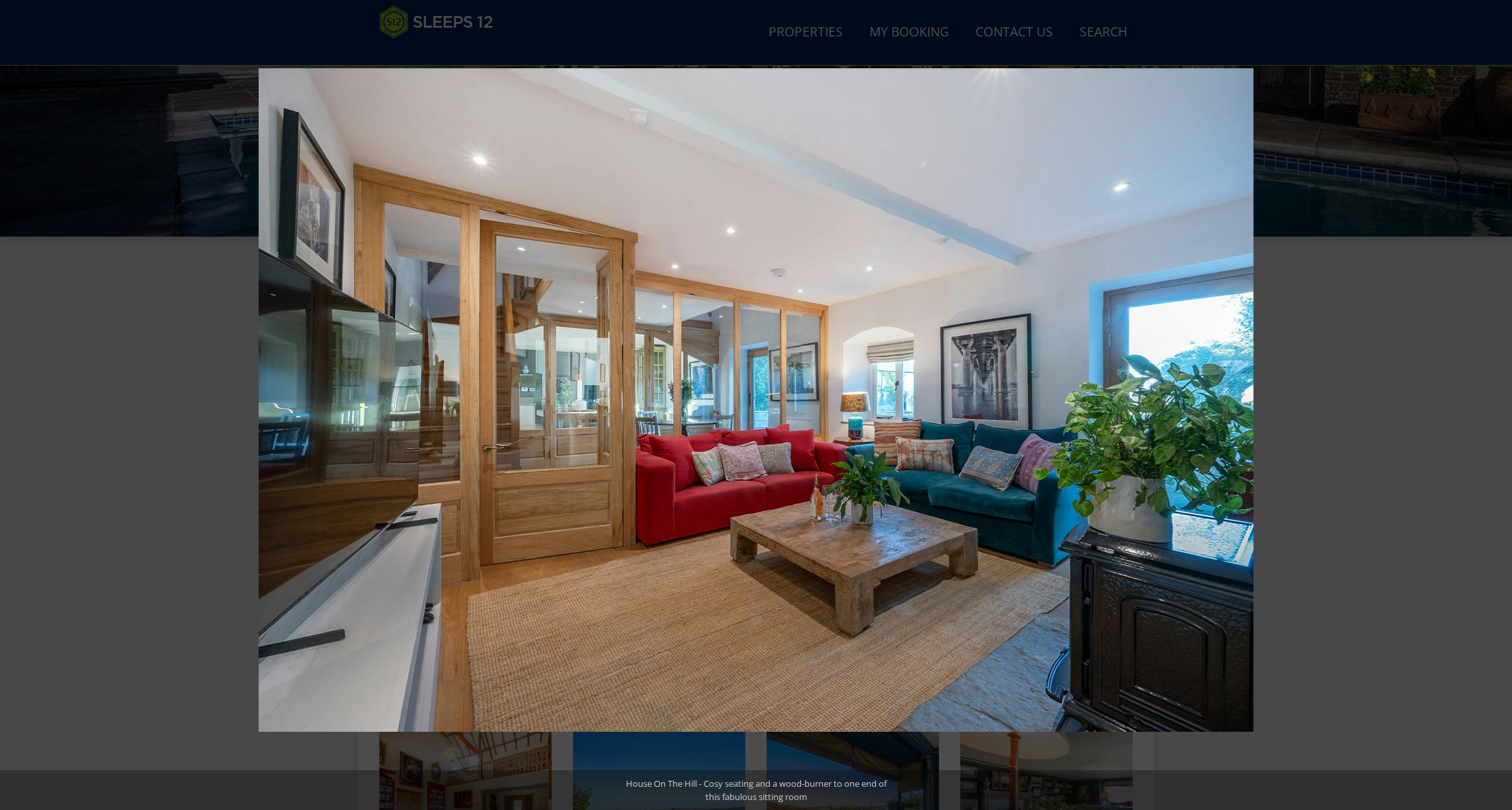
click at [1496, 406] on button at bounding box center [1489, 404] width 46 height 66
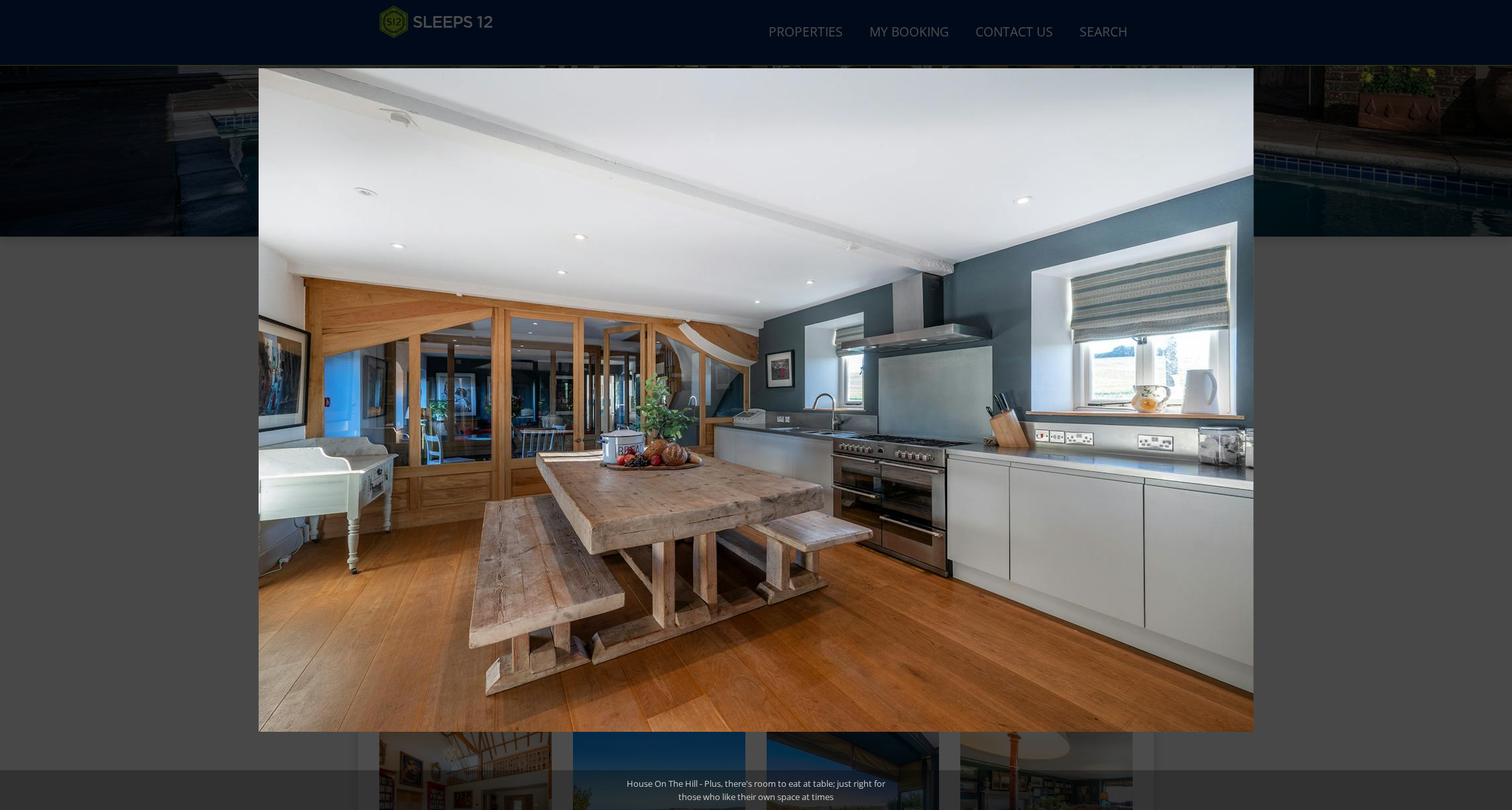
click at [1496, 406] on button at bounding box center [1489, 404] width 46 height 66
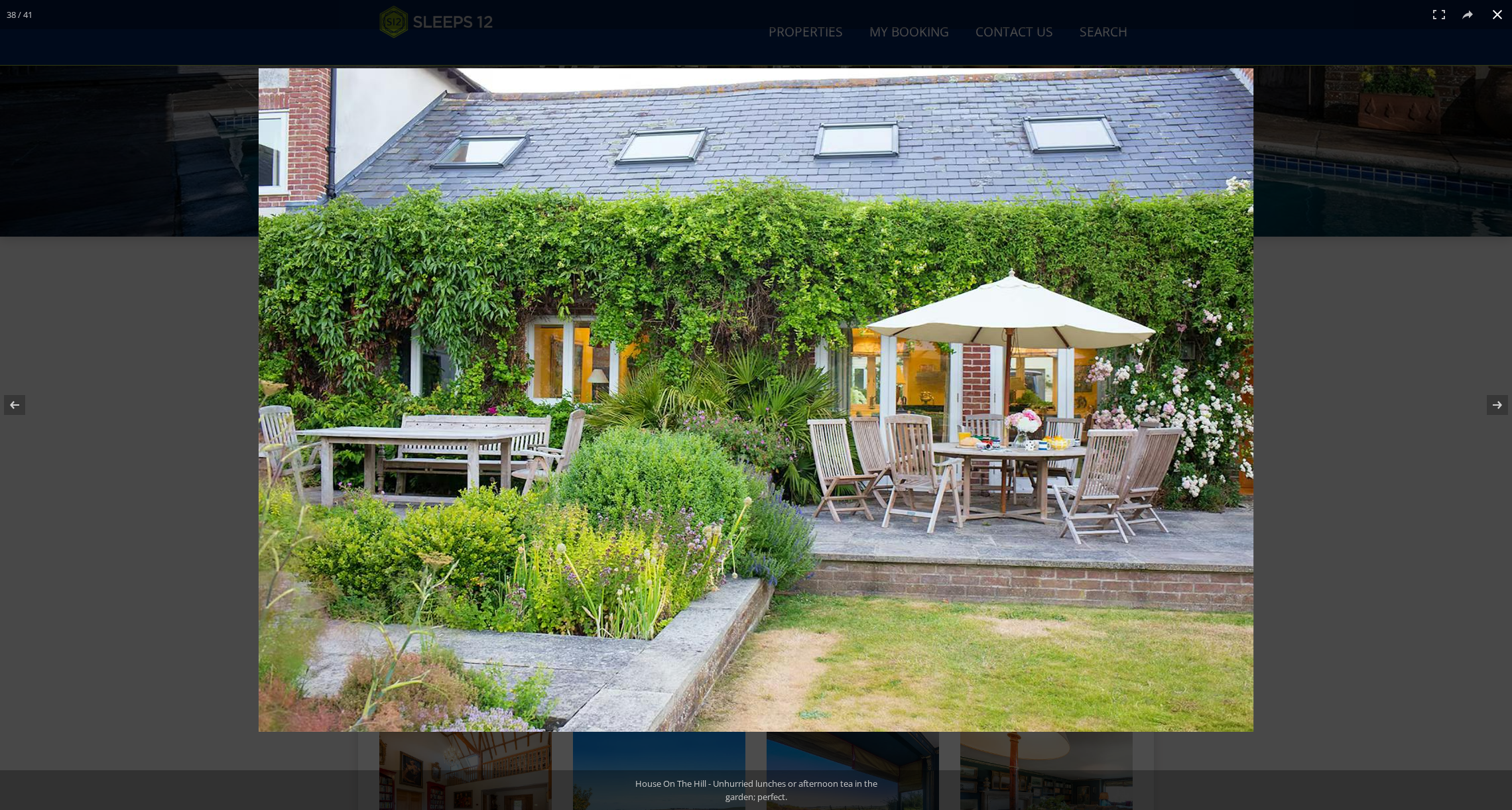
click at [1351, 347] on div at bounding box center [935, 431] width 1353 height 724
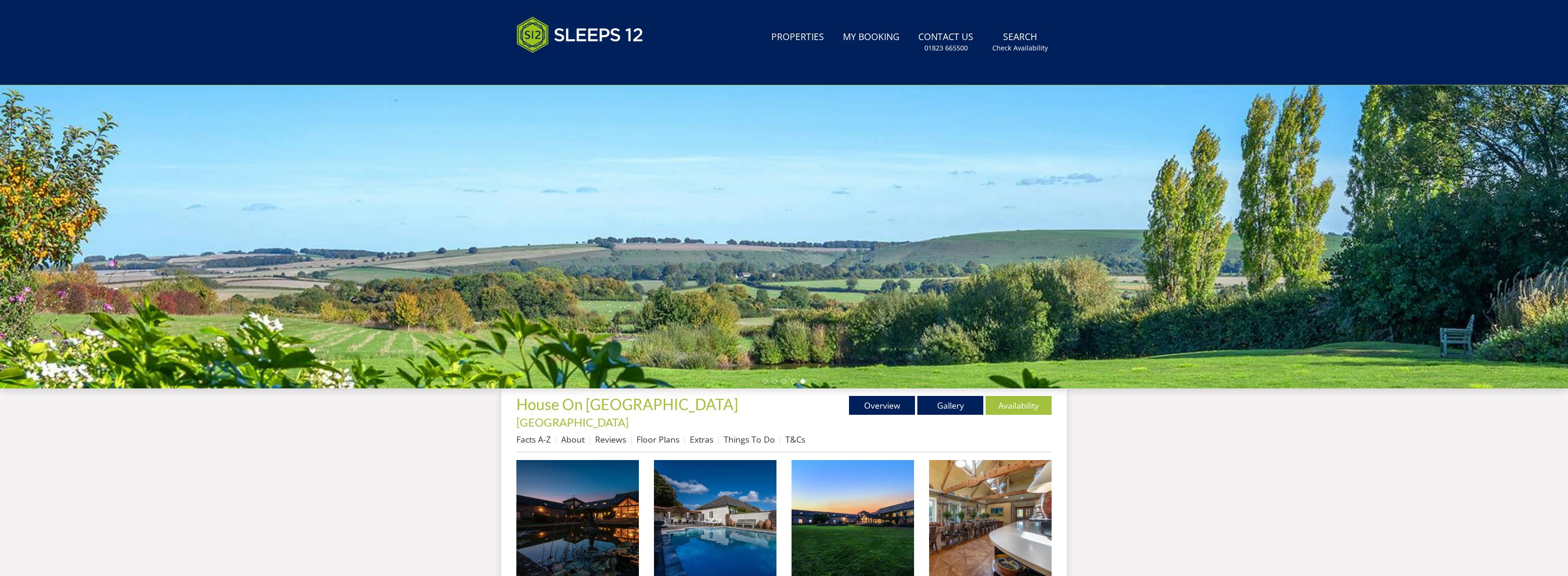
scroll to position [0, 0]
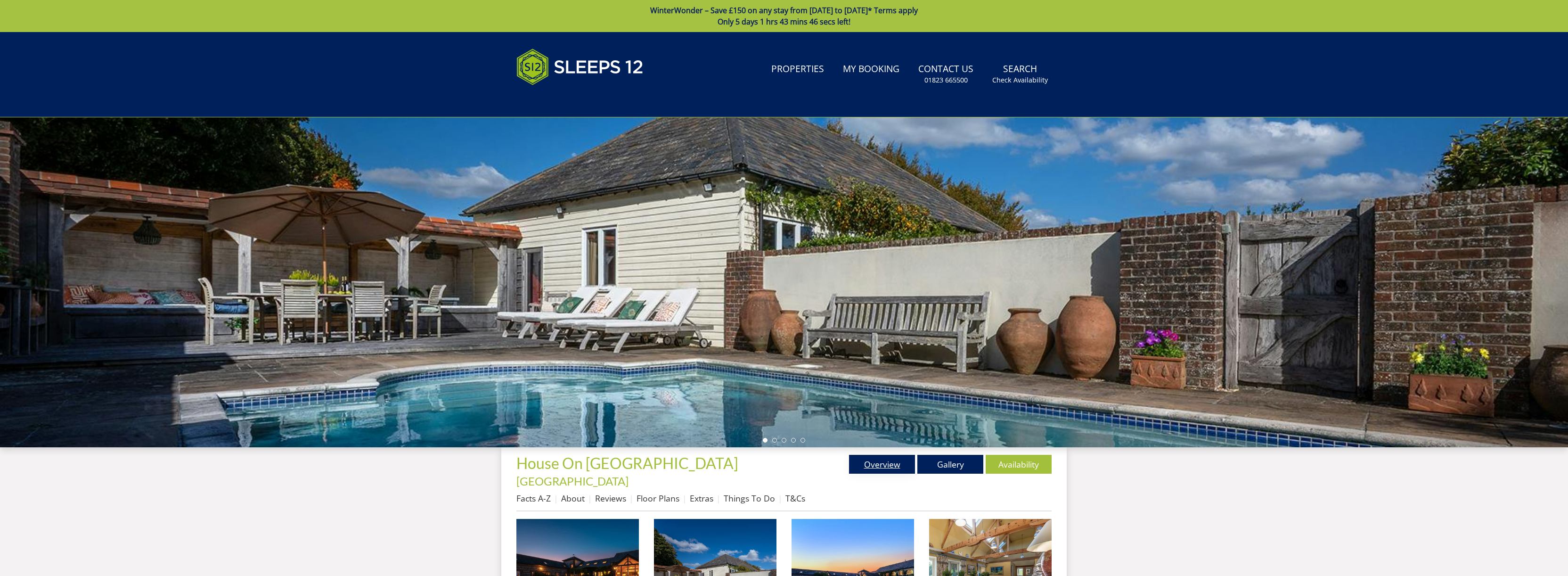
click at [875, 468] on link "Overview" at bounding box center [882, 464] width 66 height 19
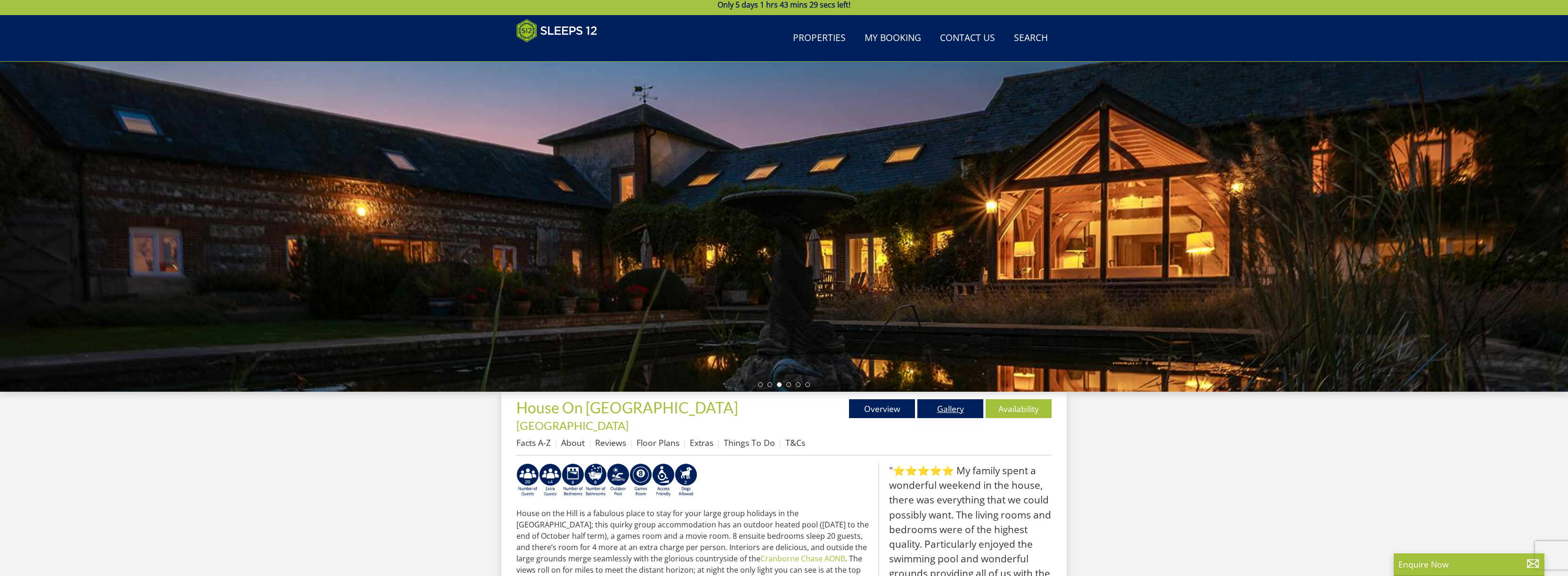
scroll to position [16, 0]
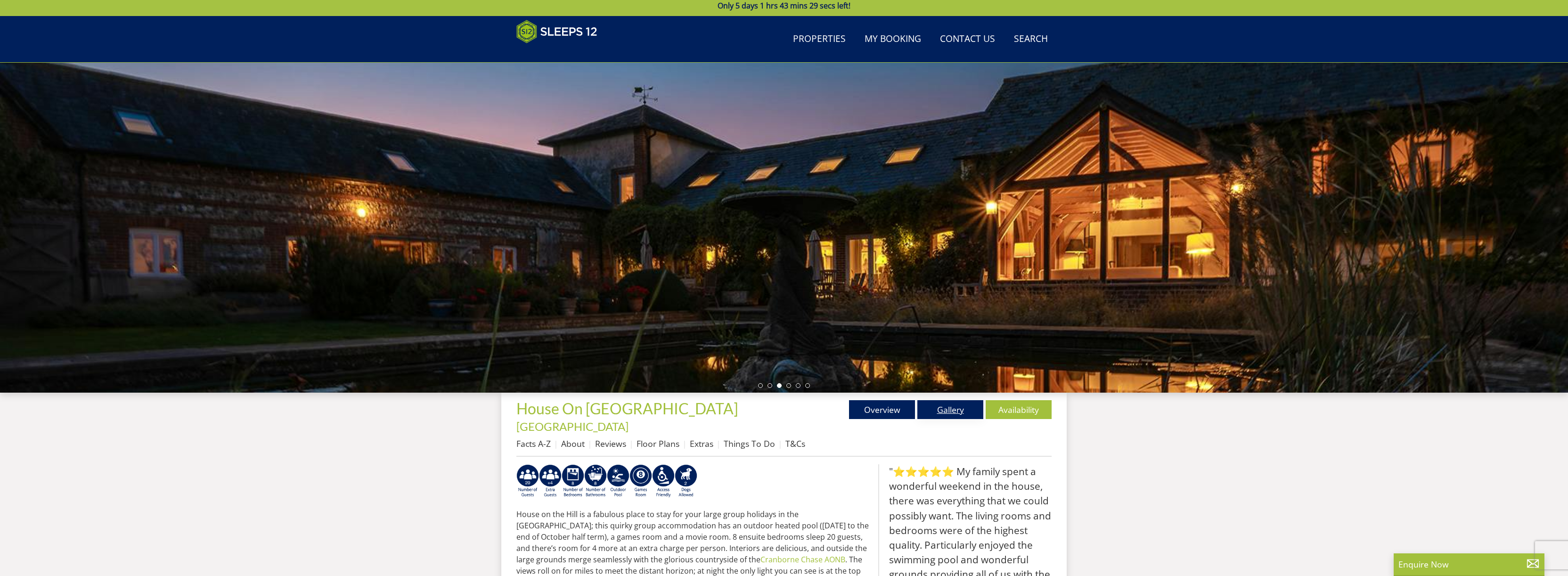
click at [958, 412] on link "Gallery" at bounding box center [950, 409] width 66 height 19
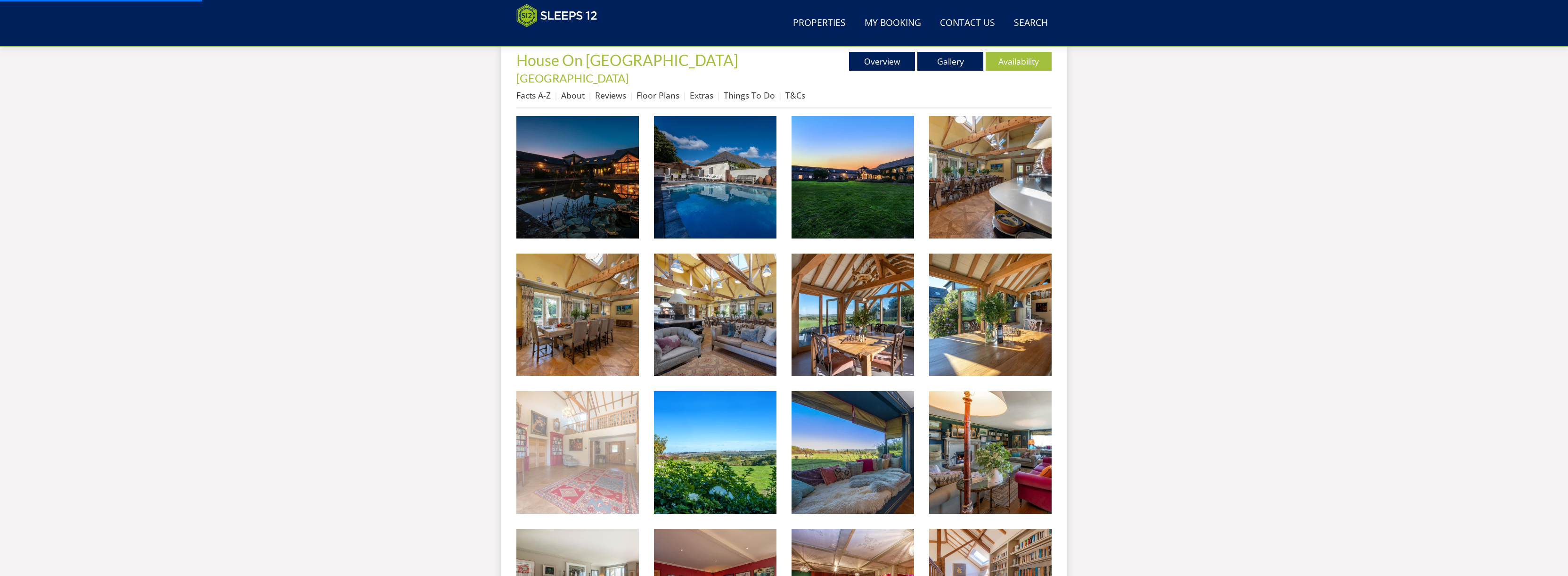
scroll to position [360, 0]
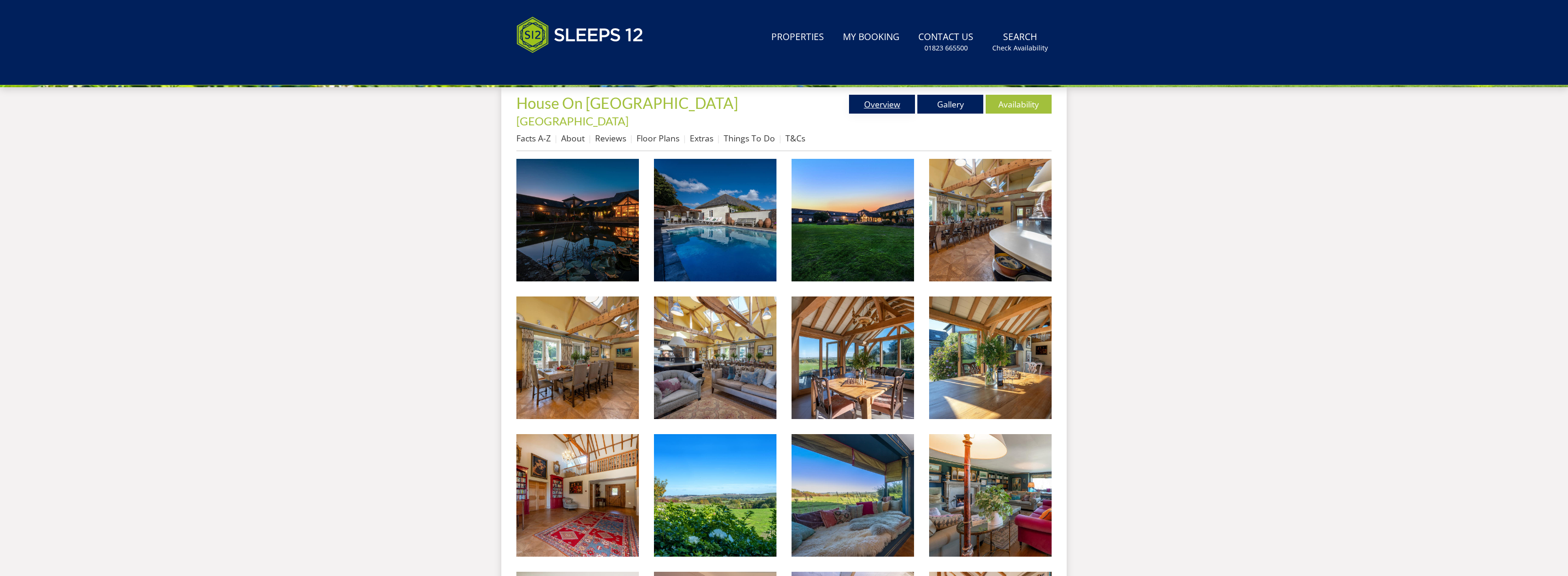
click at [870, 106] on link "Overview" at bounding box center [882, 104] width 66 height 19
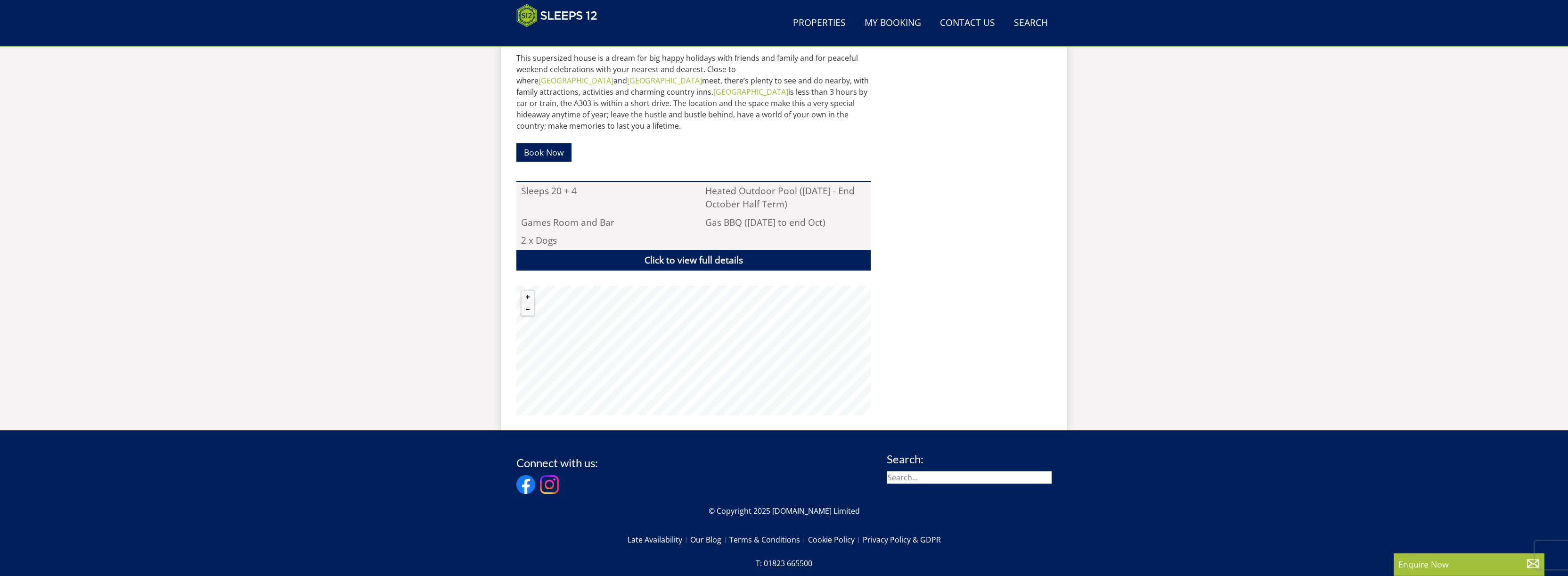
scroll to position [561, 0]
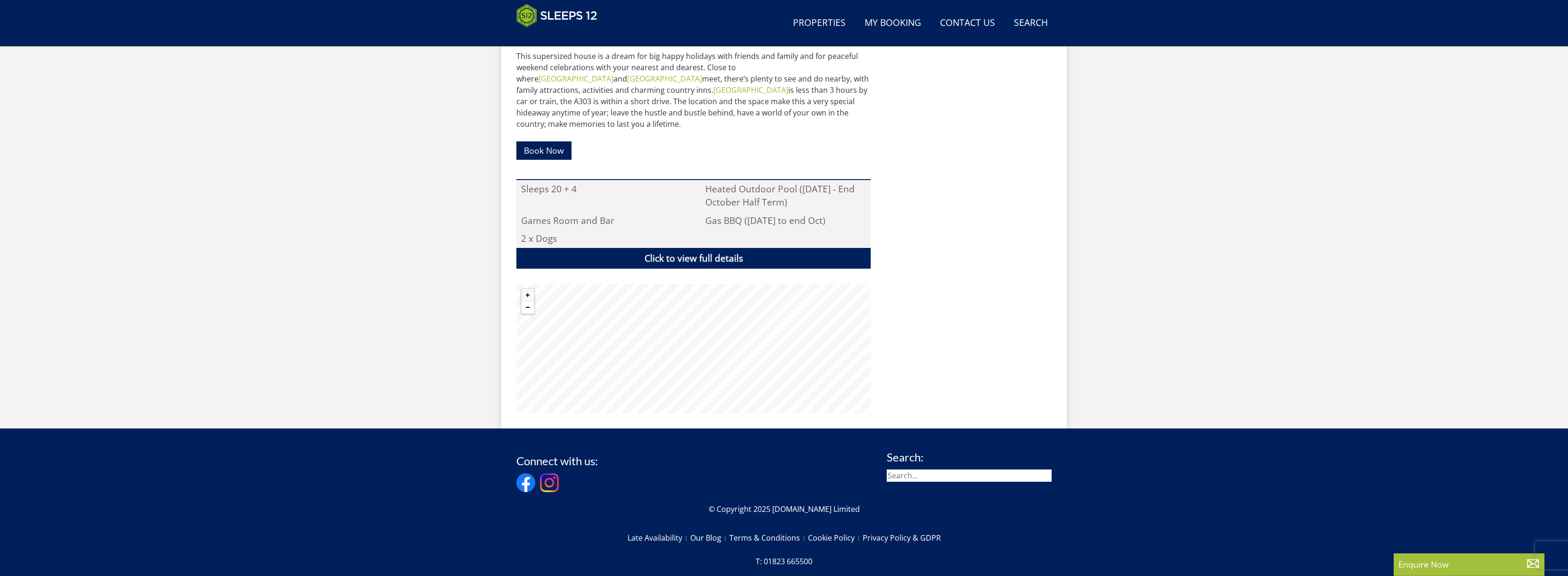
click at [528, 301] on button "Zoom out" at bounding box center [528, 307] width 12 height 12
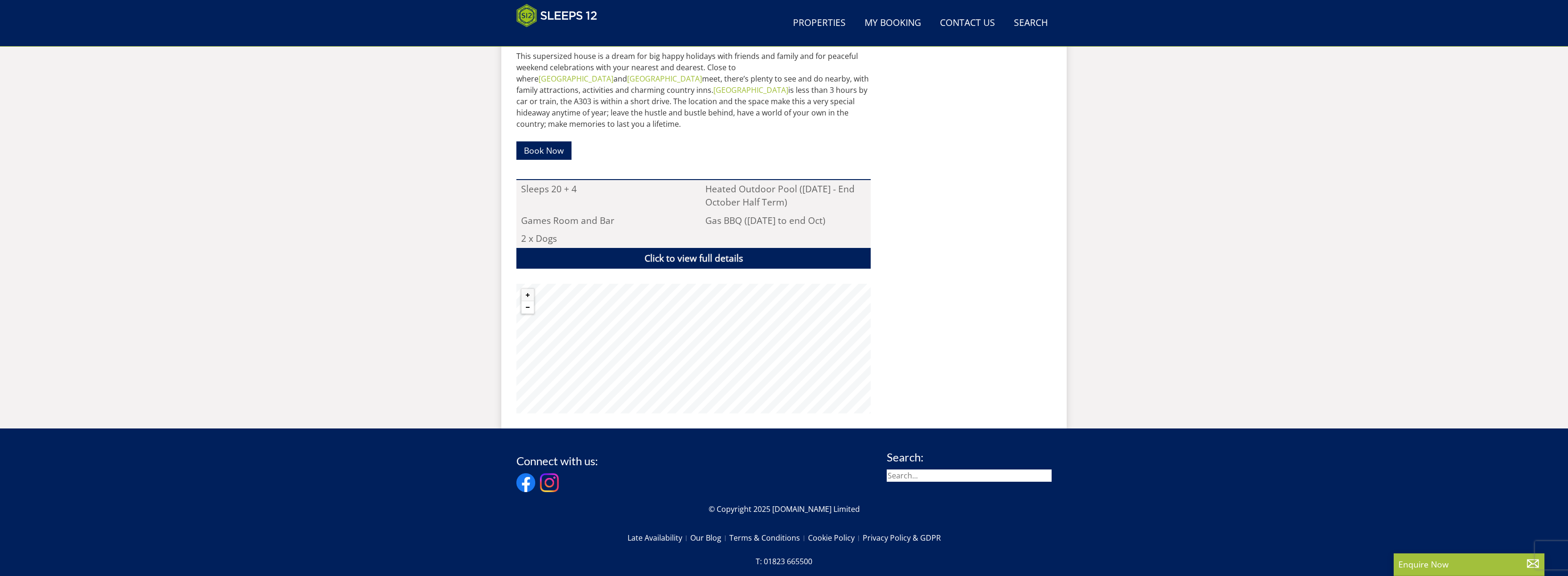
click at [528, 301] on button "Zoom out" at bounding box center [528, 307] width 12 height 12
click at [530, 289] on button "Zoom in" at bounding box center [528, 295] width 12 height 12
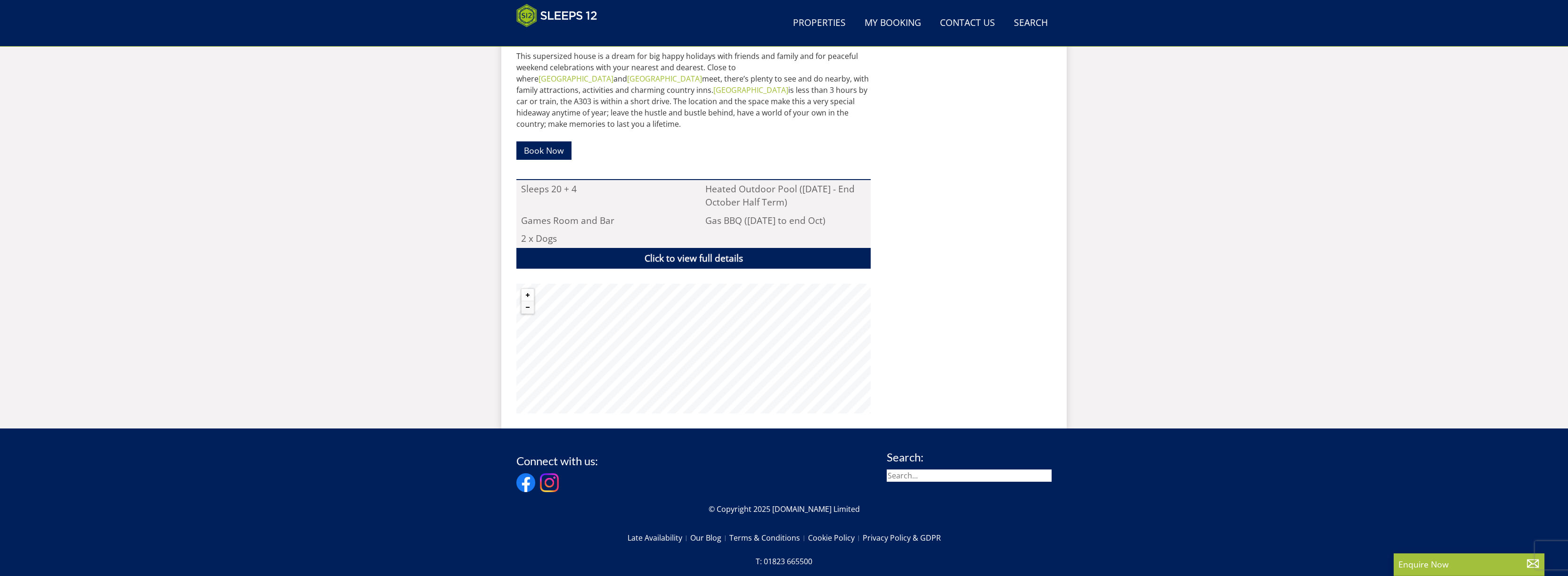
click at [530, 289] on button "Zoom in" at bounding box center [528, 295] width 12 height 12
click at [527, 301] on button "Zoom out" at bounding box center [528, 307] width 12 height 12
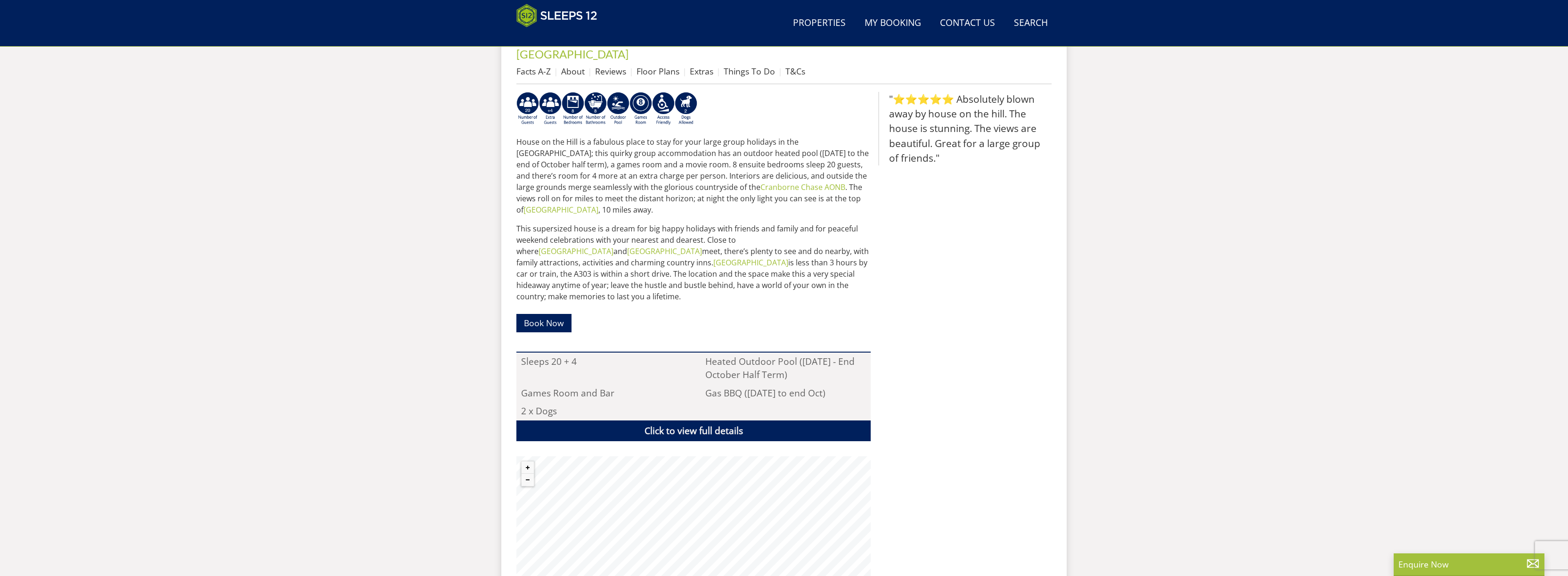
scroll to position [381, 0]
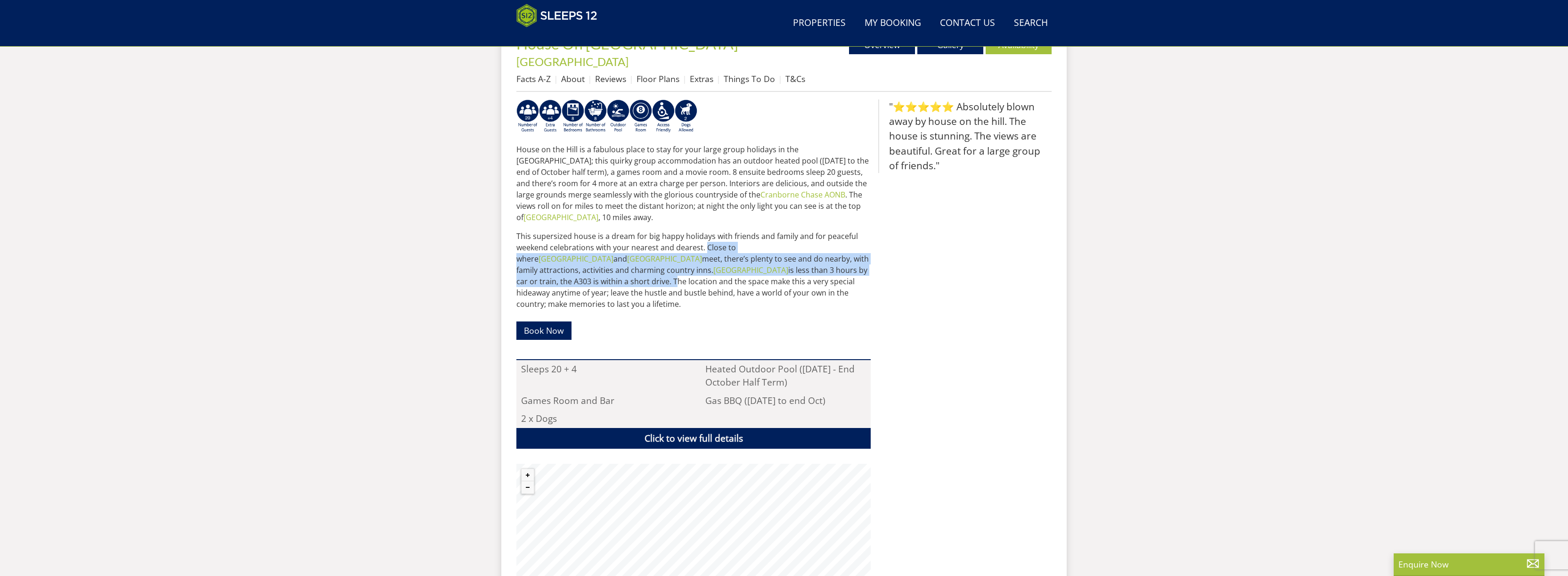
drag, startPoint x: 706, startPoint y: 220, endPoint x: 780, endPoint y: 247, distance: 78.8
click at [780, 247] on p "This supersized house is a dream for big happy holidays with friends and family…" at bounding box center [693, 270] width 354 height 79
copy p "Close to where Wiltshire and Dorset meet, there’s plenty to see and do nearby, …"
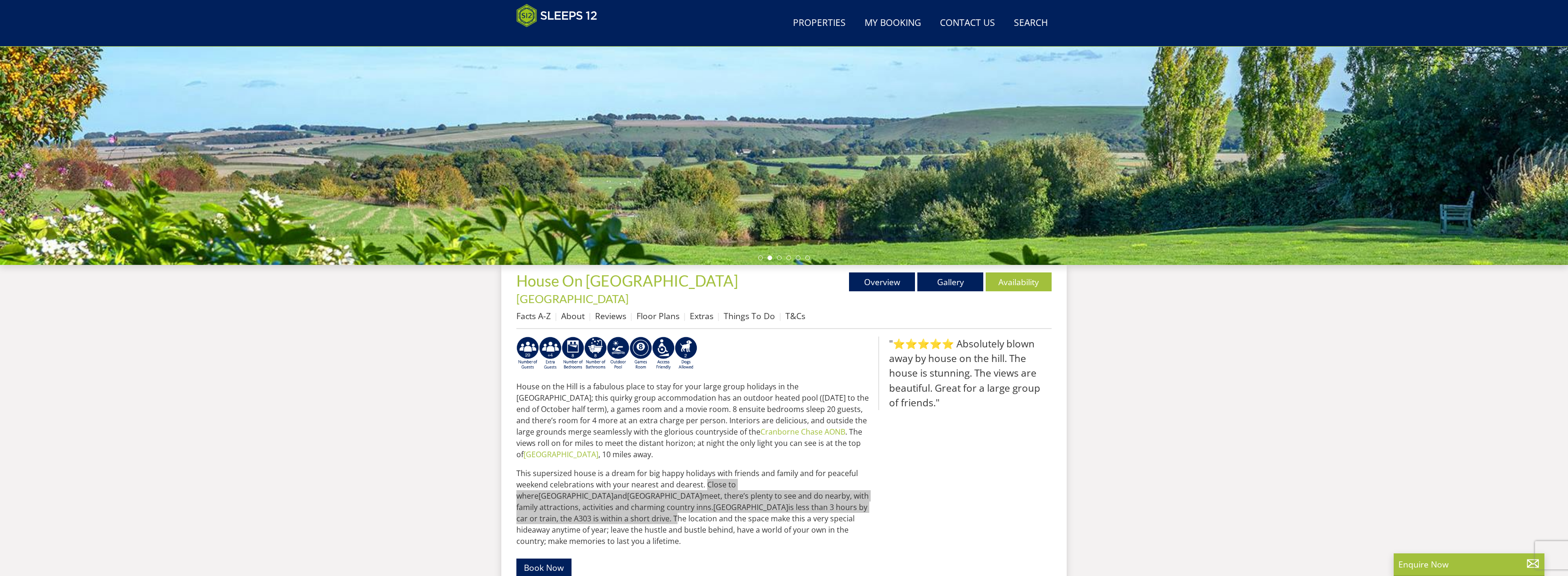
scroll to position [142, 0]
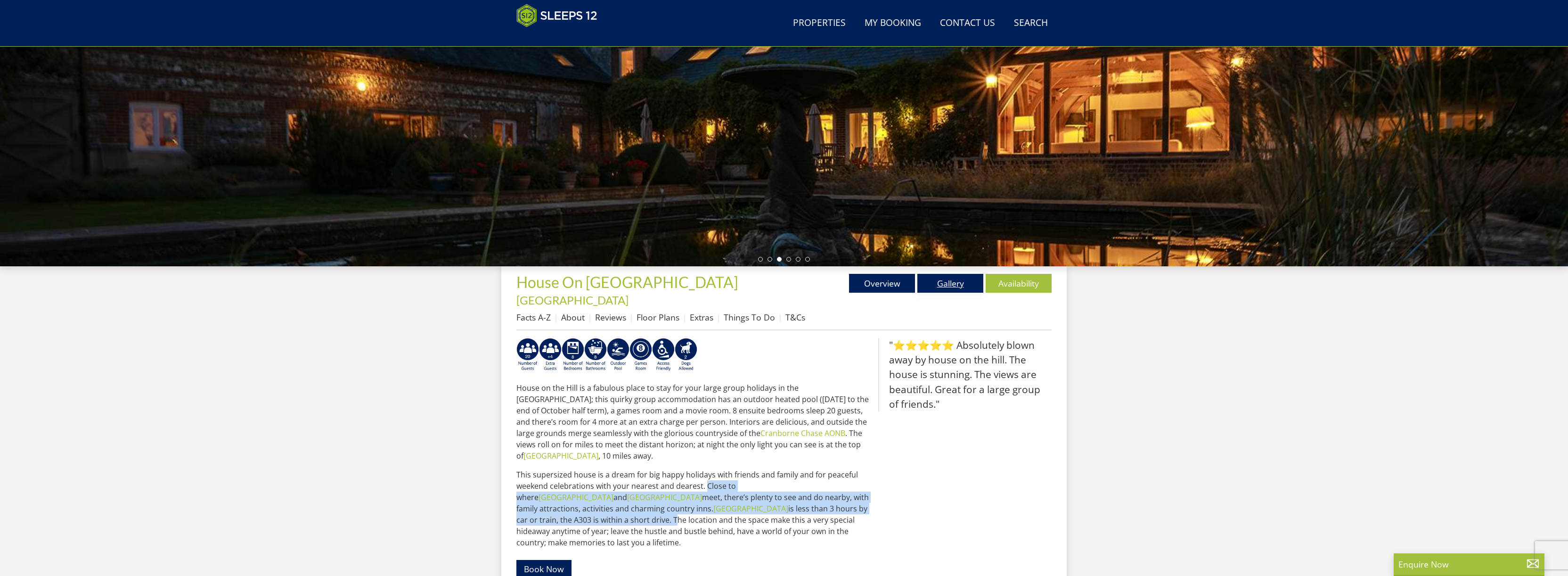
click at [962, 287] on link "Gallery" at bounding box center [950, 283] width 66 height 19
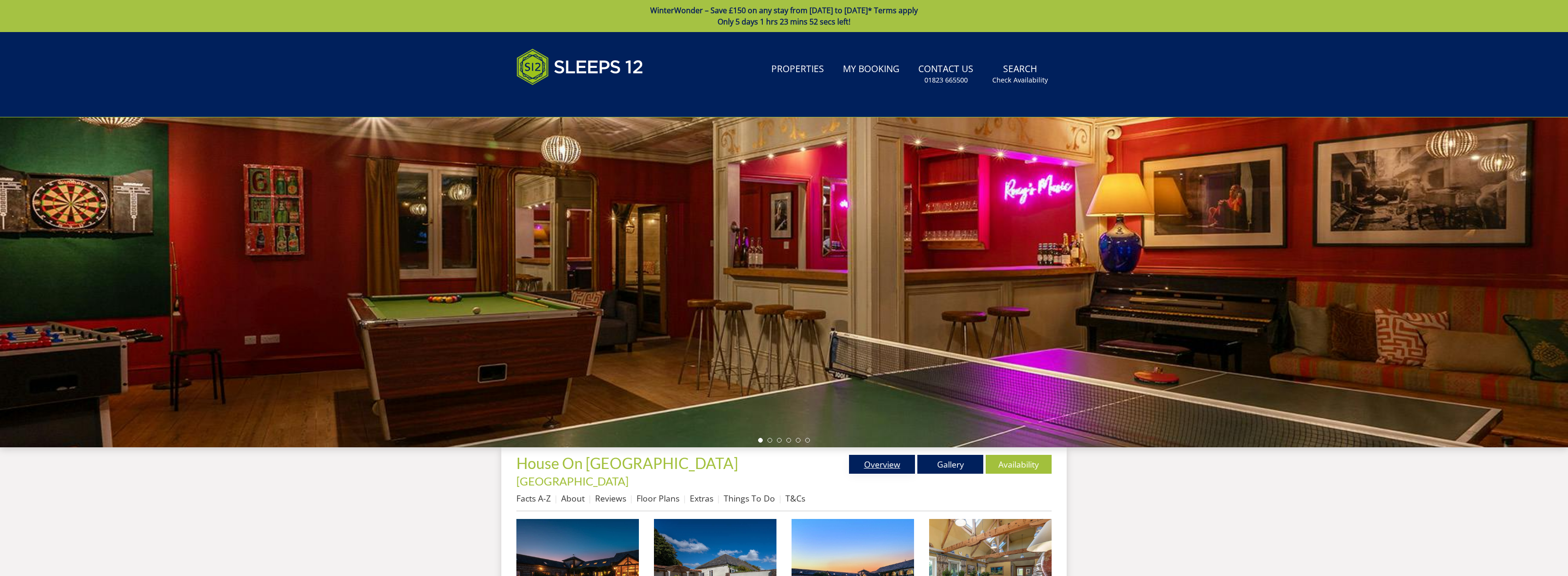
click at [877, 466] on link "Overview" at bounding box center [882, 464] width 66 height 19
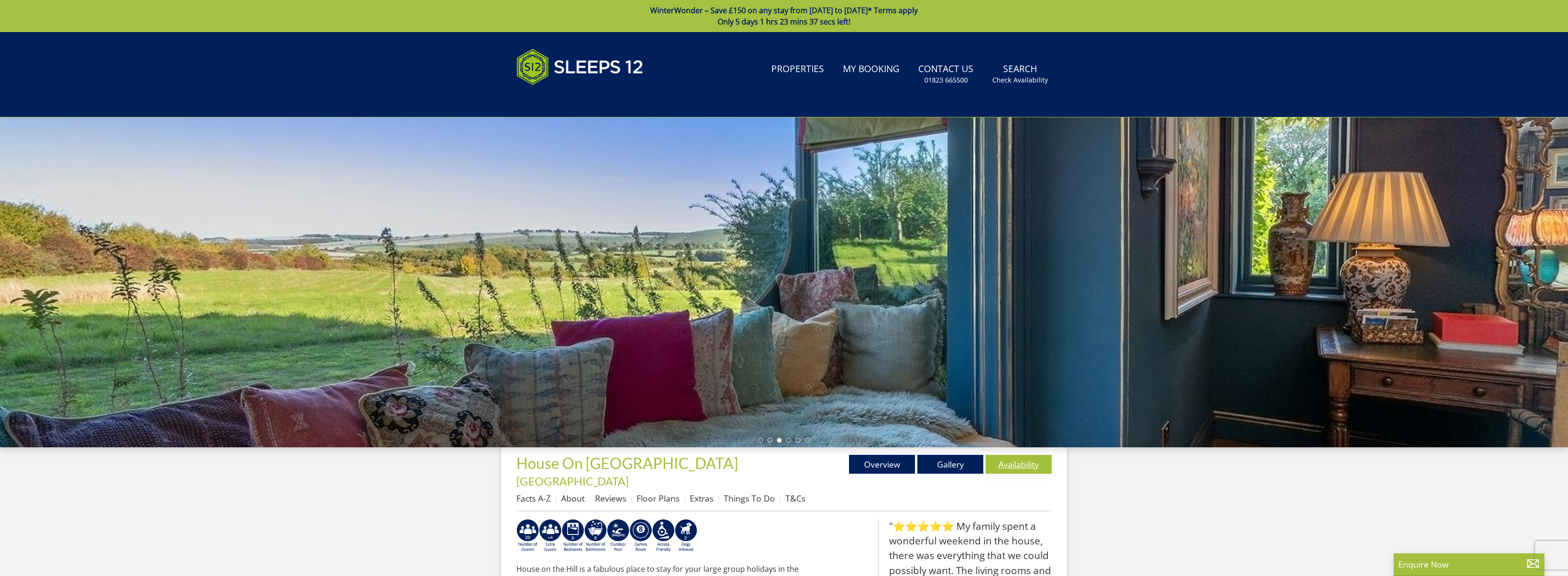
click at [1038, 466] on link "Availability" at bounding box center [1018, 464] width 66 height 19
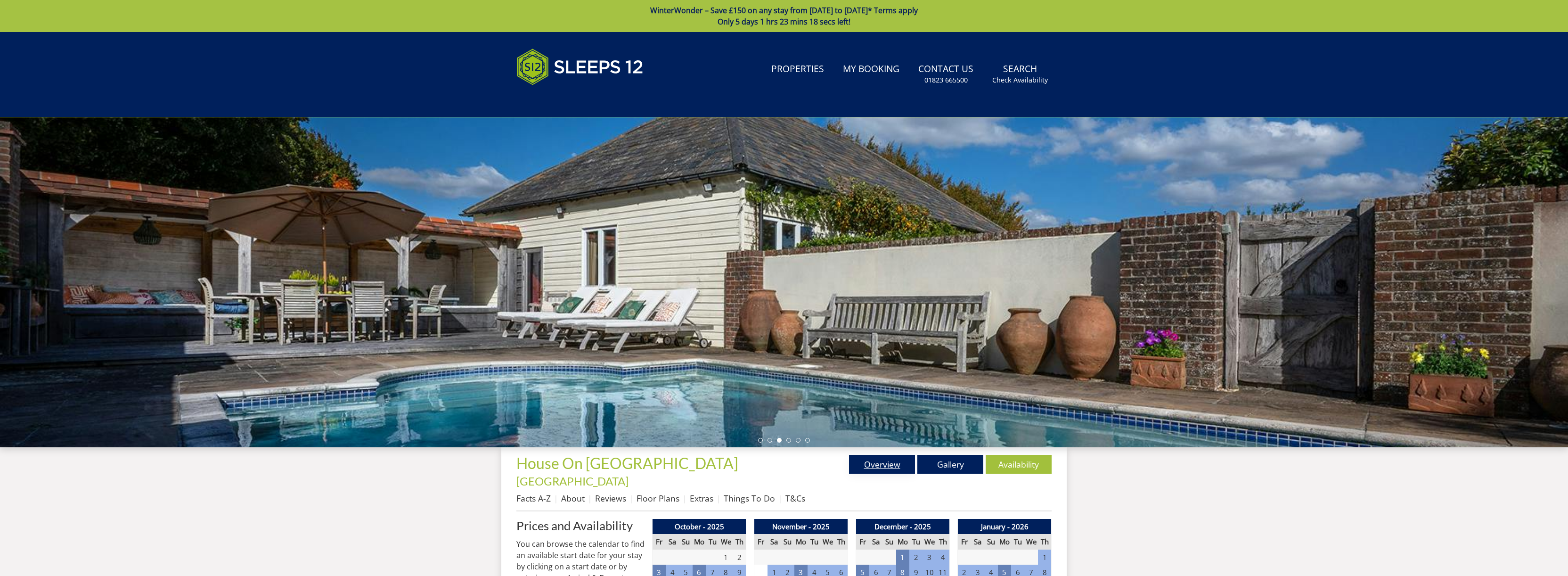
click at [877, 464] on link "Overview" at bounding box center [882, 464] width 66 height 19
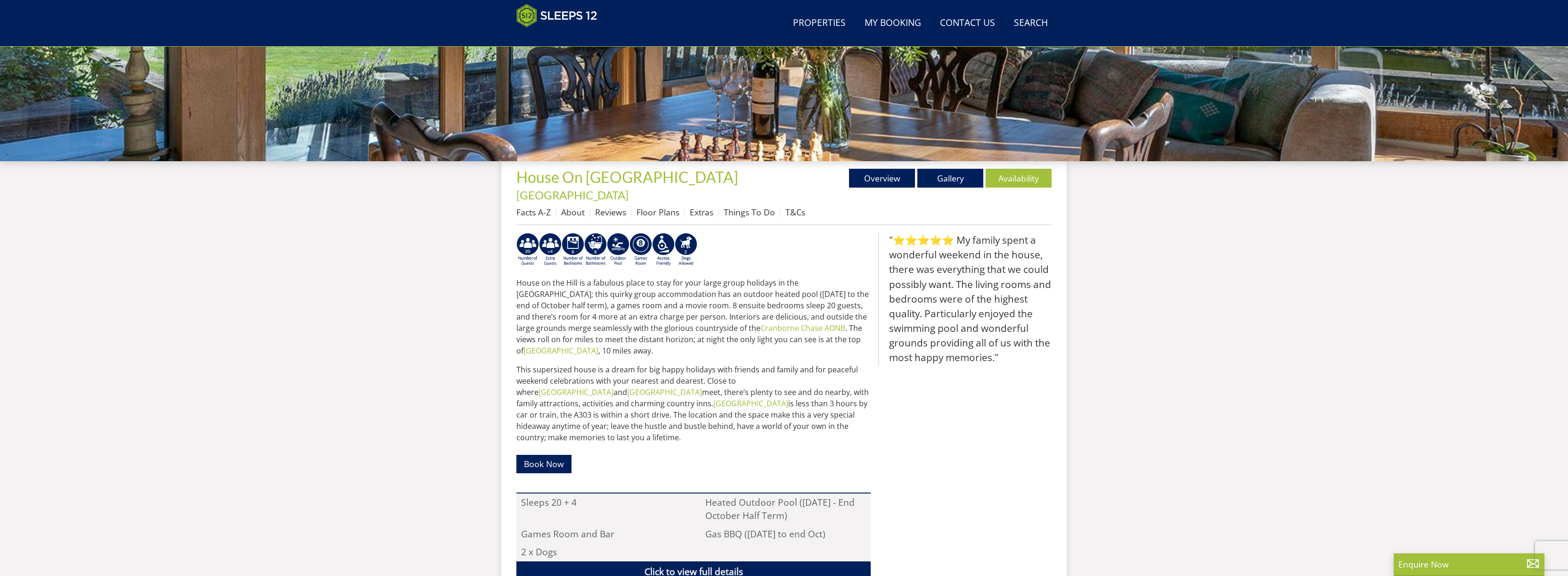
scroll to position [253, 0]
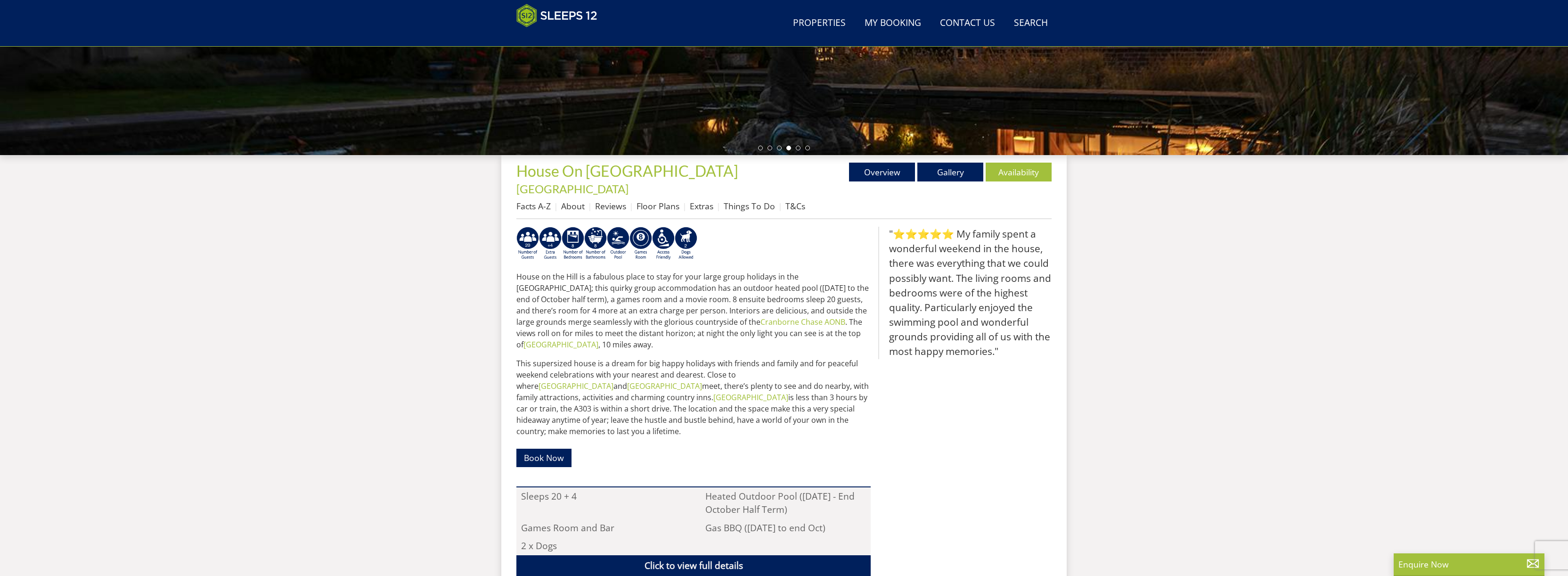
click at [508, 259] on div "Properties House On The Hill - Wiltshire Overview Gallery Availability Facts A-…" at bounding box center [784, 438] width 565 height 566
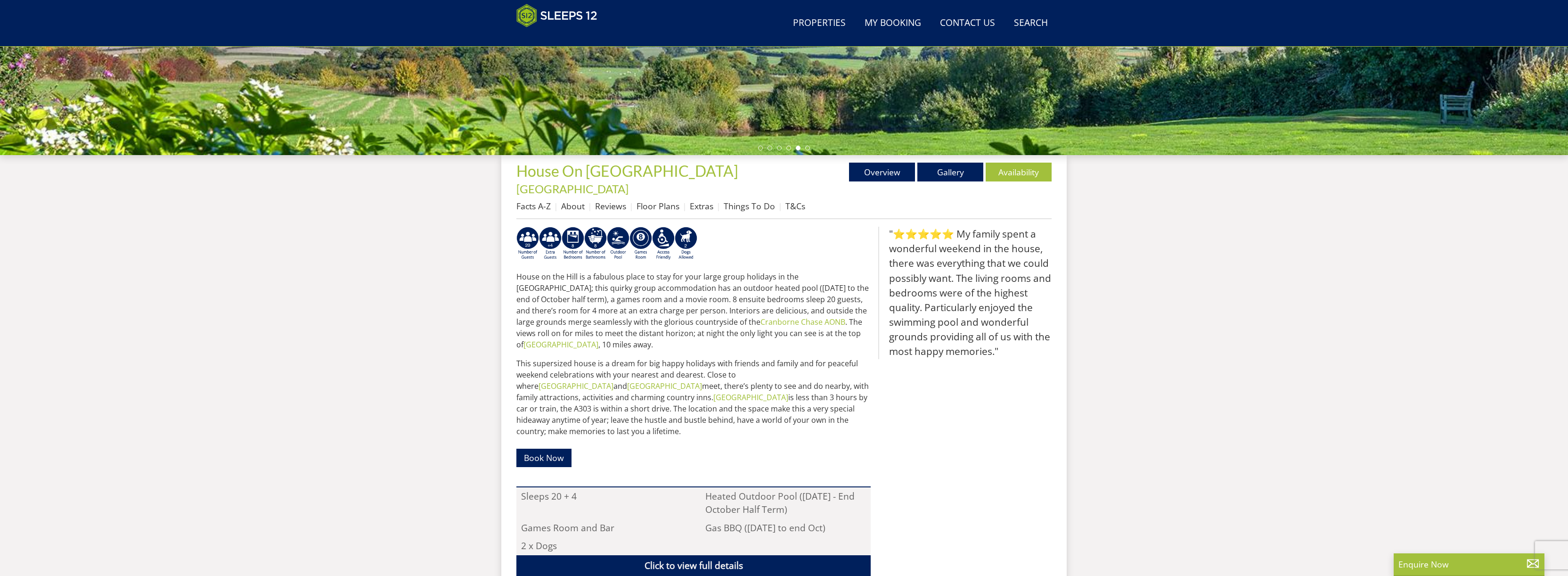
drag, startPoint x: 810, startPoint y: 262, endPoint x: 834, endPoint y: 281, distance: 30.6
click at [837, 284] on p "House on the Hill is a fabulous place to stay for your large group holidays in …" at bounding box center [693, 311] width 354 height 79
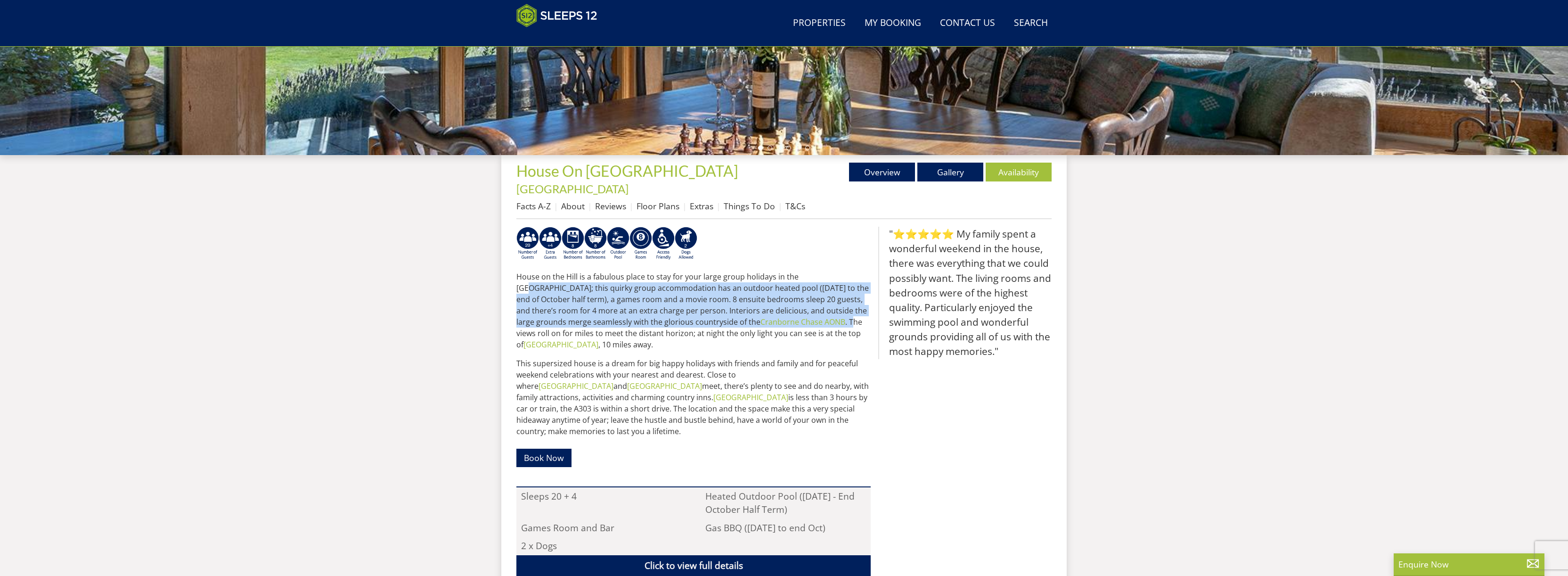
drag, startPoint x: 808, startPoint y: 262, endPoint x: 703, endPoint y: 308, distance: 114.6
click at [703, 308] on p "House on the Hill is a fabulous place to stay for your large group holidays in …" at bounding box center [693, 311] width 354 height 79
copy p "this quirky group accommodation has an outdoor heated pool (Easter to the end o…"
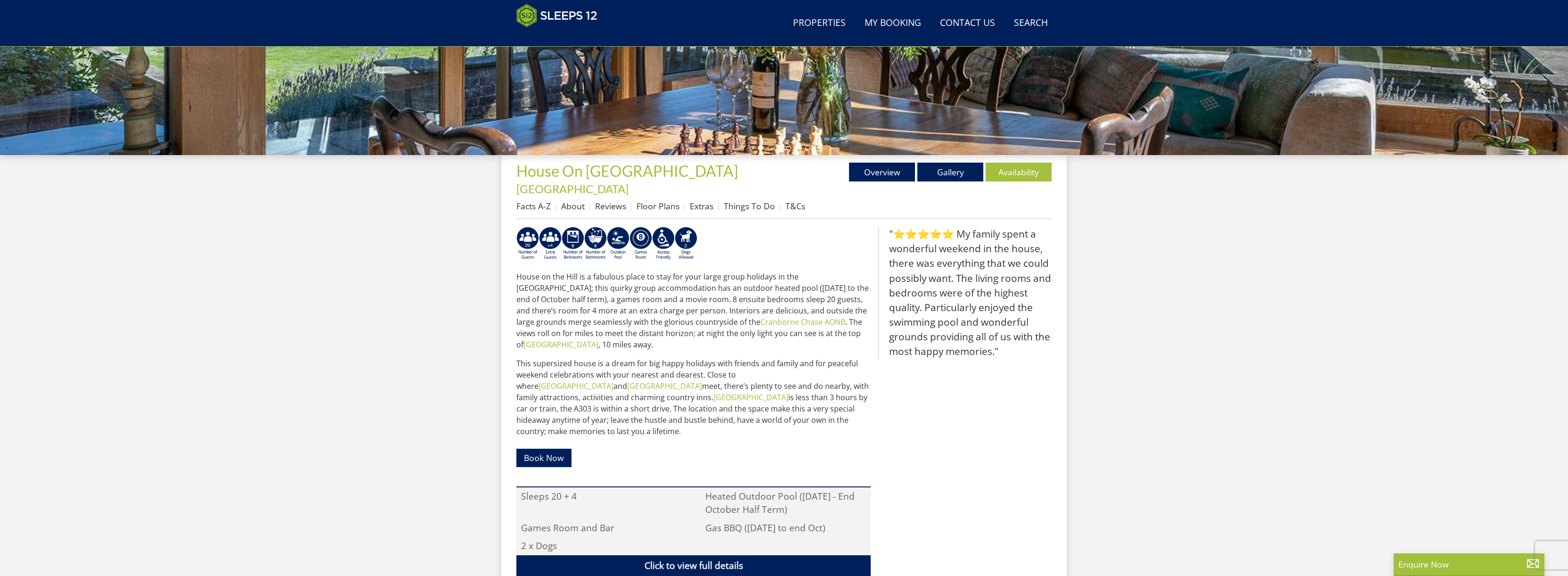
click at [650, 357] on p "This supersized house is a dream for big happy holidays with friends and family…" at bounding box center [693, 397] width 354 height 79
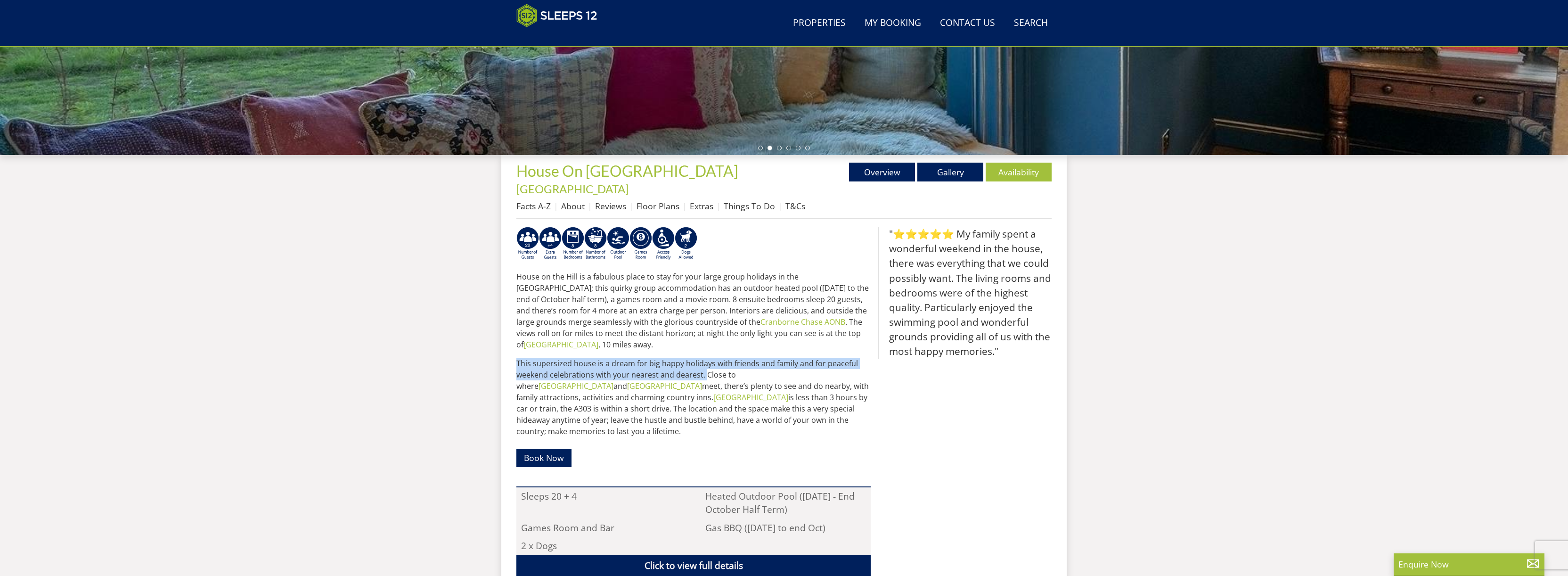
drag, startPoint x: 704, startPoint y: 349, endPoint x: 506, endPoint y: 339, distance: 198.3
click at [506, 339] on div "Properties House On The Hill - Wiltshire Overview Gallery Availability Facts A-…" at bounding box center [784, 438] width 565 height 566
copy p "This supersized house is a dream for big happy holidays with friends and family…"
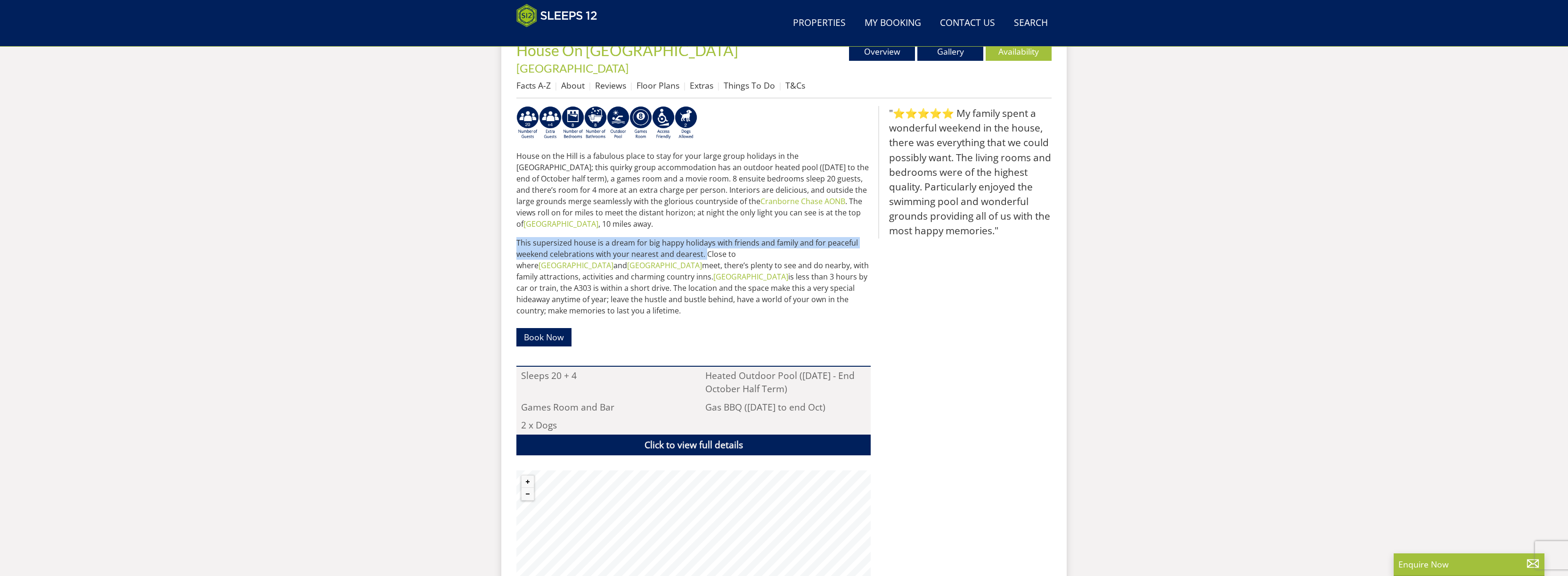
scroll to position [368, 0]
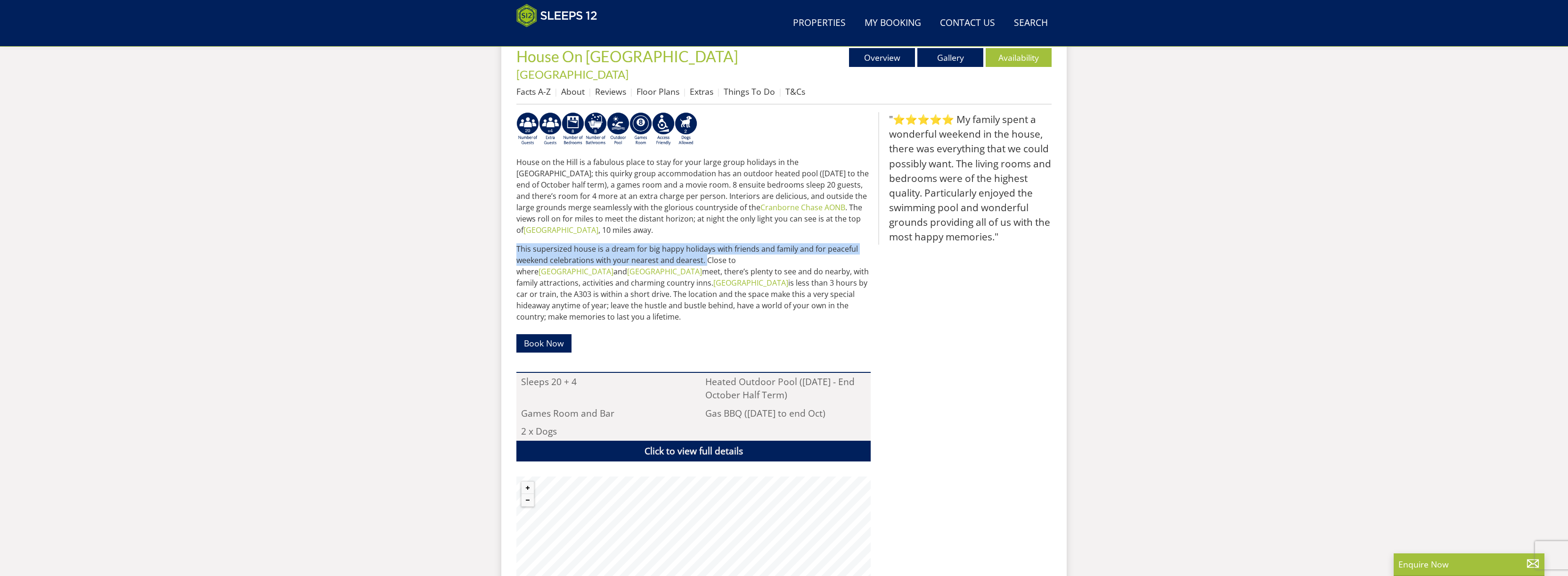
click at [589, 243] on p "This supersized house is a dream for big happy holidays with friends and family…" at bounding box center [693, 283] width 354 height 79
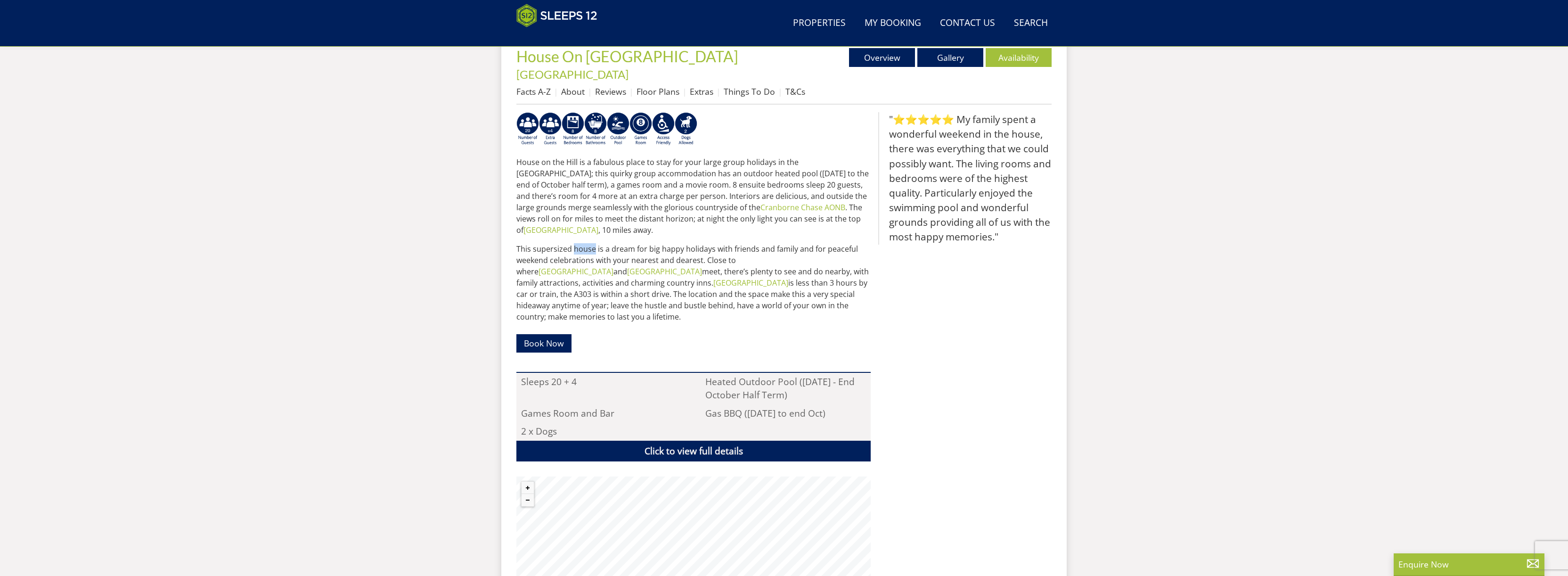
click at [589, 243] on p "This supersized house is a dream for big happy holidays with friends and family…" at bounding box center [693, 283] width 354 height 79
click at [537, 243] on p "This supersized house is a dream for big happy holidays with friends and family…" at bounding box center [693, 283] width 354 height 79
click at [532, 243] on p "This supersized house is a dream for big happy holidays with friends and family…" at bounding box center [693, 283] width 354 height 79
drag, startPoint x: 601, startPoint y: 223, endPoint x: 597, endPoint y: 238, distance: 15.5
click at [597, 243] on p "This supersized house is a dream for big happy holidays with friends and family…" at bounding box center [693, 283] width 354 height 79
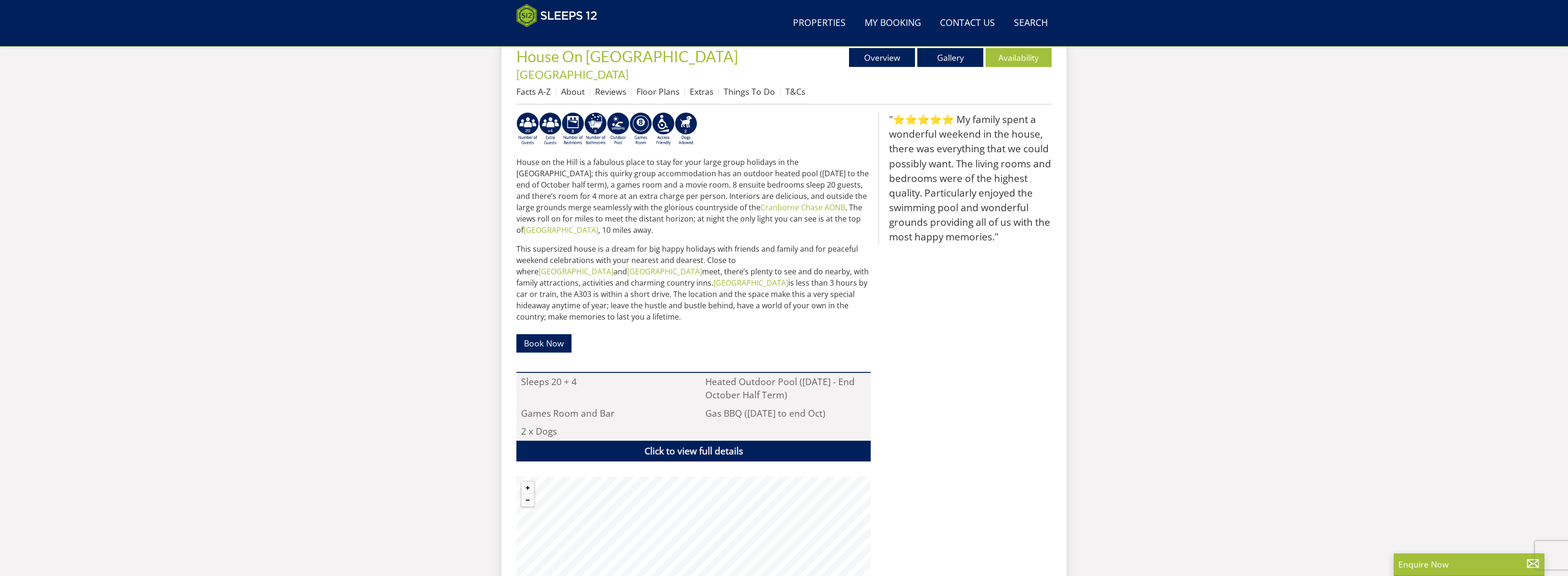
click at [614, 243] on p "This supersized house is a dream for big happy holidays with friends and family…" at bounding box center [693, 283] width 354 height 79
click at [607, 243] on p "This supersized house is a dream for big happy holidays with friends and family…" at bounding box center [693, 283] width 354 height 79
click at [544, 243] on p "This supersized house is a dream for big happy holidays with friends and family…" at bounding box center [693, 283] width 354 height 79
drag, startPoint x: 517, startPoint y: 222, endPoint x: 712, endPoint y: 227, distance: 195.1
click at [712, 243] on p "This supersized house is a dream for big happy holidays with friends and family…" at bounding box center [693, 283] width 354 height 79
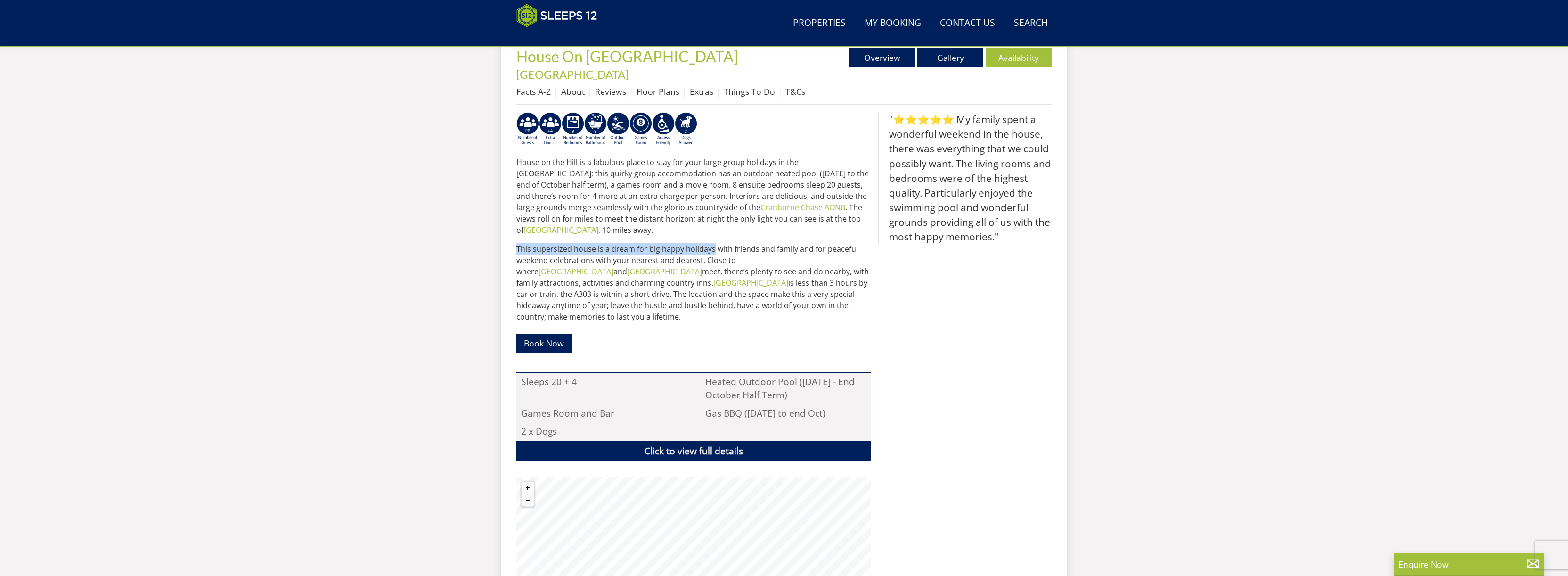
copy p "This supersized house is a dream for big happy holidays"
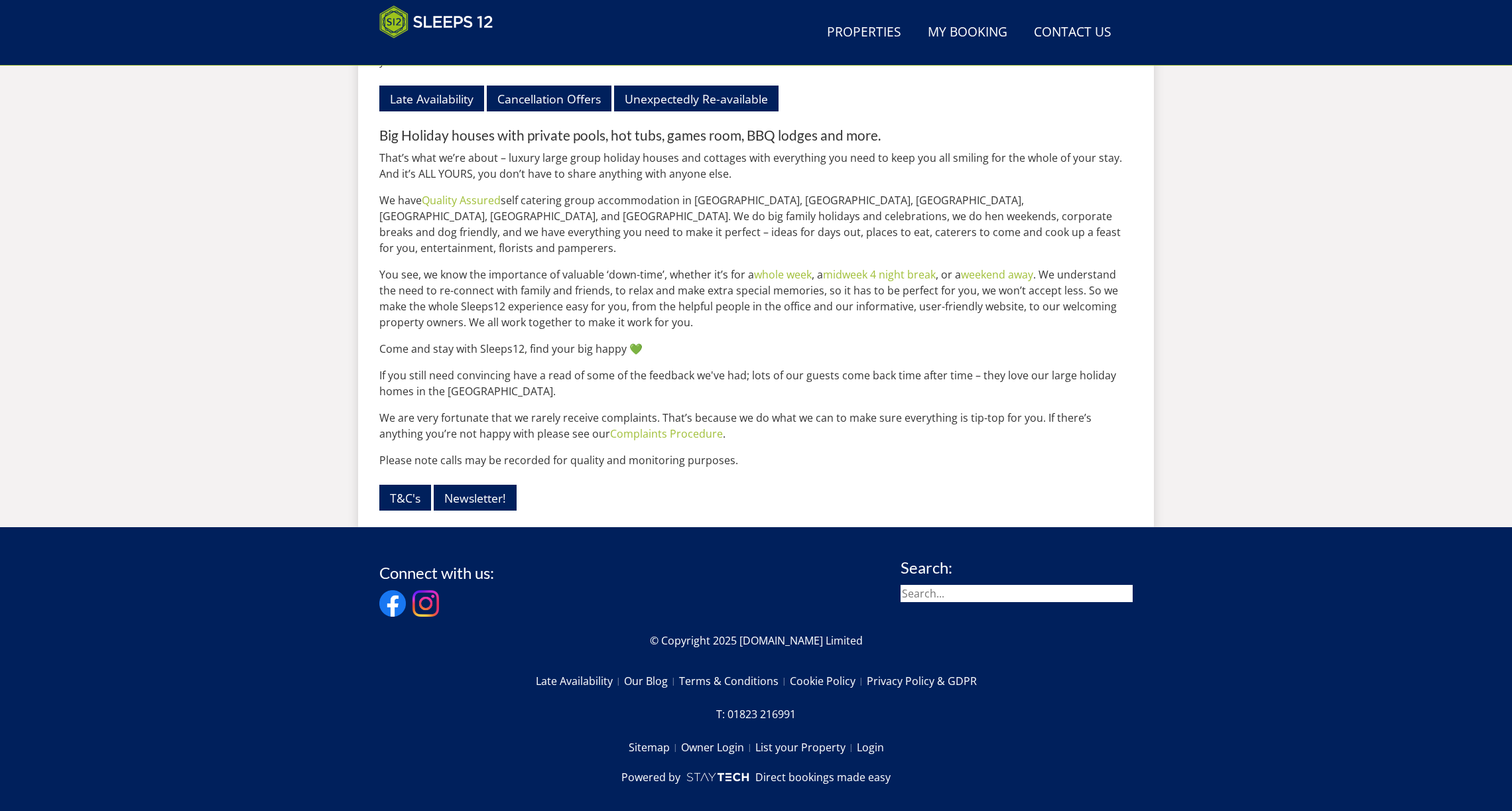
scroll to position [1584, 0]
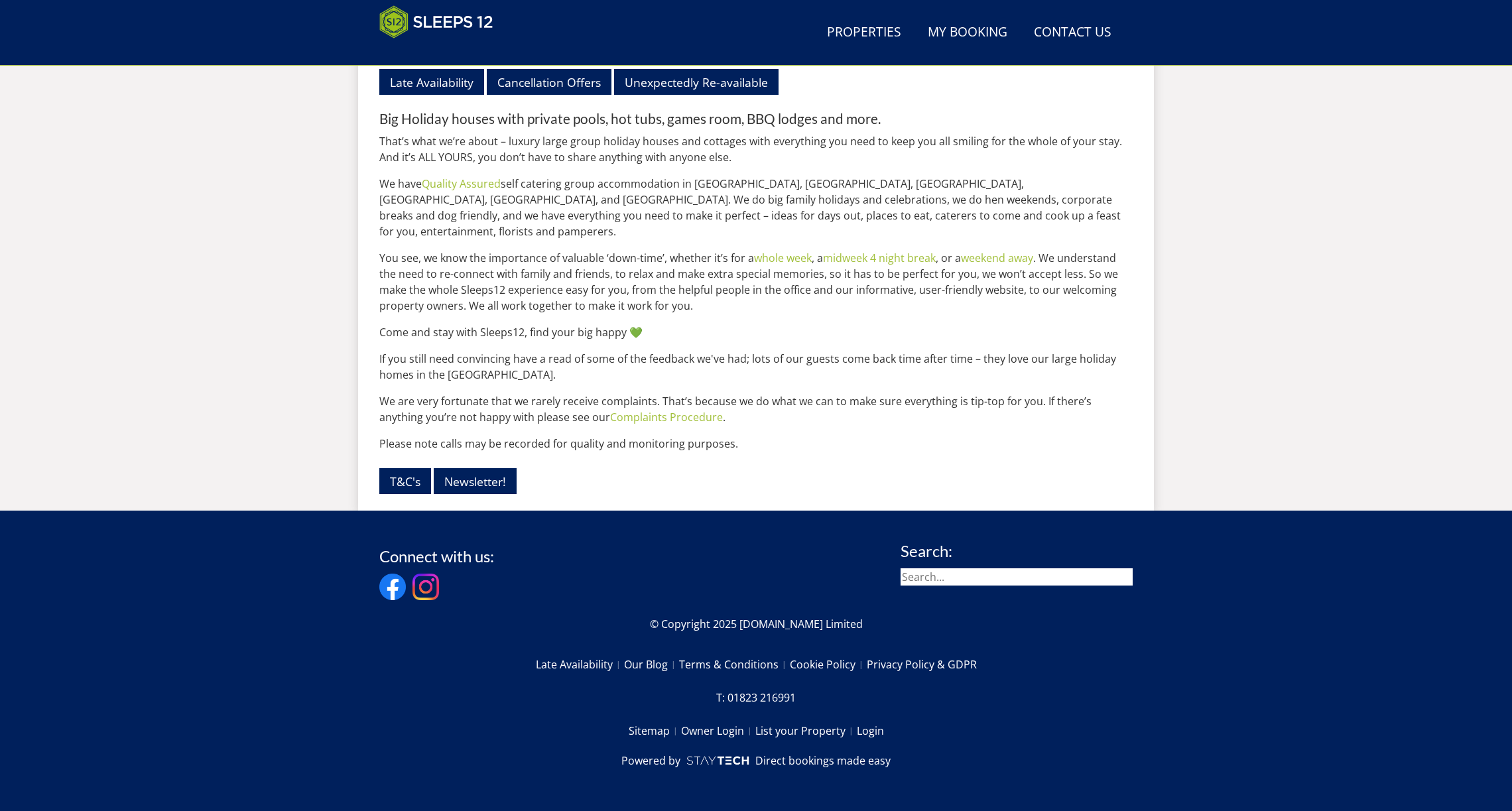
click at [976, 574] on input "search" at bounding box center [1016, 576] width 232 height 17
type input "kingshay"
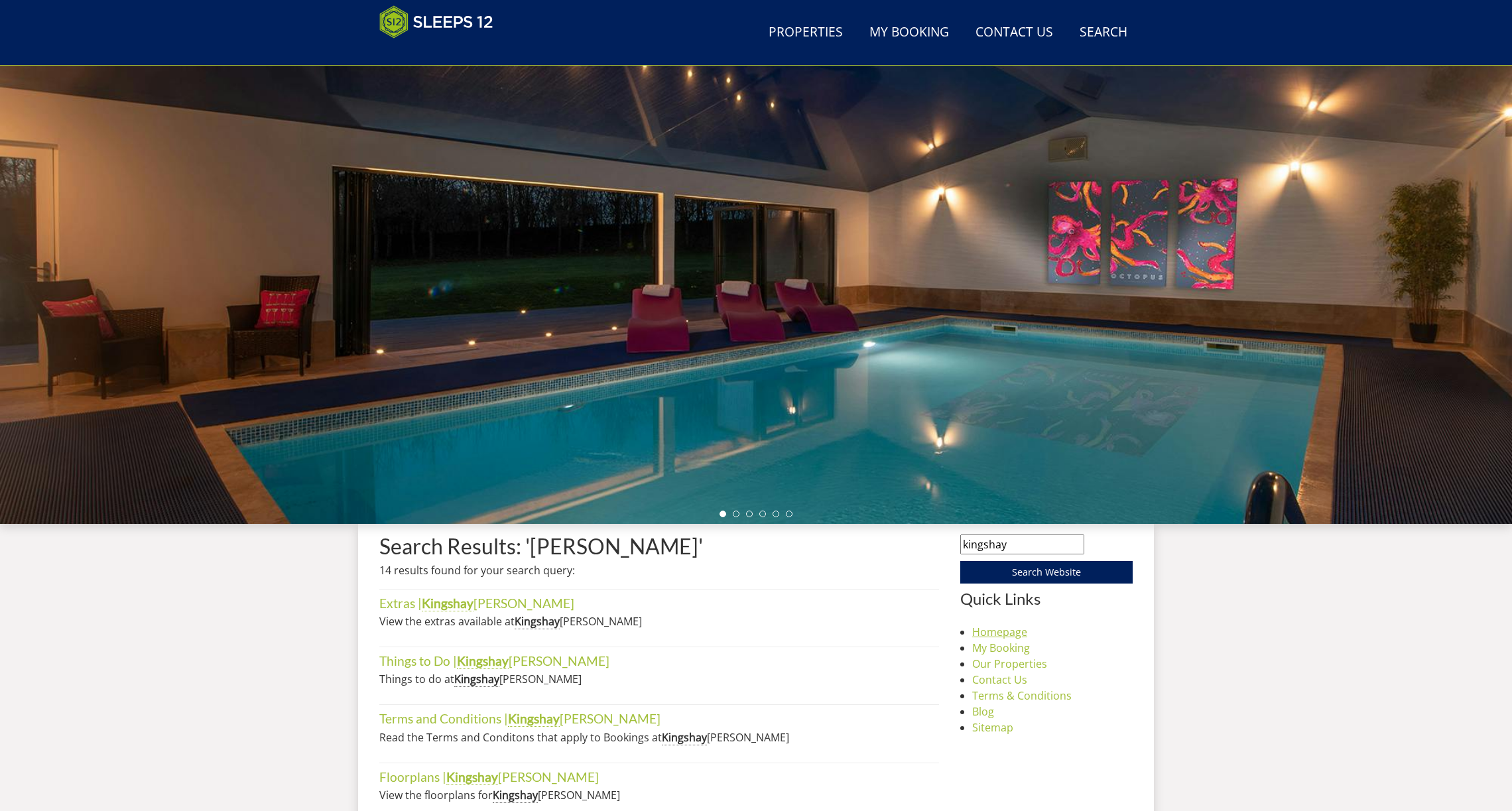
scroll to position [259, 0]
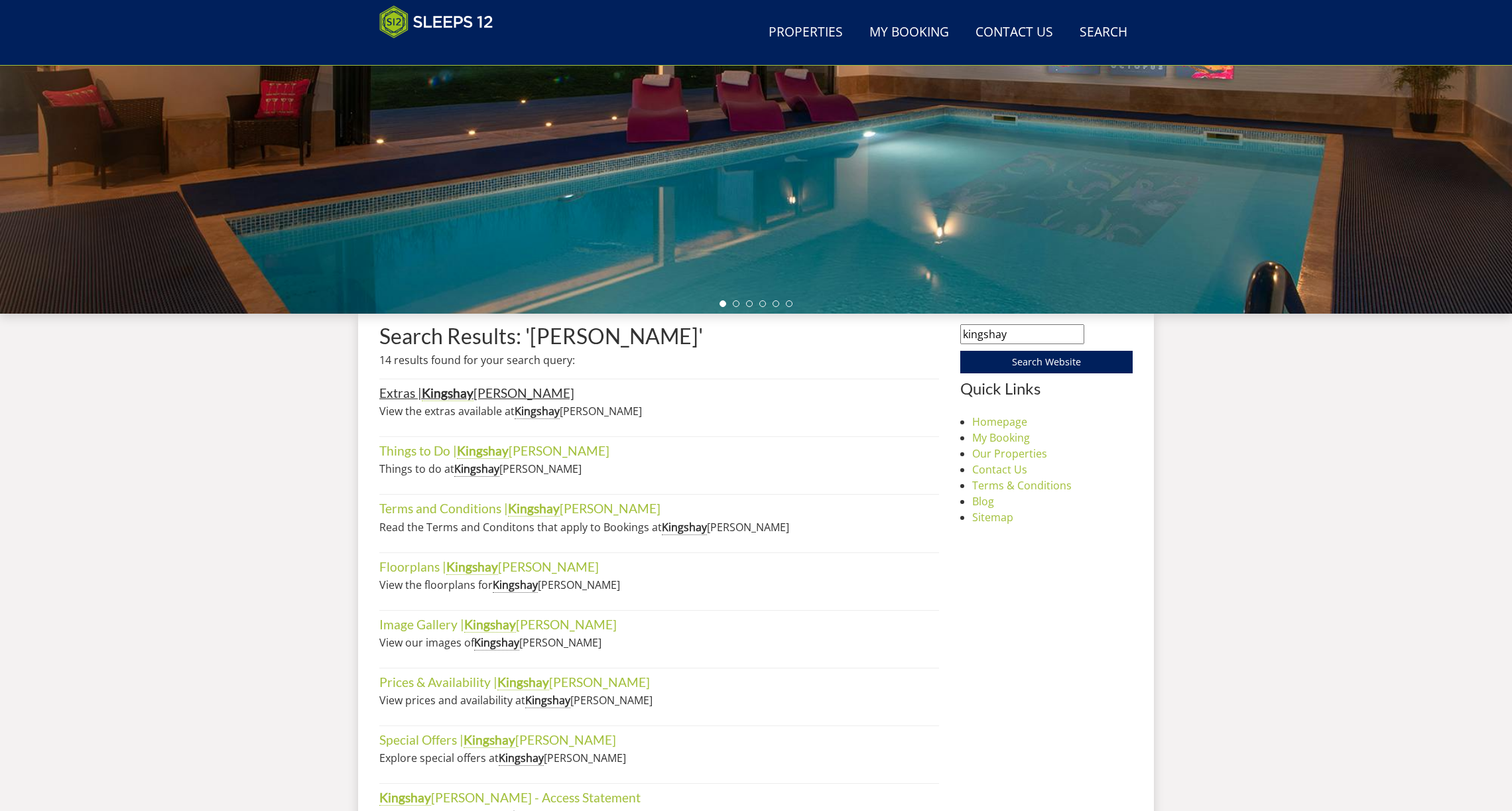
click at [457, 397] on strong "Kingshay" at bounding box center [447, 393] width 51 height 16
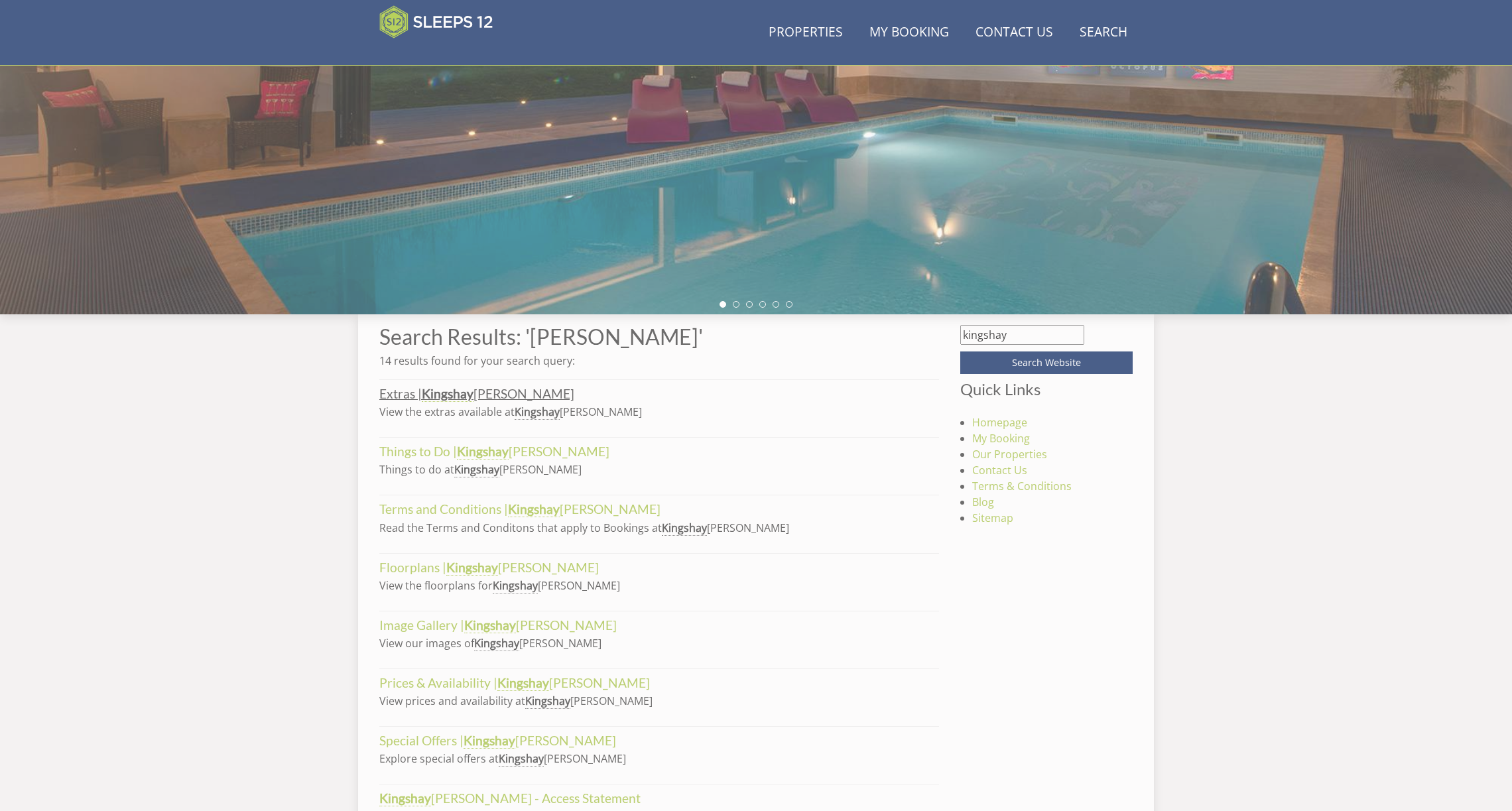
scroll to position [0, 0]
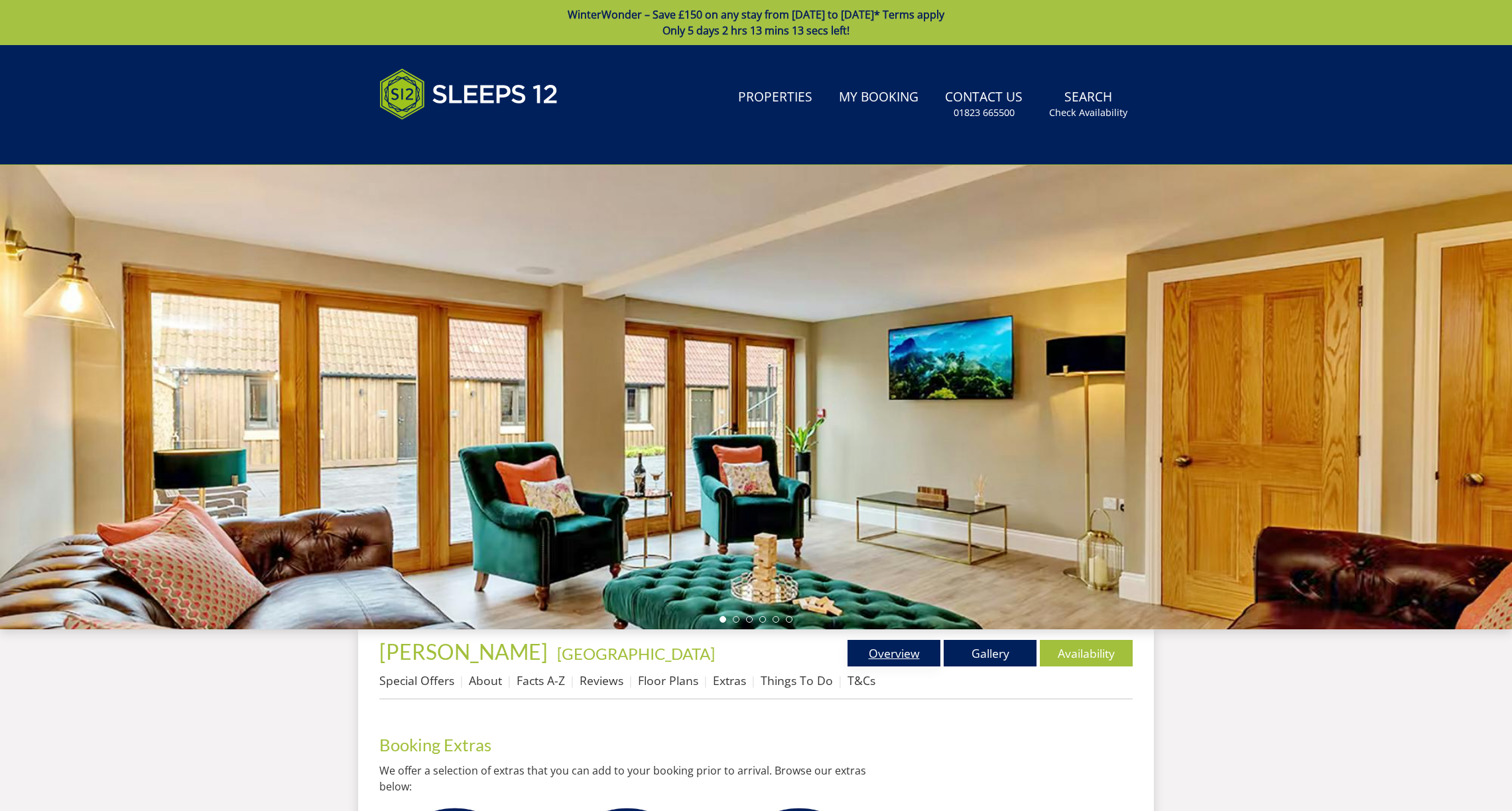
click at [890, 647] on link "Overview" at bounding box center [893, 653] width 93 height 27
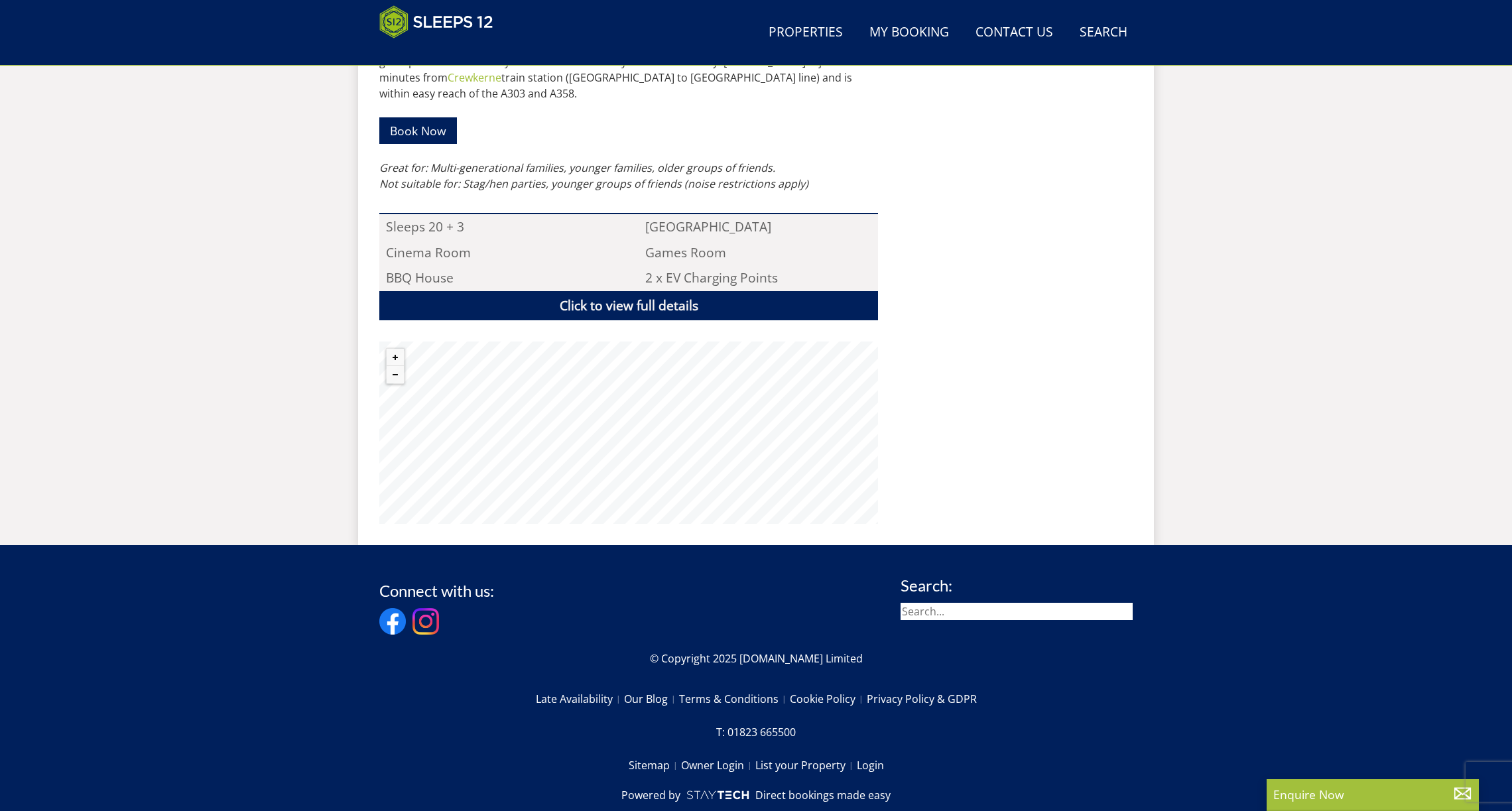
scroll to position [895, 0]
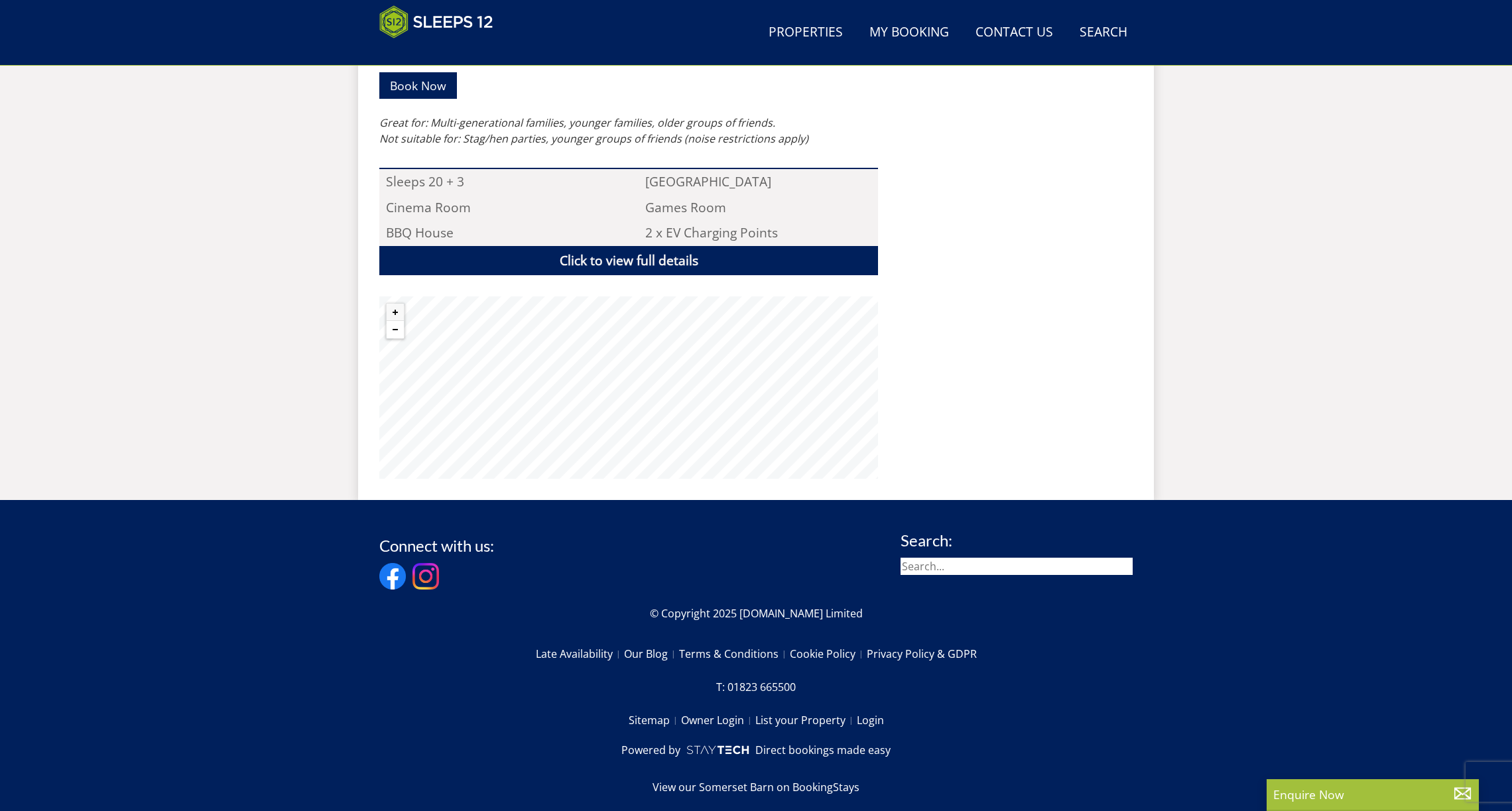
click at [392, 321] on button "Zoom out" at bounding box center [395, 330] width 17 height 17
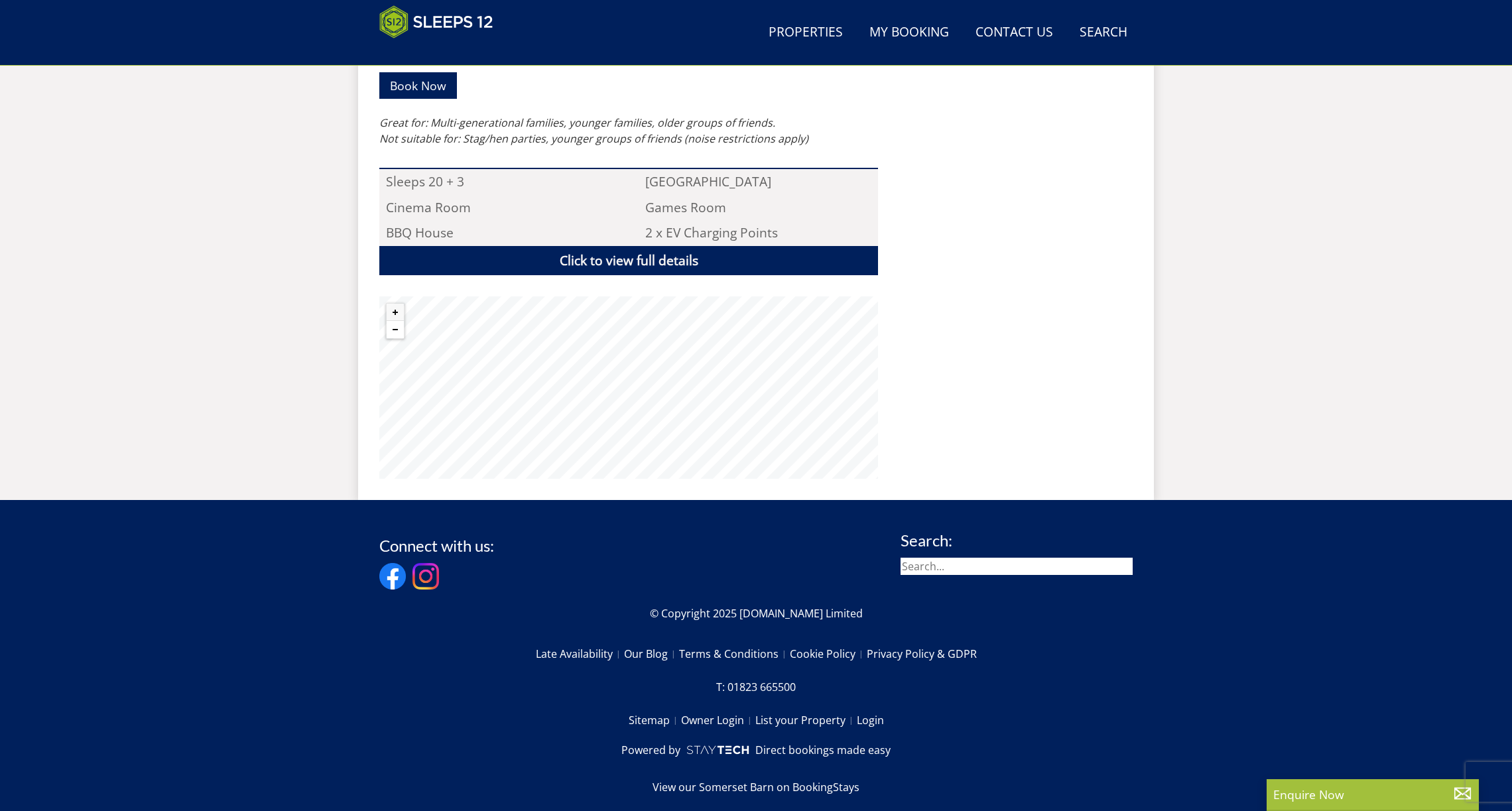
click at [392, 321] on button "Zoom out" at bounding box center [395, 330] width 17 height 17
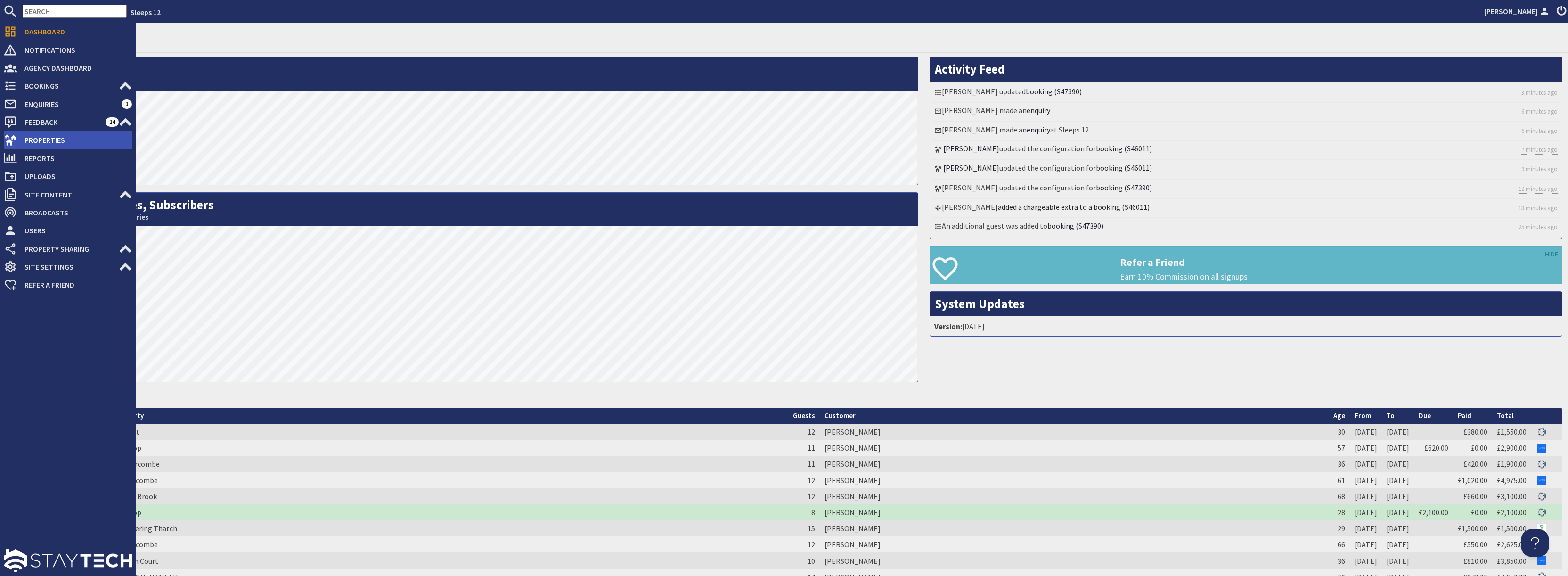
click at [74, 137] on span "Properties" at bounding box center [74, 140] width 115 height 15
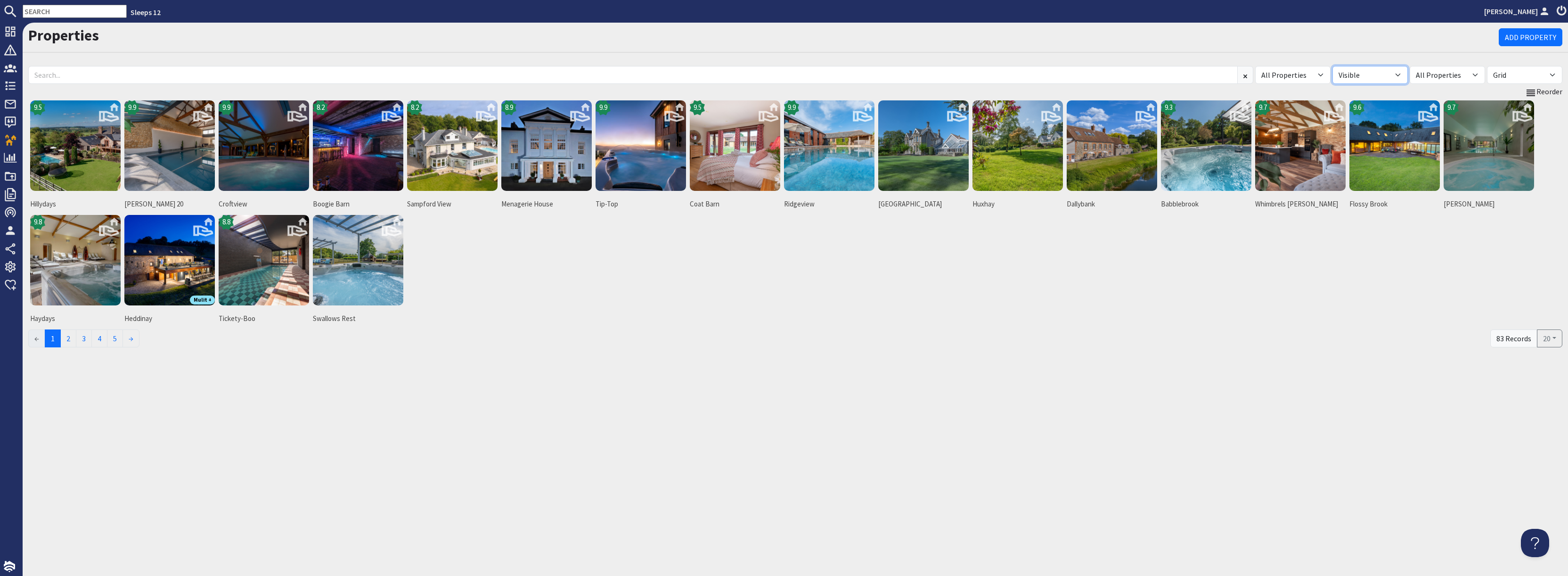
click at [1367, 74] on select "All Visible Not Visible" at bounding box center [1370, 74] width 75 height 18
select select "false"
click at [1332, 66] on select "All Visible Not Visible" at bounding box center [1370, 74] width 75 height 18
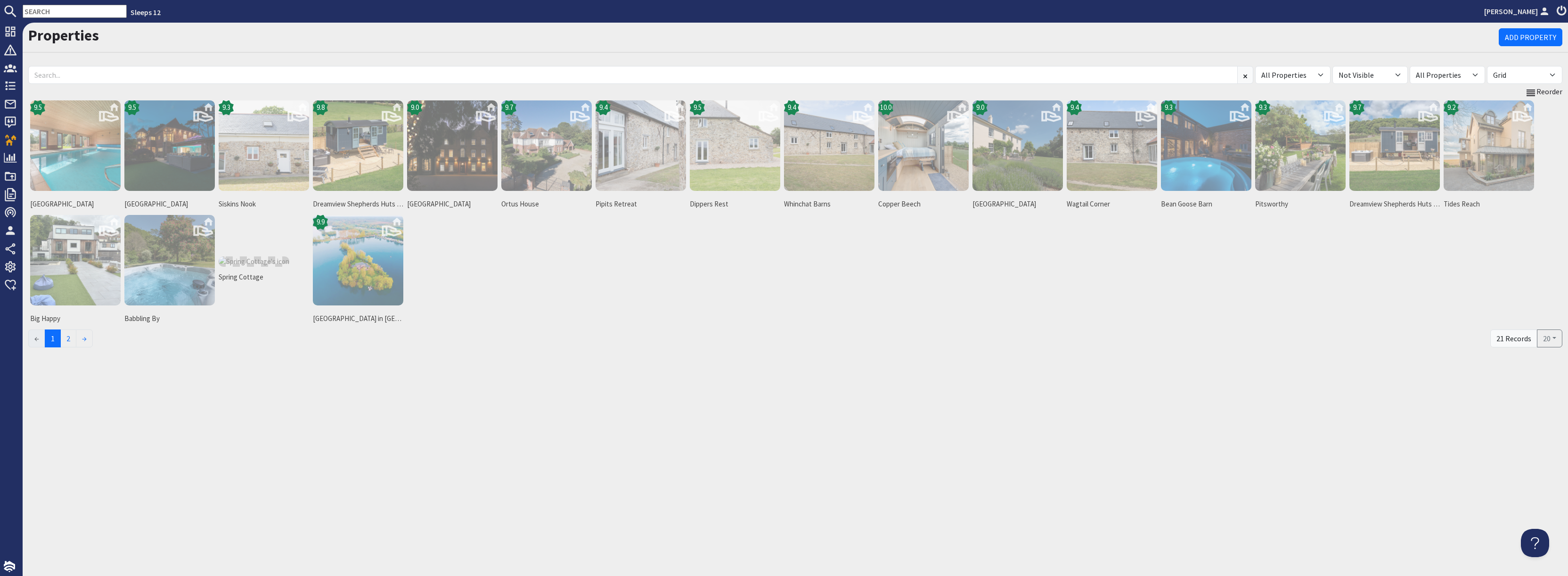
click at [1110, 248] on div "9.5 Whitehaven 9.5 Hamble House 9.3 Siskins Nook 9.8 Dreamview Shepherds Huts -…" at bounding box center [795, 213] width 1534 height 229
click at [360, 264] on img at bounding box center [358, 260] width 91 height 91
click at [360, 267] on img at bounding box center [358, 260] width 91 height 91
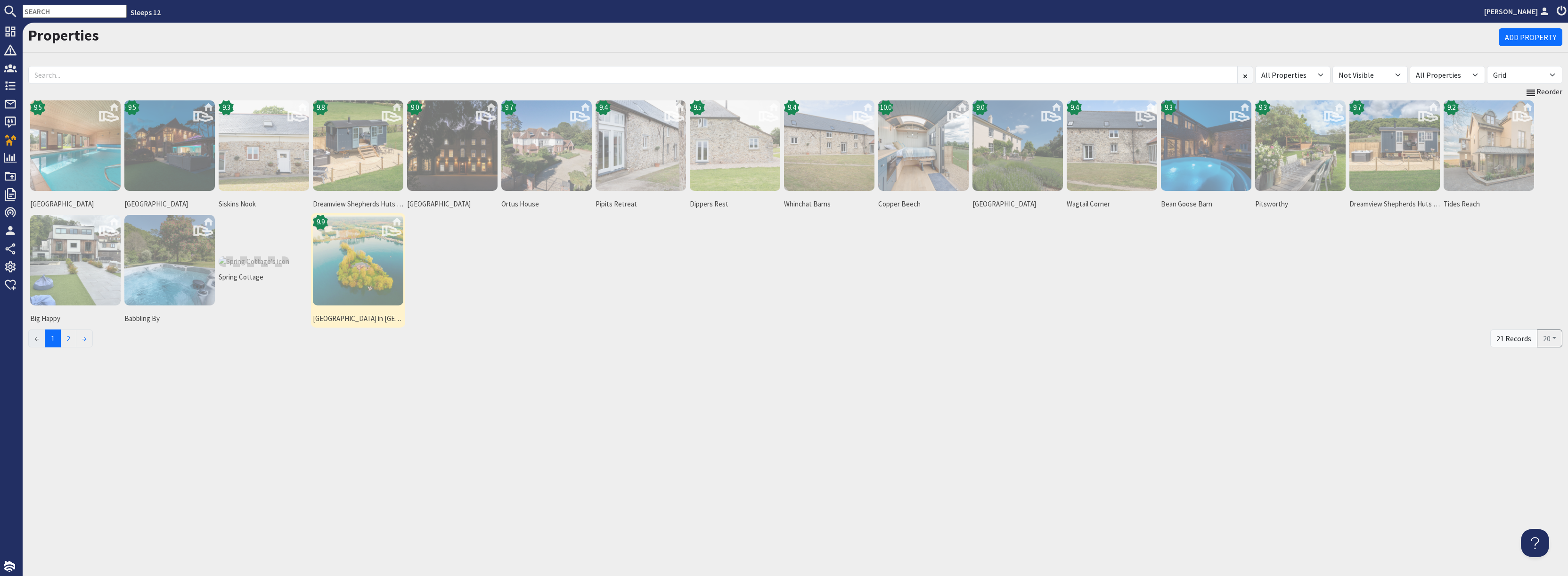
click at [360, 267] on img at bounding box center [358, 260] width 91 height 91
click at [527, 284] on div "9.5 Whitehaven 9.5 Hamble House 9.3 Siskins Nook 9.8 Dreamview Shepherds Huts -…" at bounding box center [795, 213] width 1534 height 229
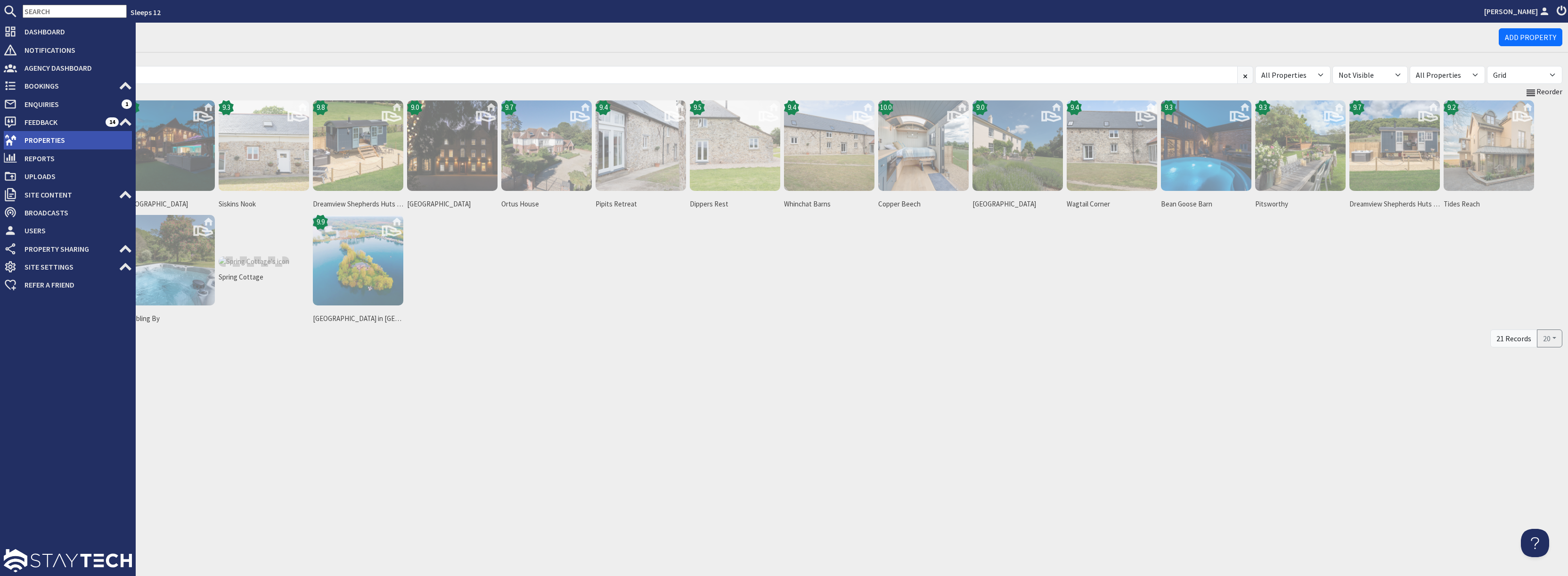
click at [34, 139] on span "Properties" at bounding box center [74, 140] width 115 height 15
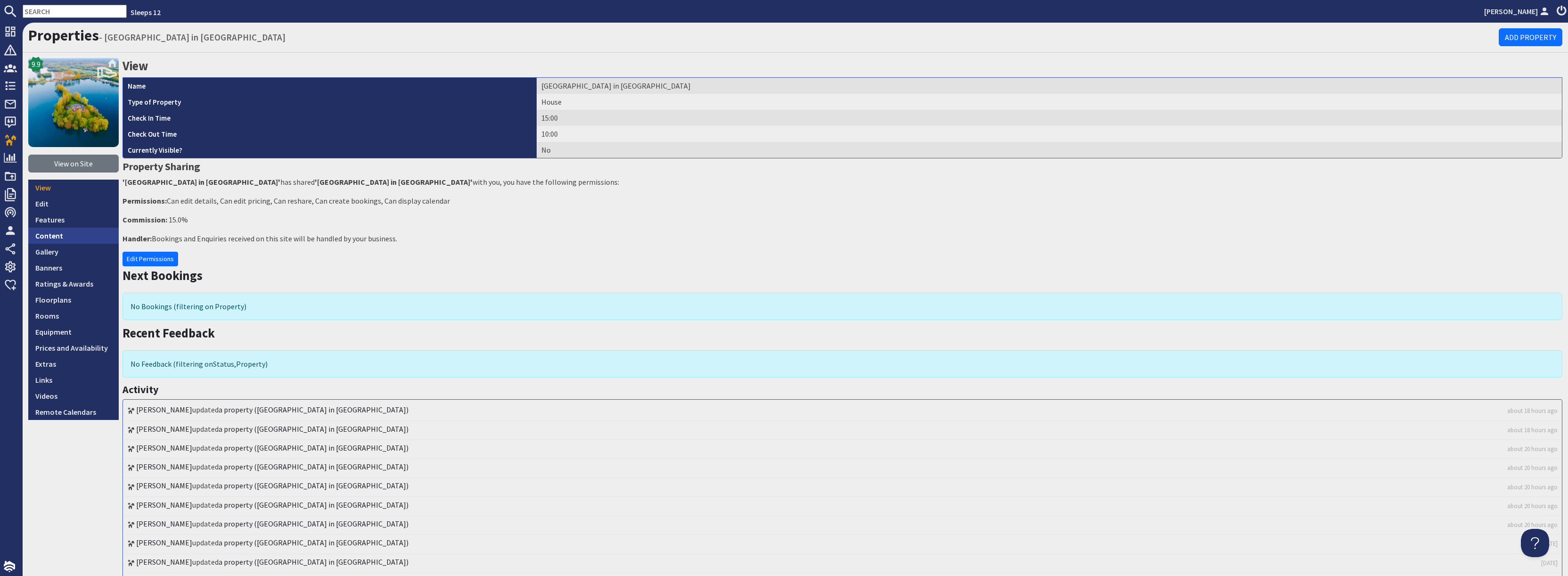
click at [47, 236] on link "Content" at bounding box center [73, 236] width 91 height 16
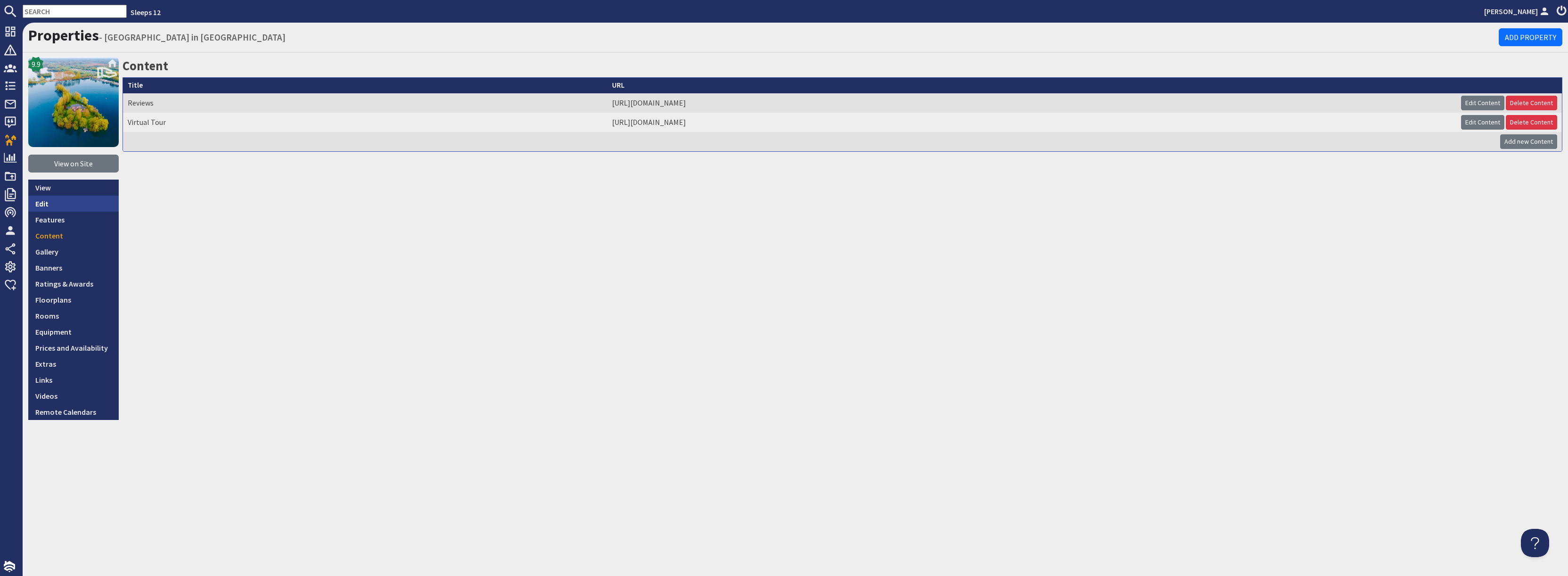
click at [48, 203] on link "Edit" at bounding box center [73, 203] width 91 height 16
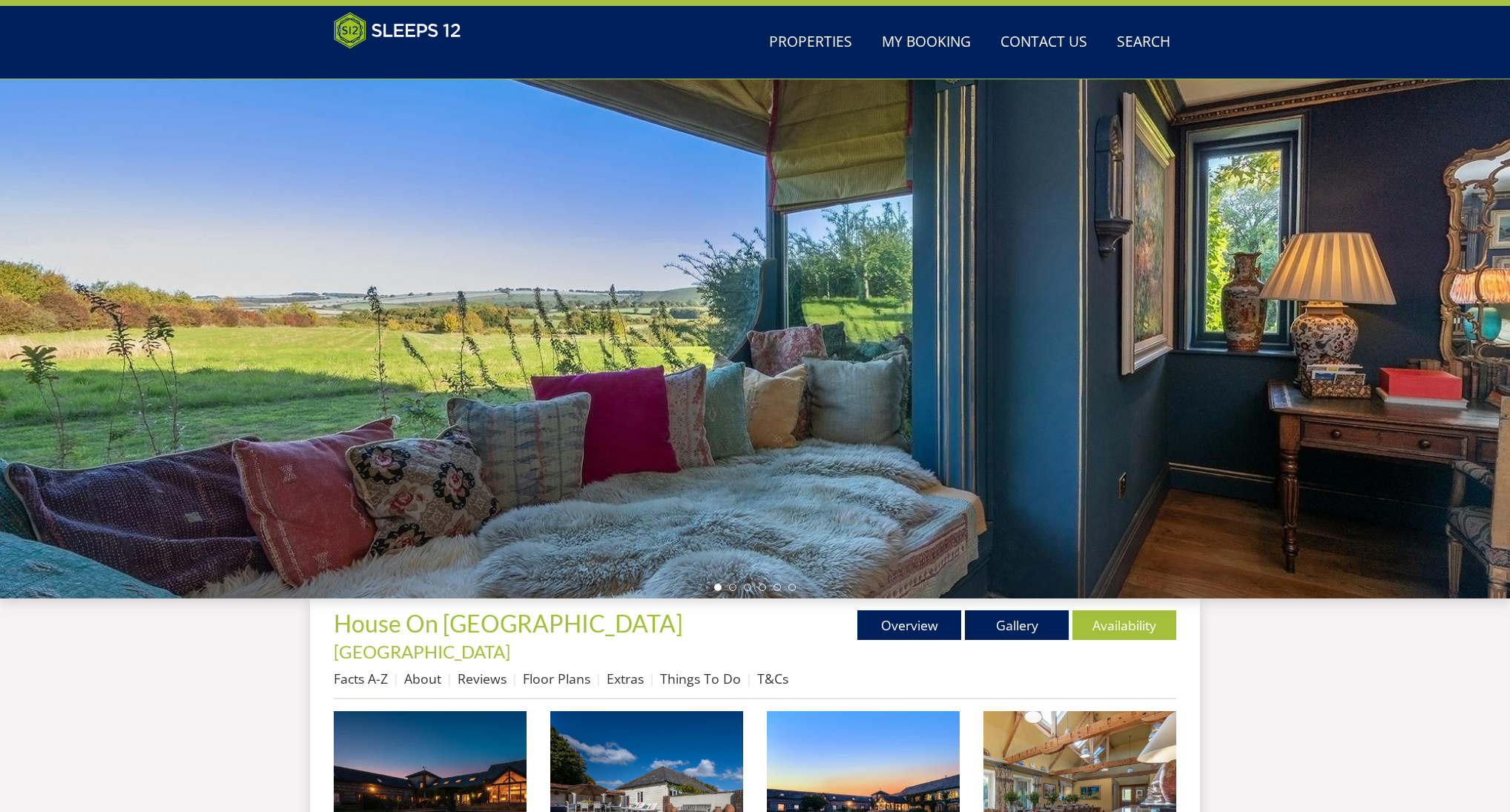
scroll to position [53, 0]
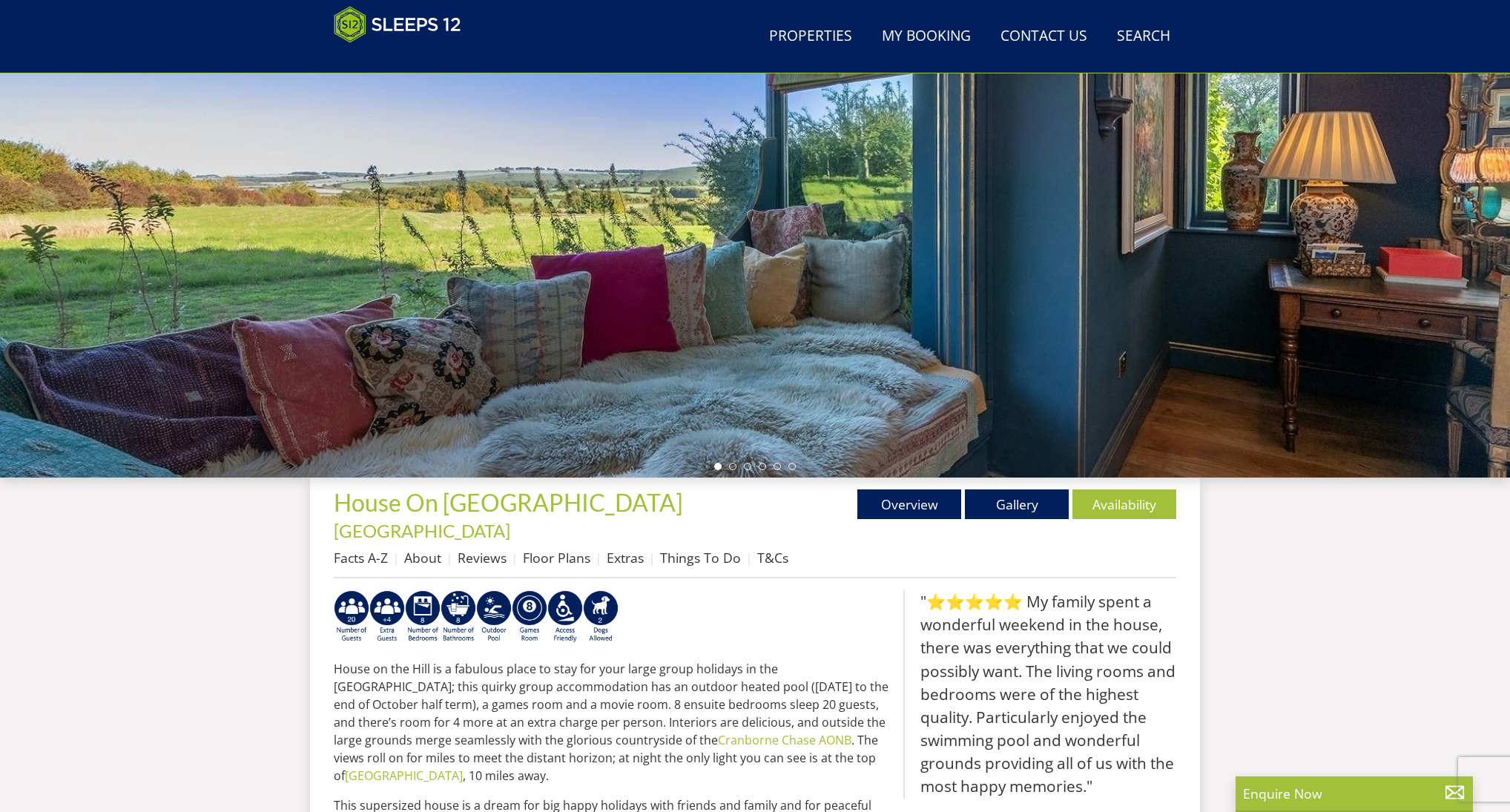
scroll to position [166, 0]
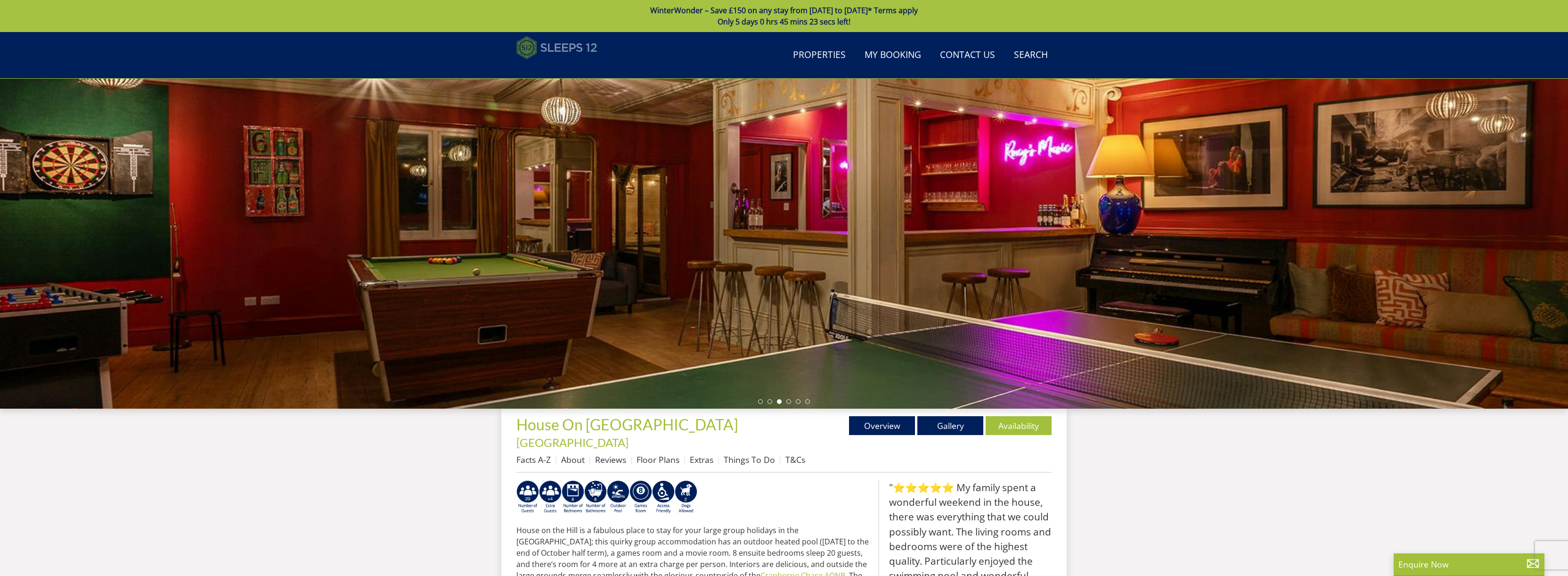
scroll to position [368, 0]
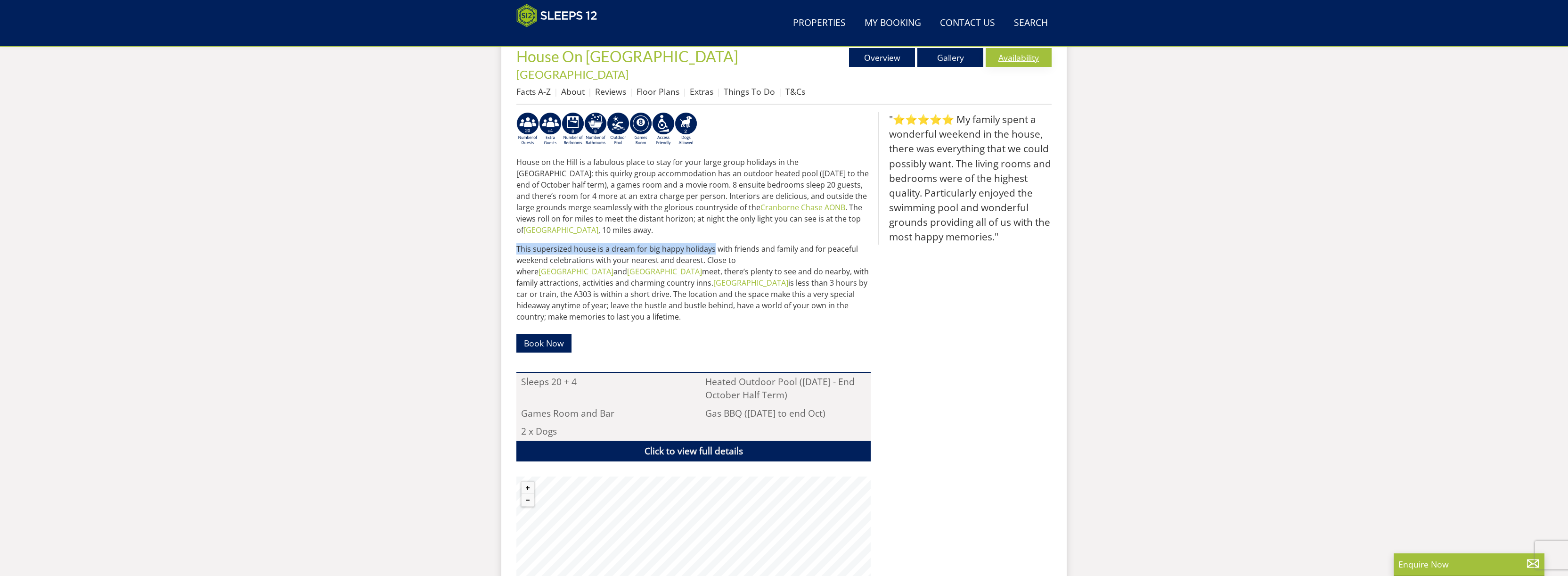
click at [1016, 59] on link "Availability" at bounding box center [1018, 57] width 66 height 19
